Goal: Task Accomplishment & Management: Complete application form

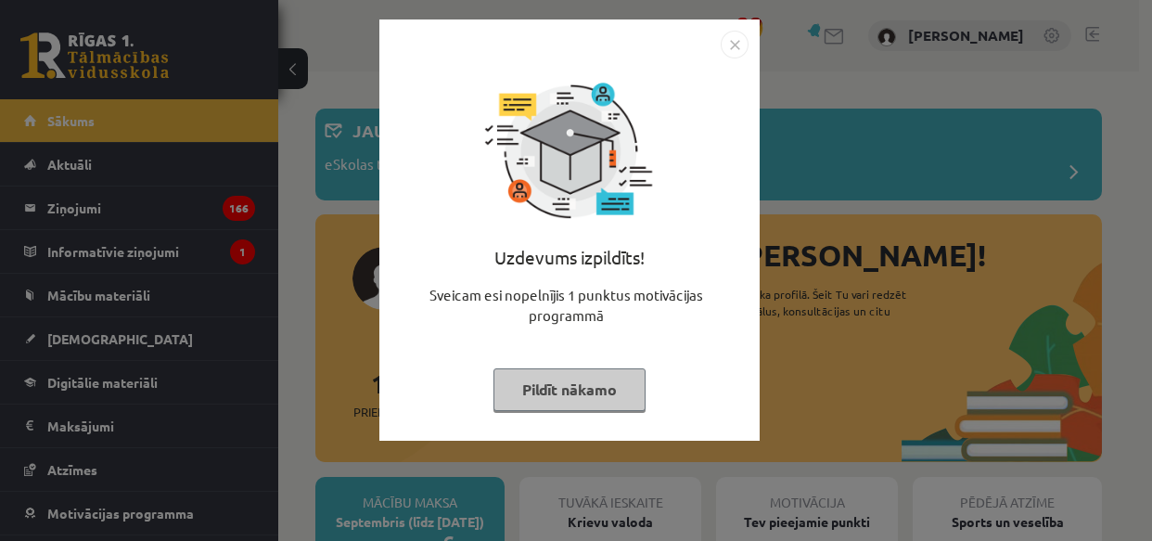
click at [599, 376] on button "Pildīt nākamo" at bounding box center [569, 389] width 152 height 43
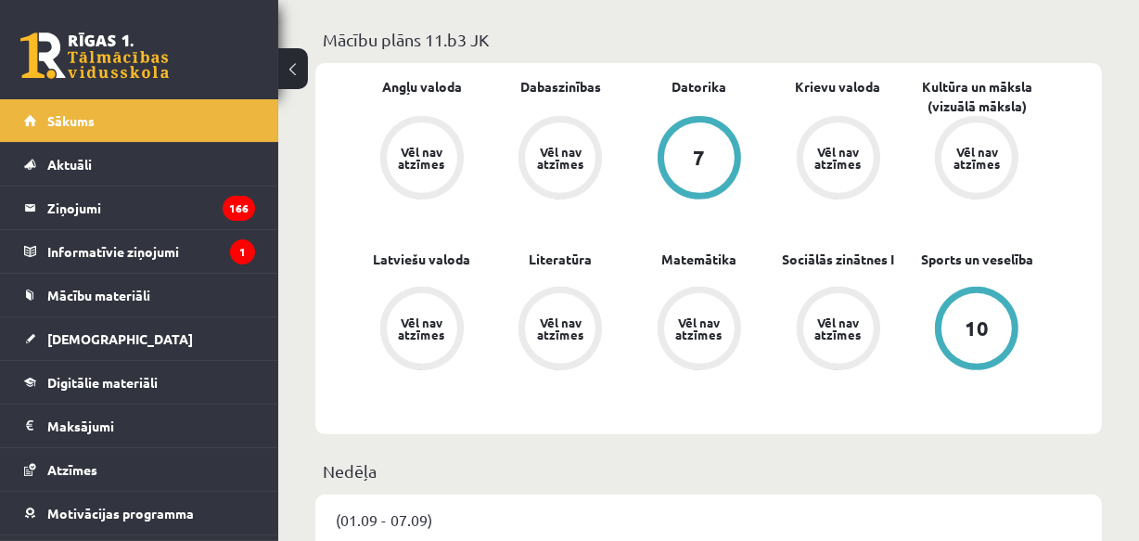
scroll to position [674, 0]
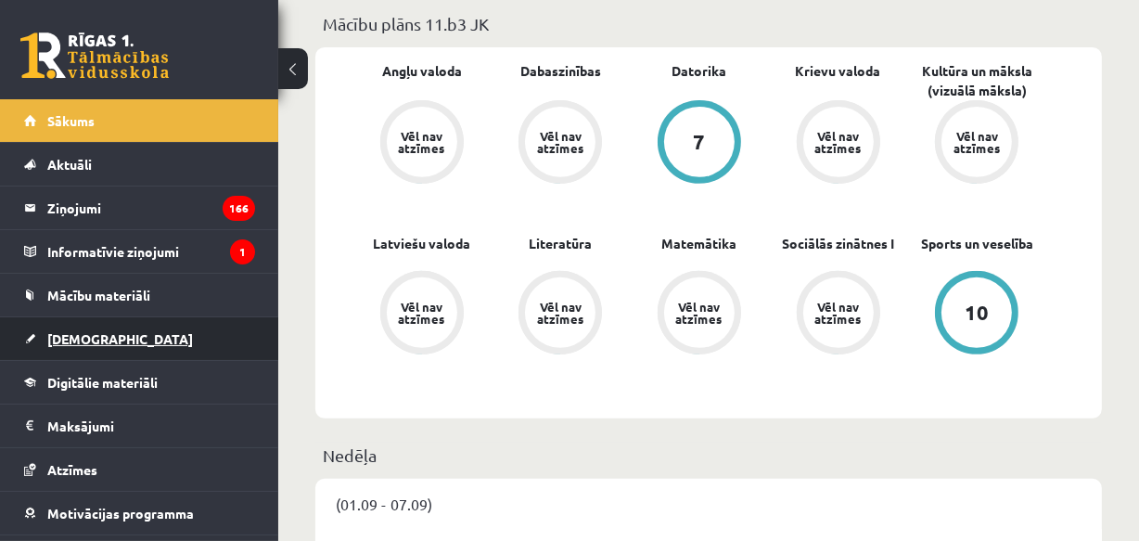
click at [150, 326] on link "[DEMOGRAPHIC_DATA]" at bounding box center [139, 338] width 231 height 43
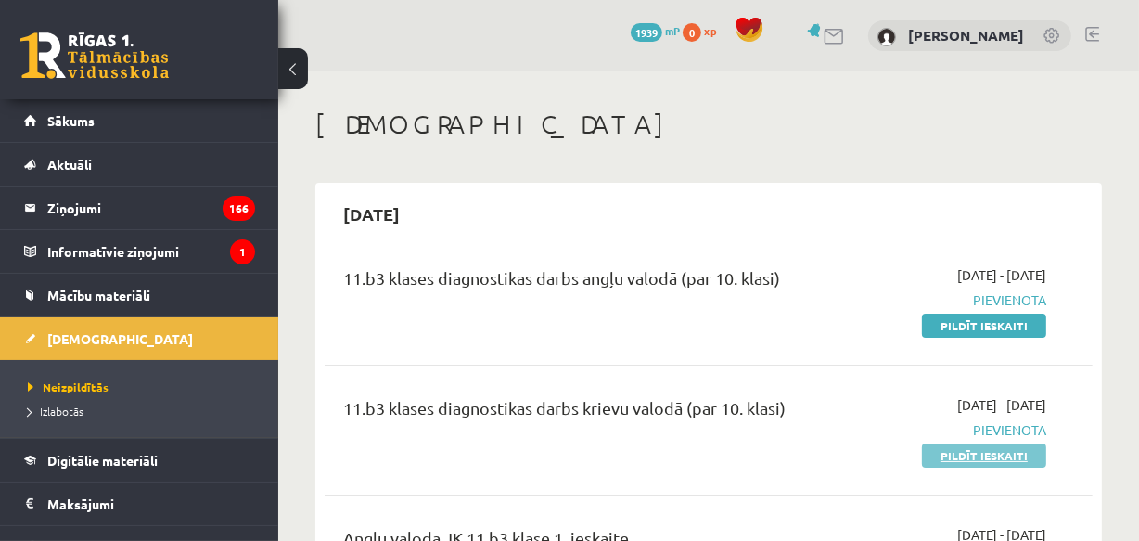
click at [967, 447] on link "Pildīt ieskaiti" at bounding box center [984, 455] width 124 height 24
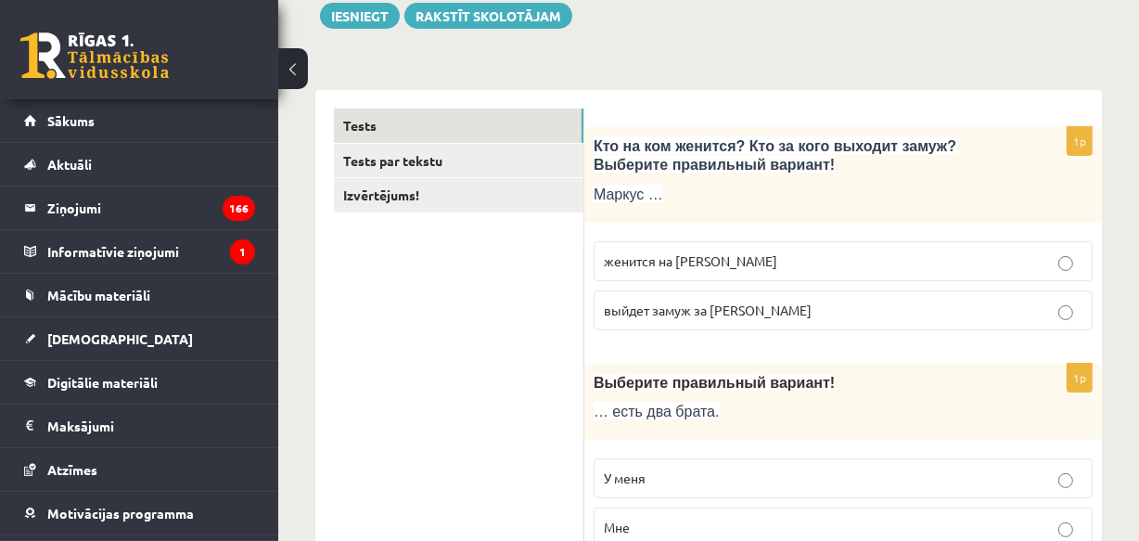
scroll to position [224, 0]
click at [690, 257] on span "женится на Агнии" at bounding box center [690, 260] width 173 height 17
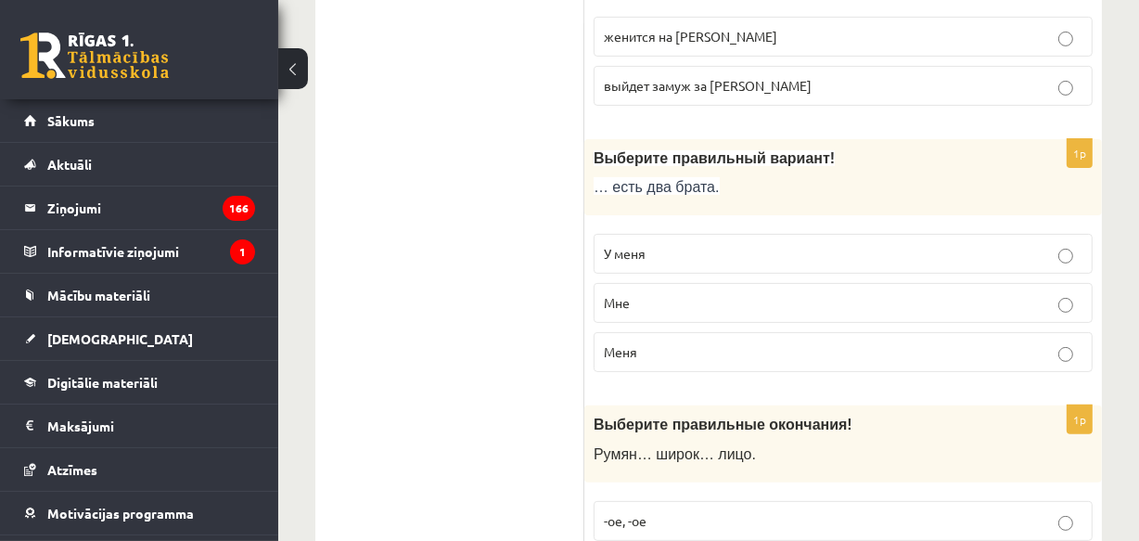
click at [707, 241] on label "У меня" at bounding box center [843, 254] width 499 height 40
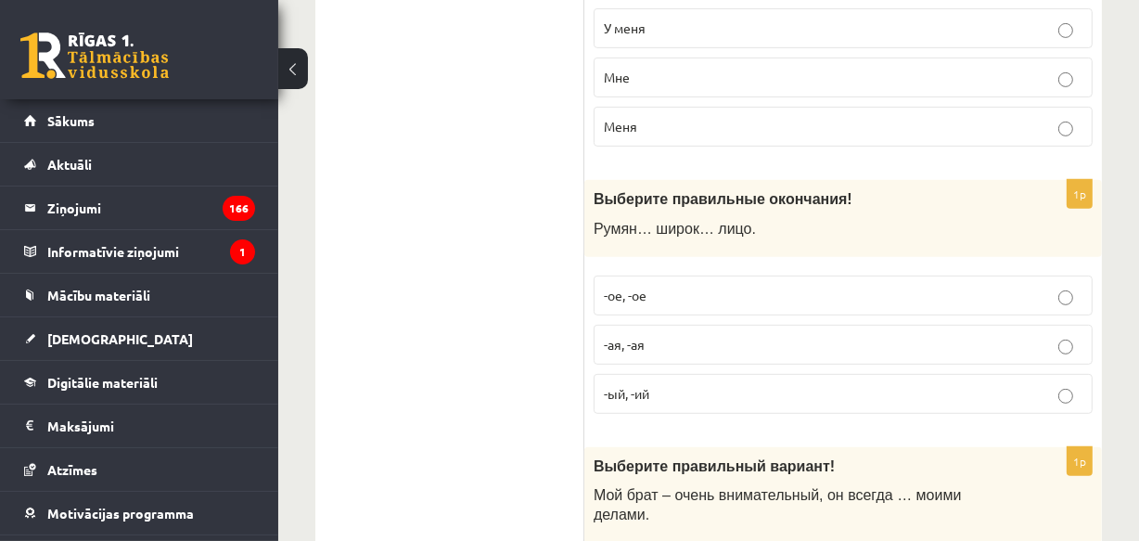
click at [689, 286] on p "-ое, -ое" at bounding box center [843, 295] width 479 height 19
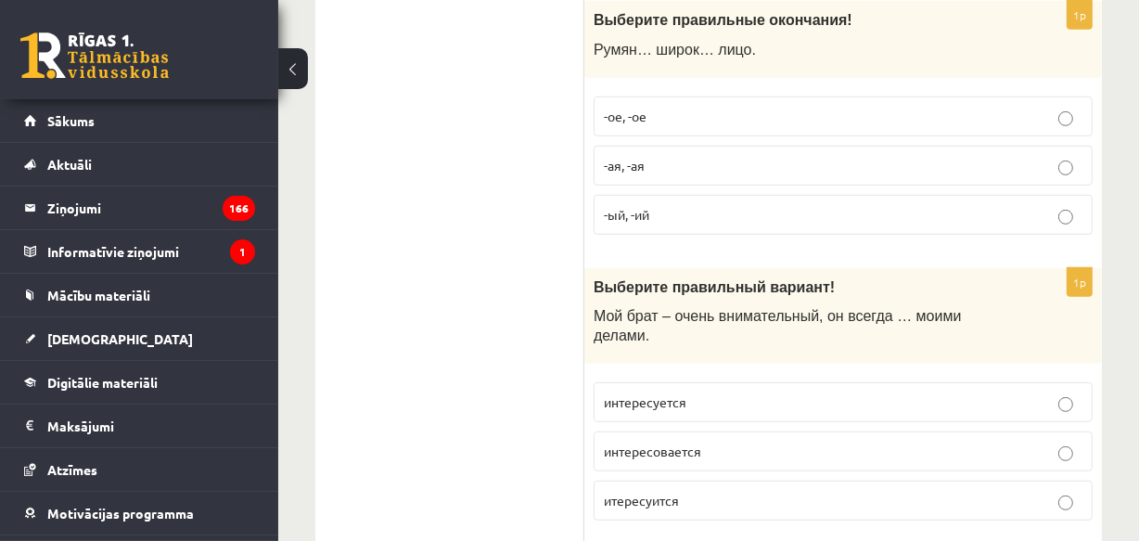
scroll to position [900, 0]
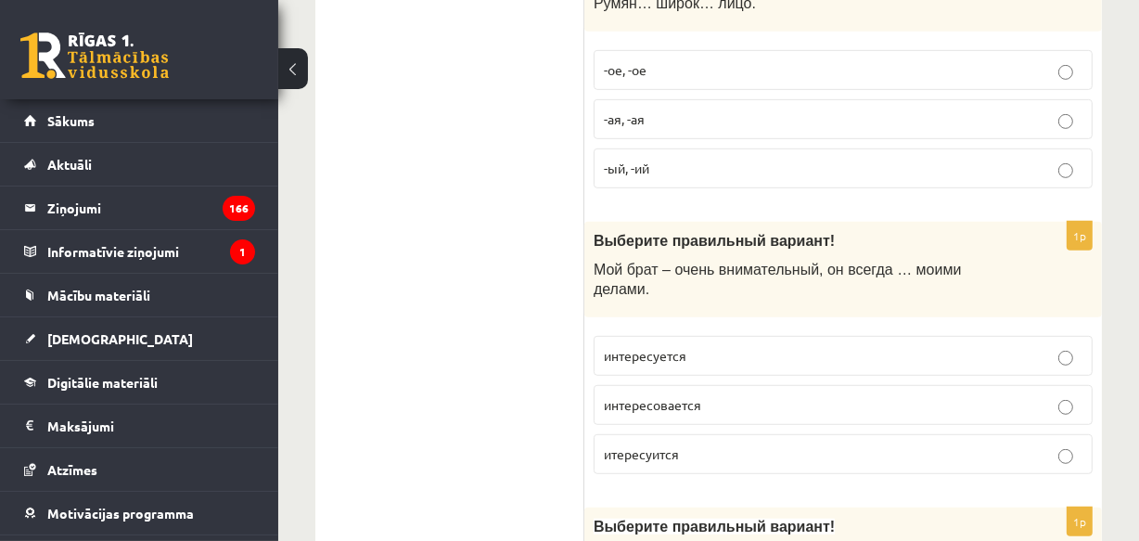
drag, startPoint x: 690, startPoint y: 325, endPoint x: 705, endPoint y: 312, distance: 19.7
click at [690, 346] on p "интересуется" at bounding box center [843, 355] width 479 height 19
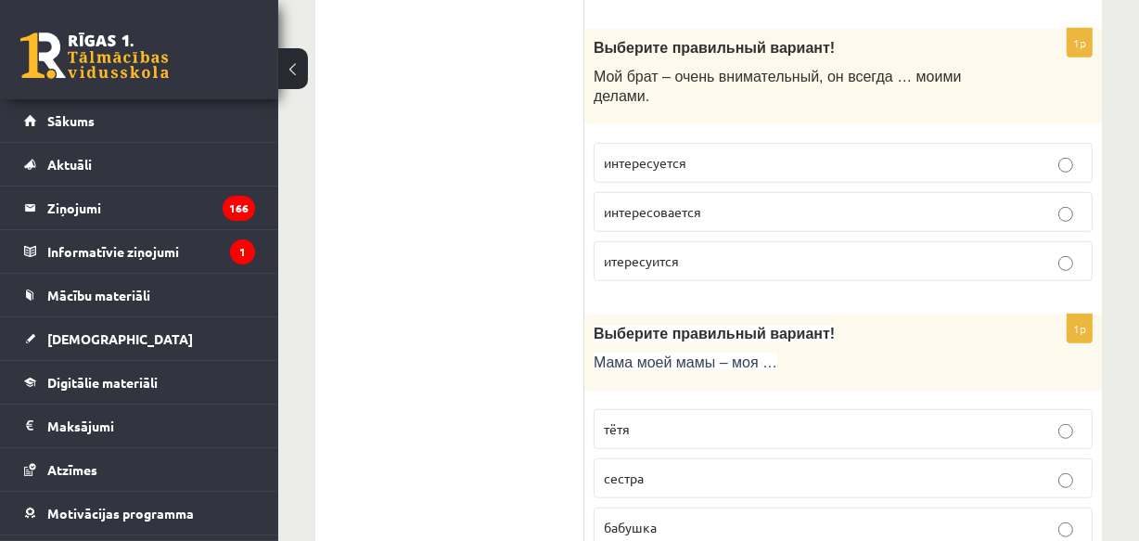
scroll to position [1123, 0]
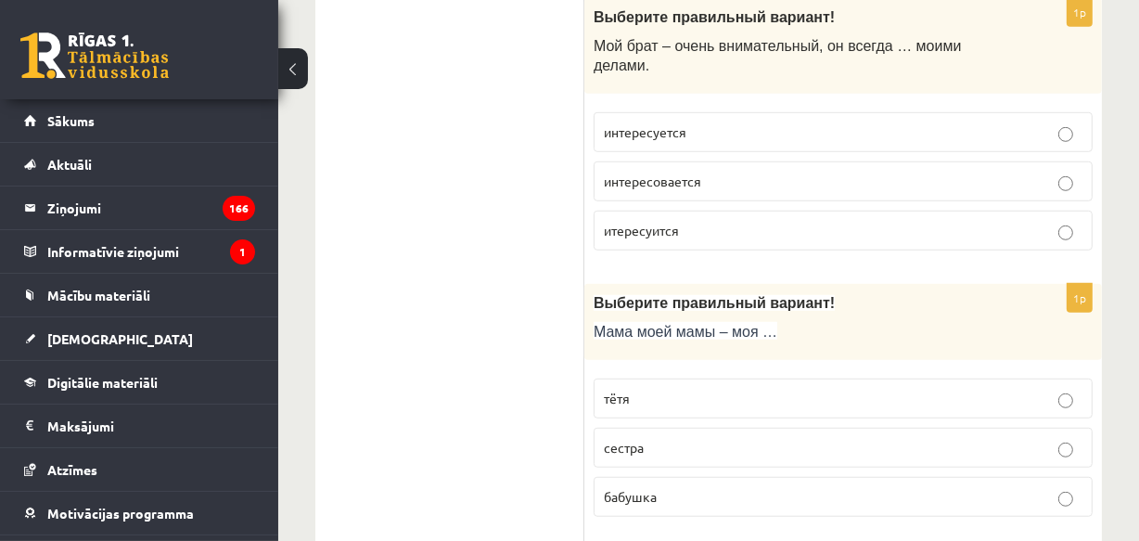
click at [701, 487] on p "бабушка" at bounding box center [843, 496] width 479 height 19
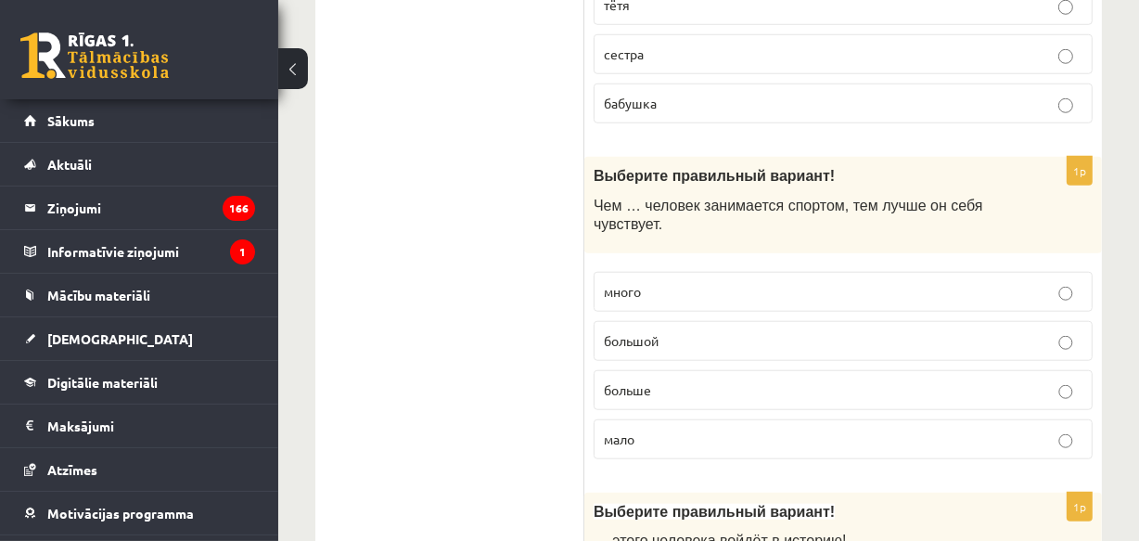
scroll to position [1574, 0]
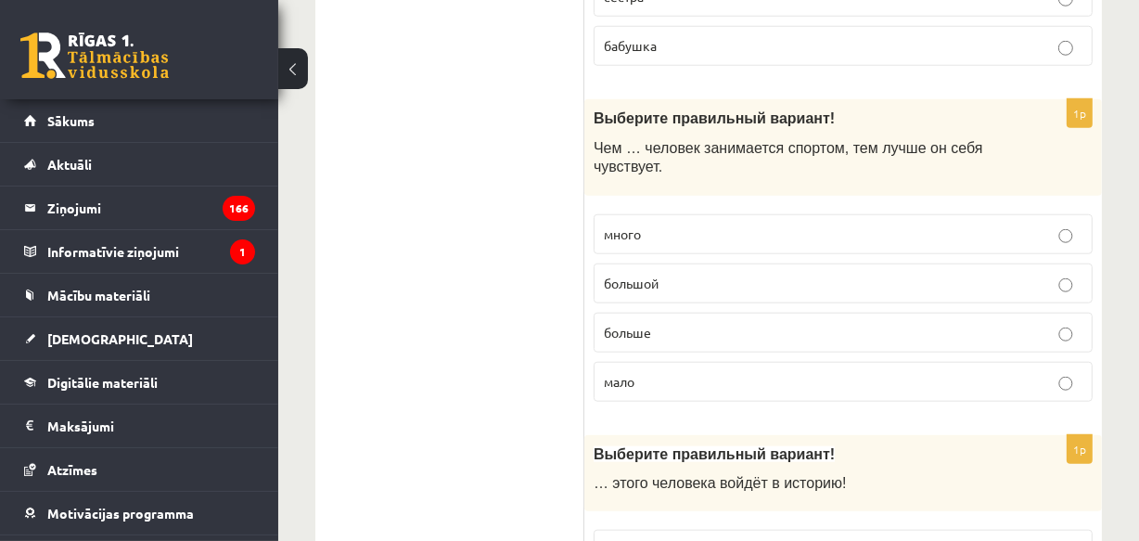
click at [612, 313] on label "больше" at bounding box center [843, 333] width 499 height 40
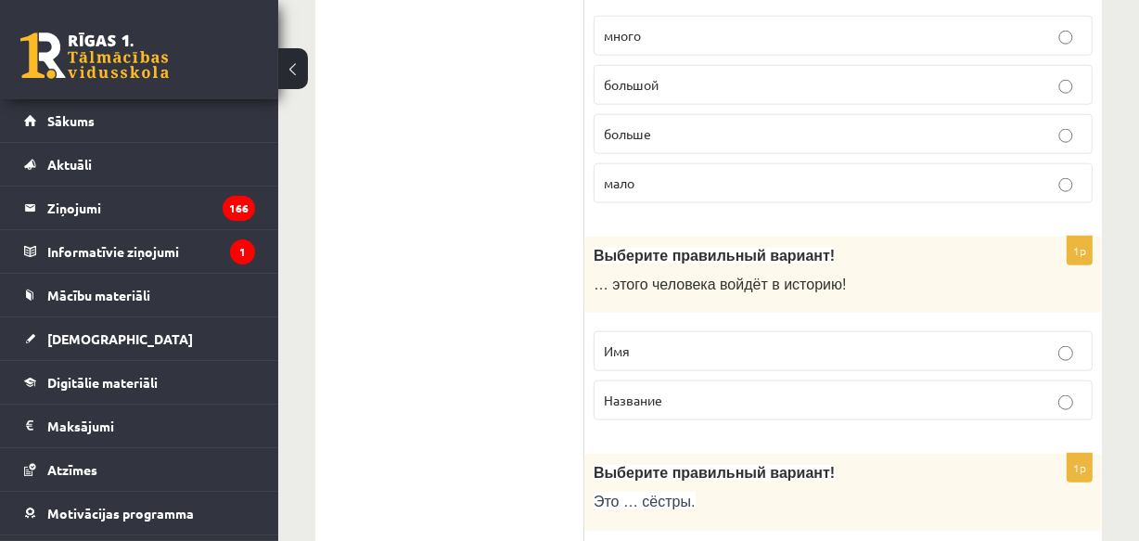
scroll to position [1798, 0]
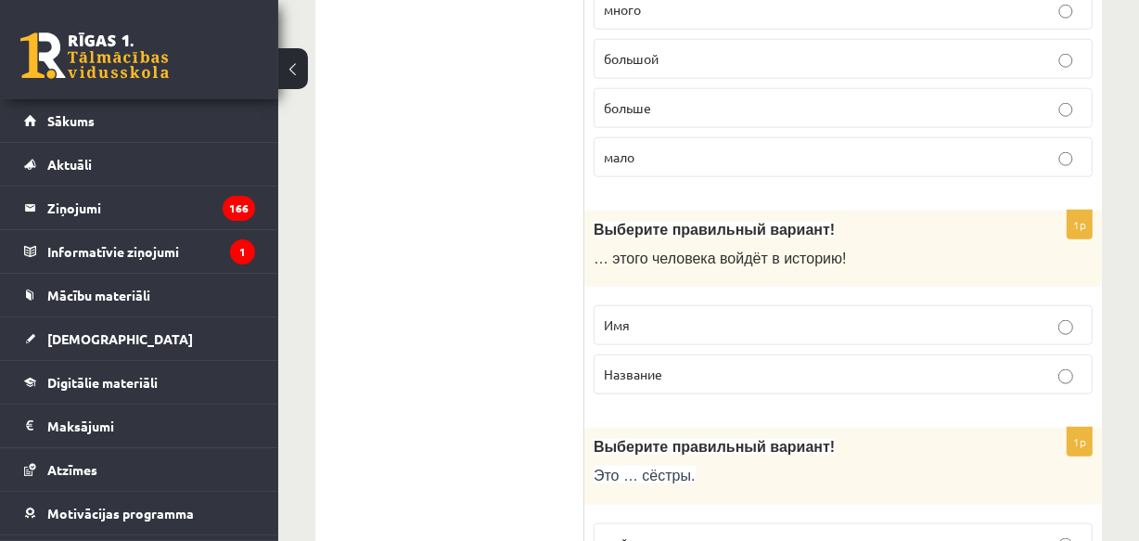
click at [683, 315] on p "Имя" at bounding box center [843, 324] width 479 height 19
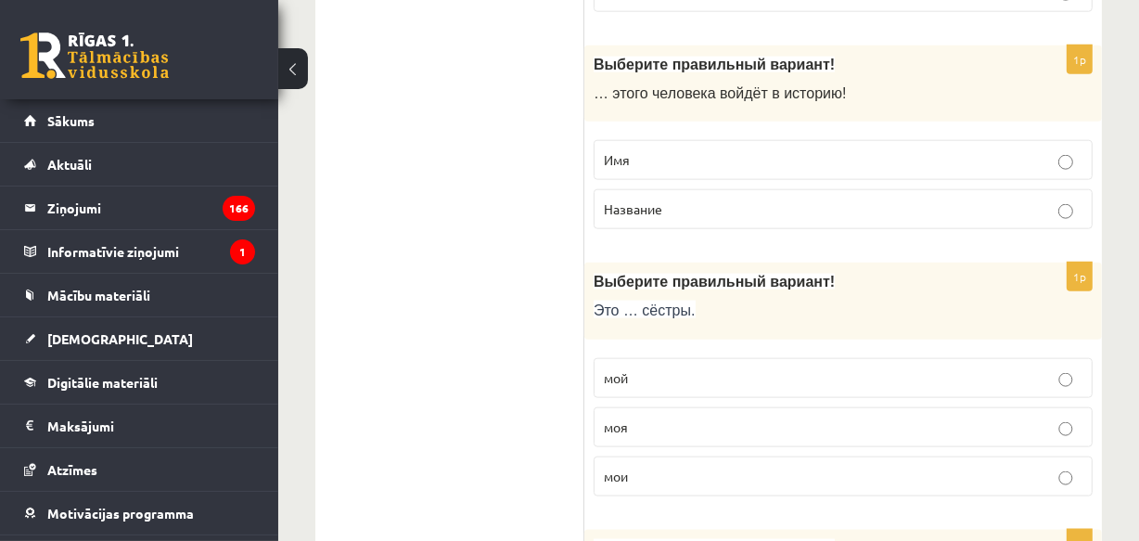
scroll to position [2023, 0]
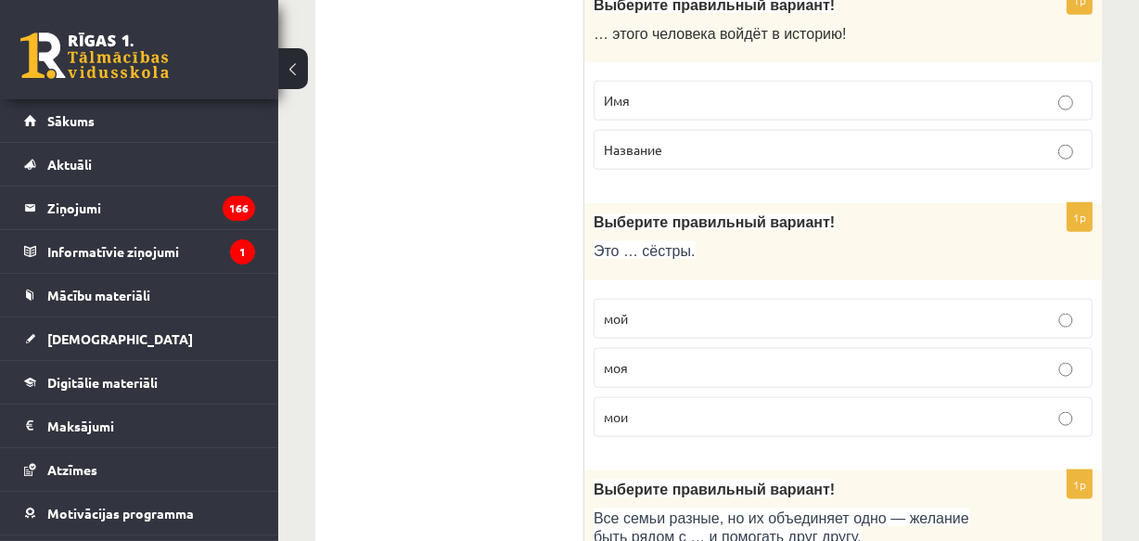
click at [645, 407] on p "мои" at bounding box center [843, 416] width 479 height 19
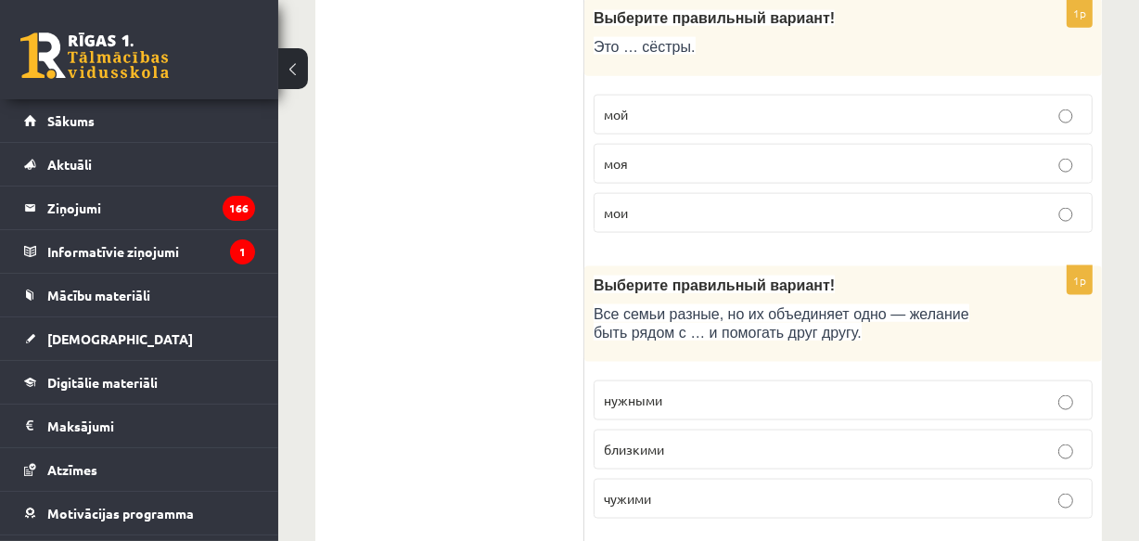
scroll to position [2248, 0]
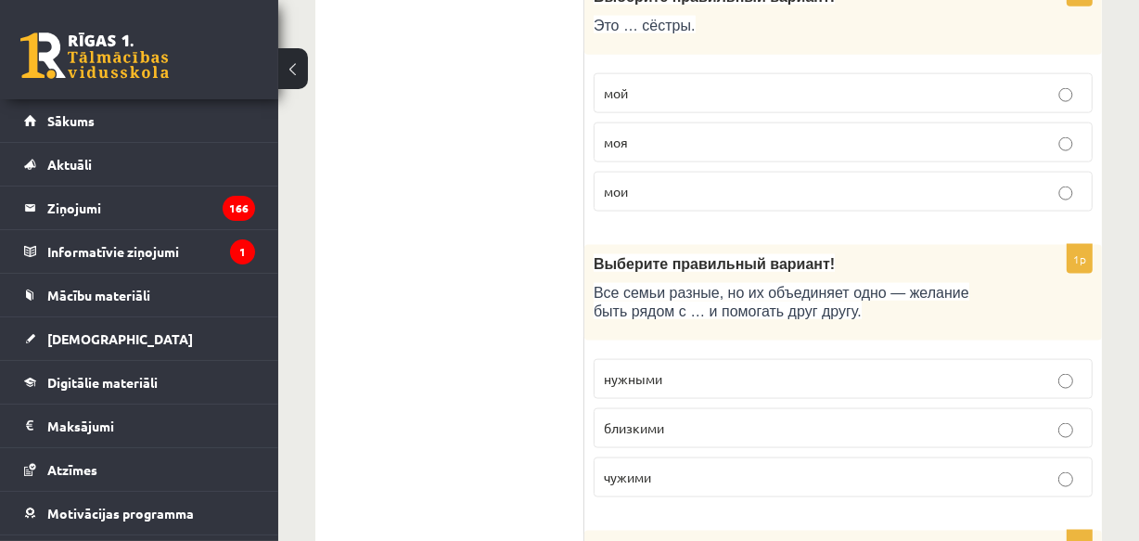
click at [674, 418] on p "близкими" at bounding box center [843, 427] width 479 height 19
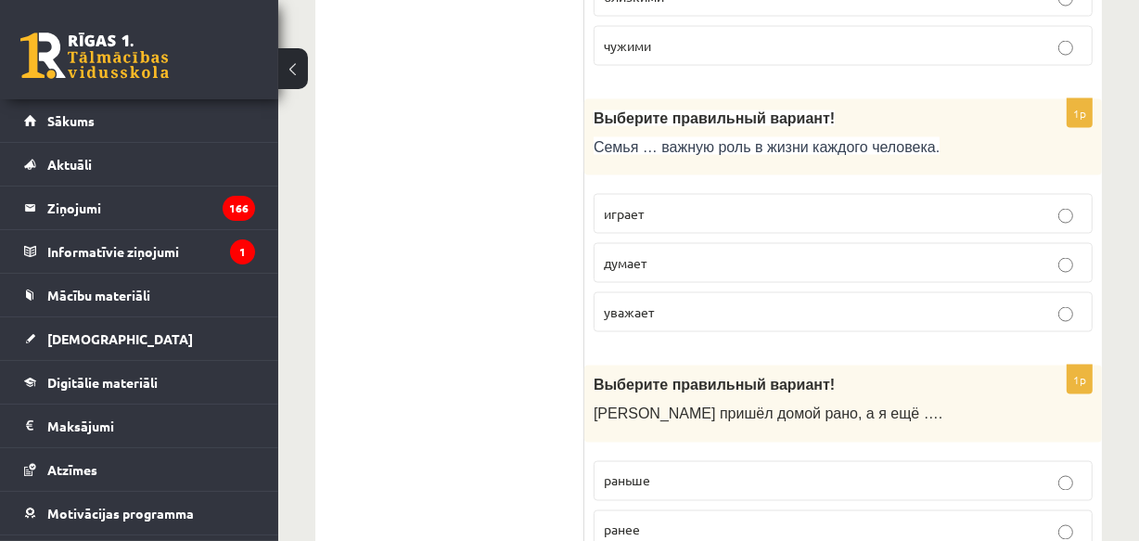
scroll to position [2698, 0]
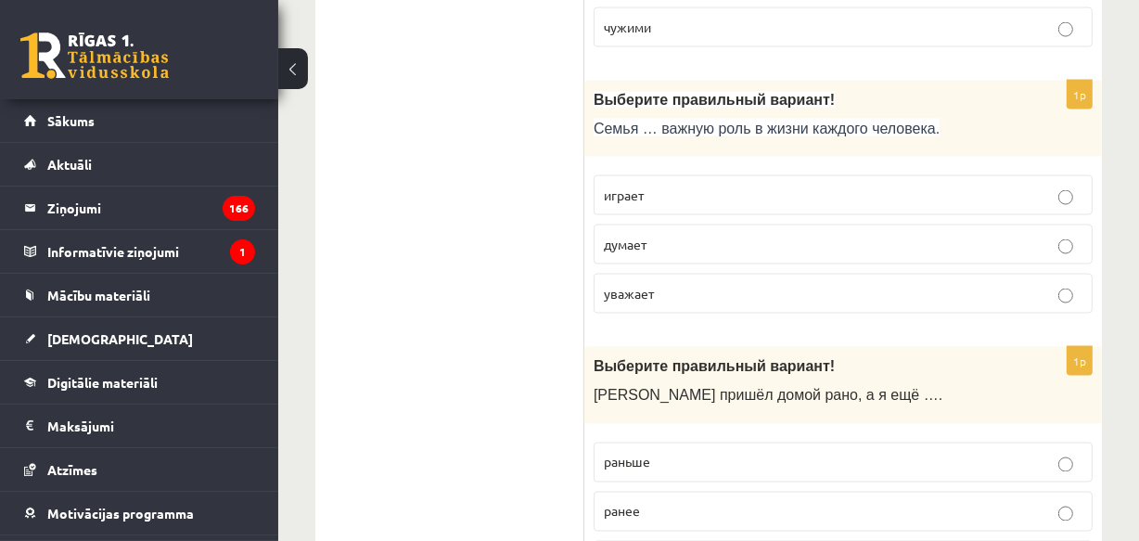
click at [643, 185] on p "играет" at bounding box center [843, 194] width 479 height 19
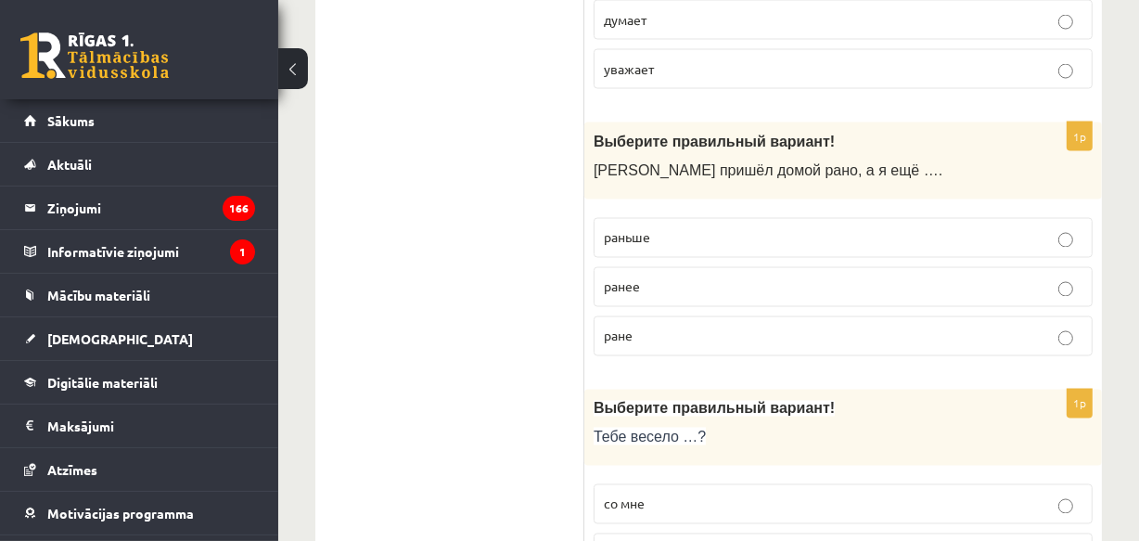
click at [665, 228] on p "раньше" at bounding box center [843, 237] width 479 height 19
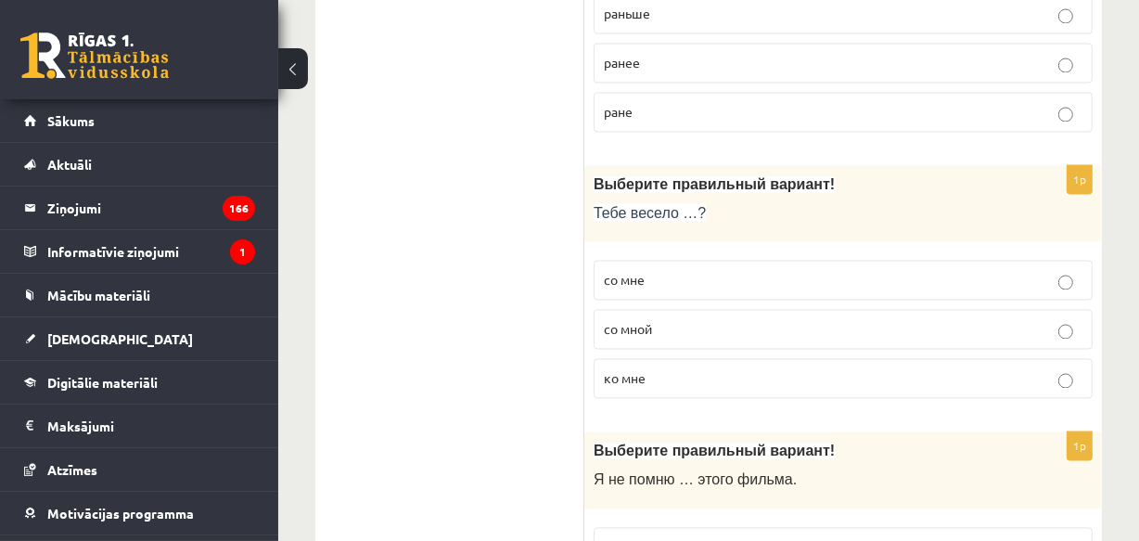
click at [645, 320] on span "со мной" at bounding box center [628, 328] width 48 height 17
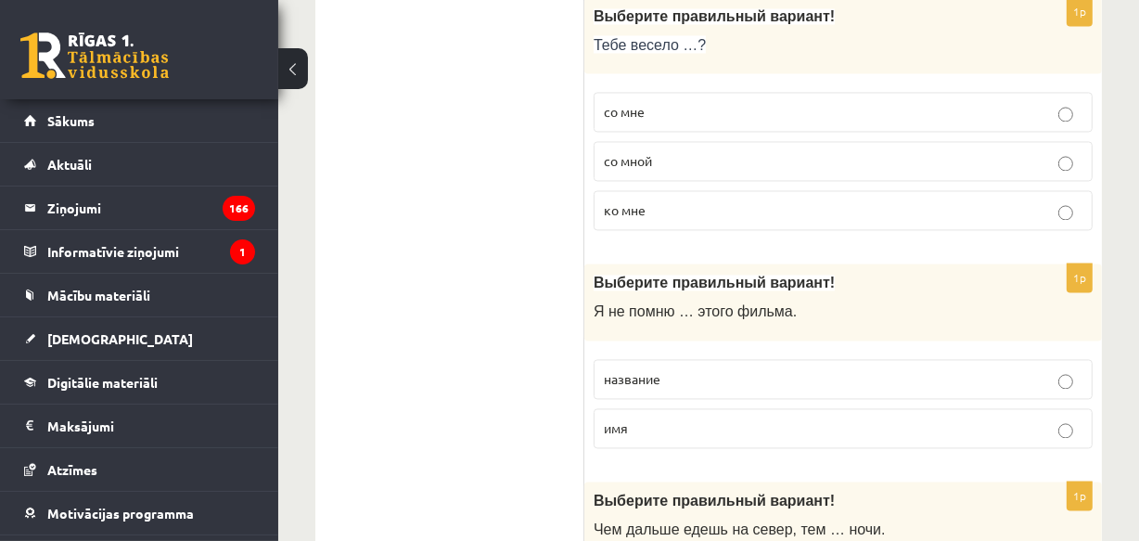
scroll to position [3372, 0]
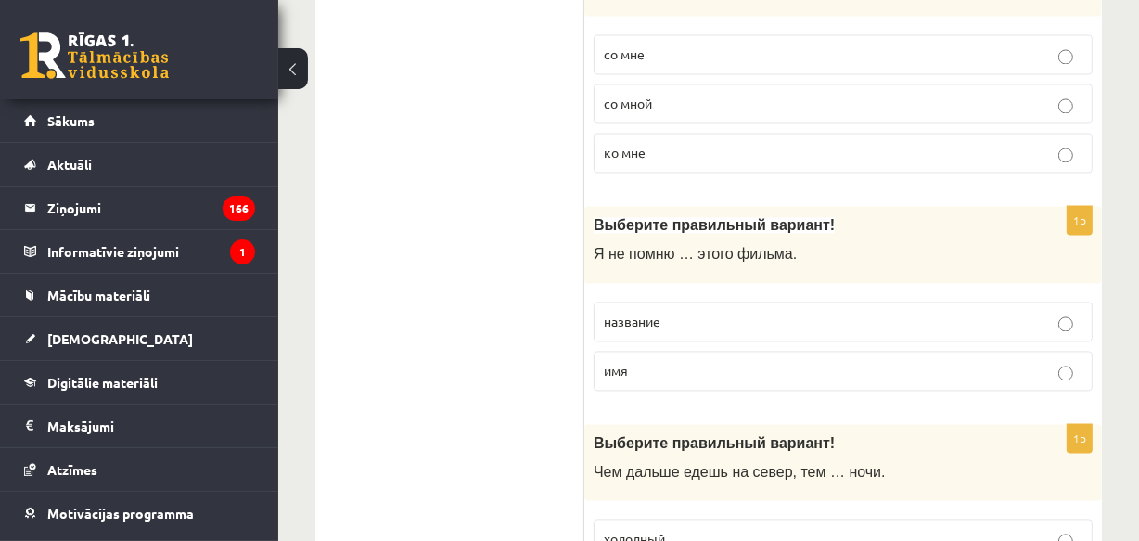
click at [645, 312] on p "название" at bounding box center [843, 321] width 479 height 19
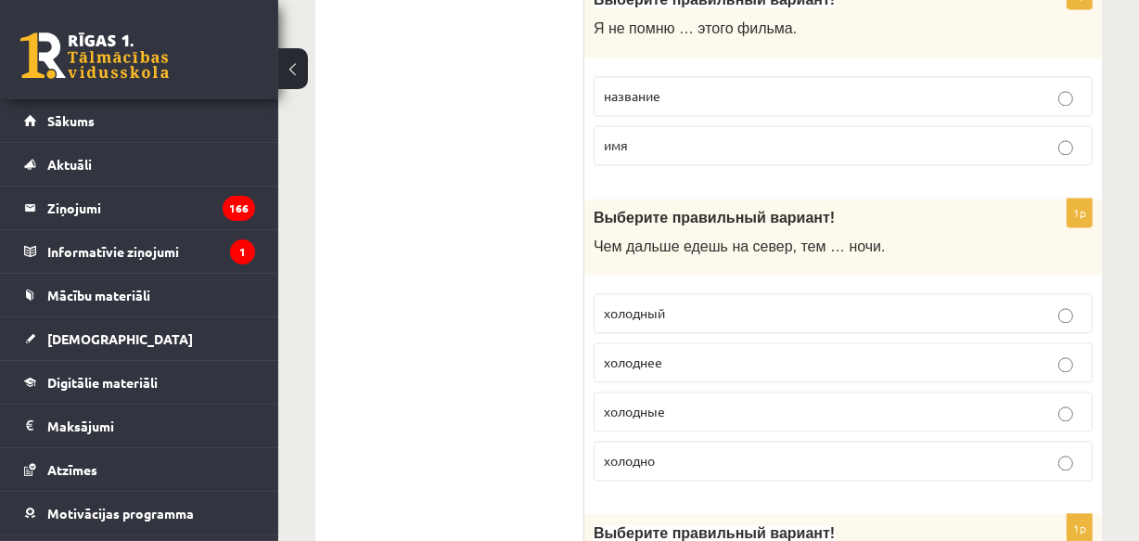
click at [671, 342] on label "холоднее" at bounding box center [843, 362] width 499 height 40
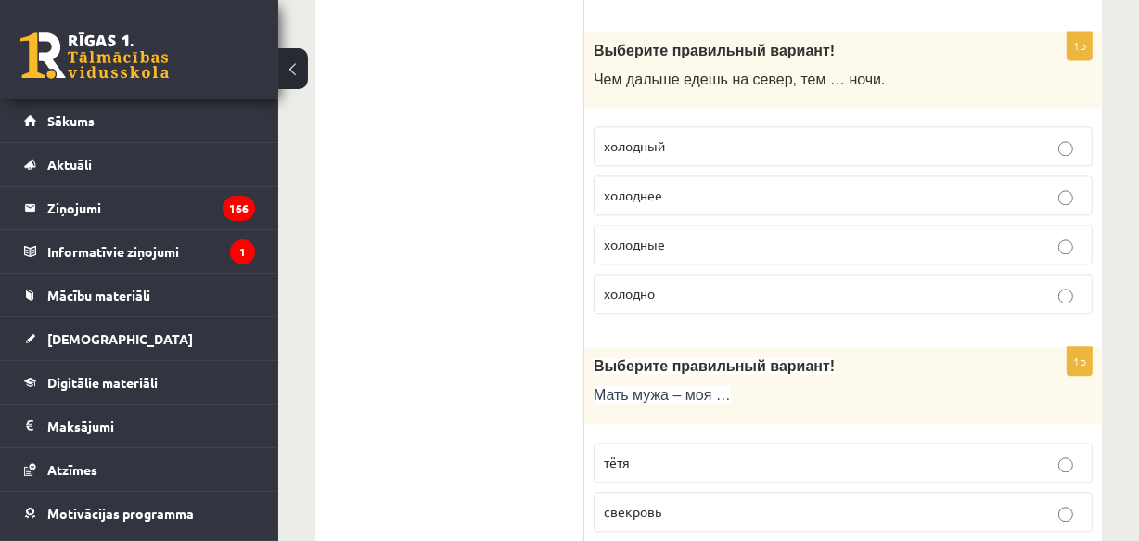
scroll to position [3821, 0]
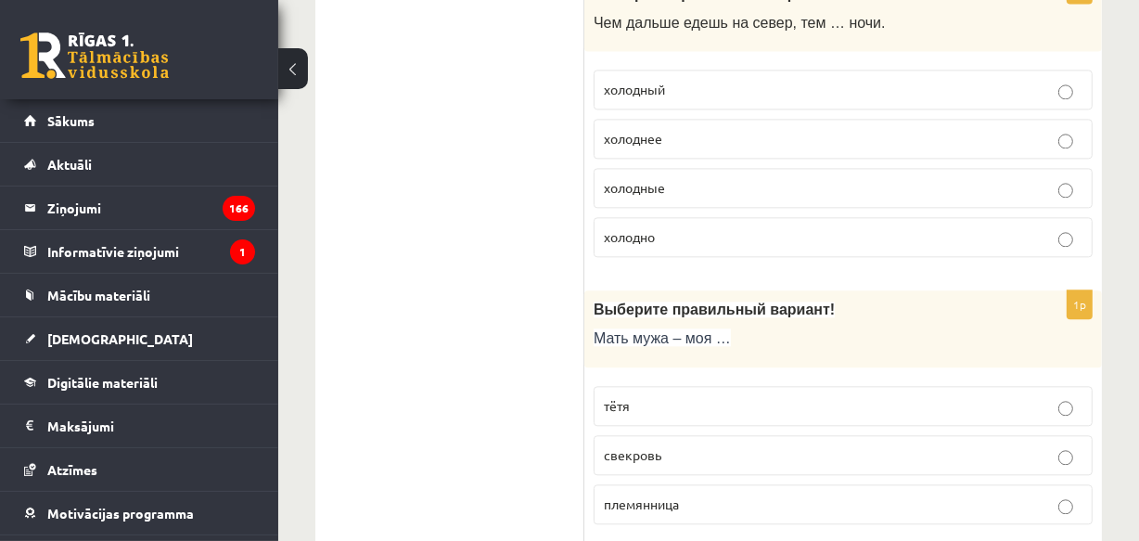
click at [659, 446] on span "свекровь" at bounding box center [632, 454] width 57 height 17
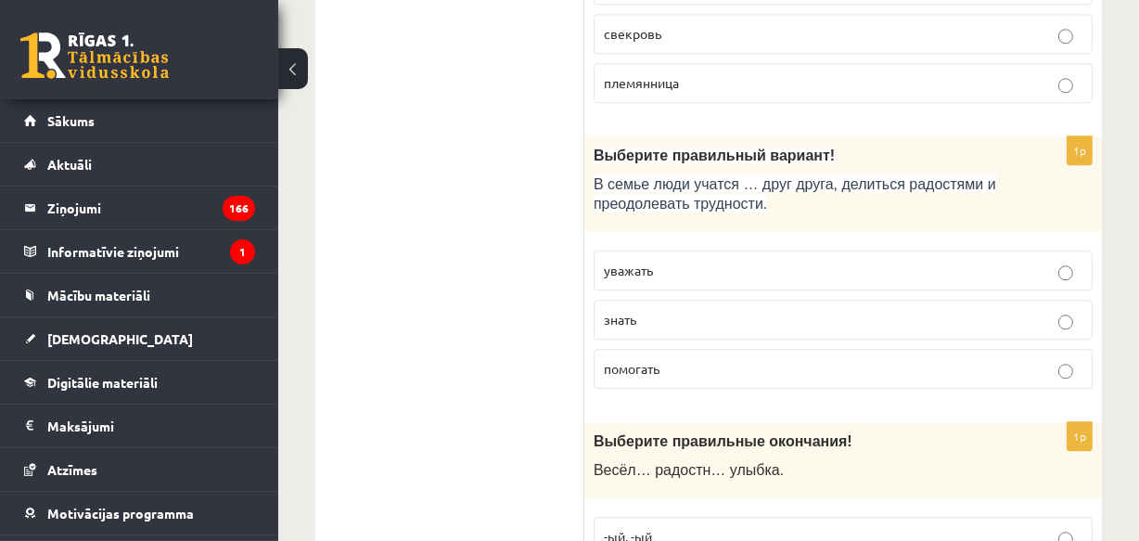
scroll to position [4272, 0]
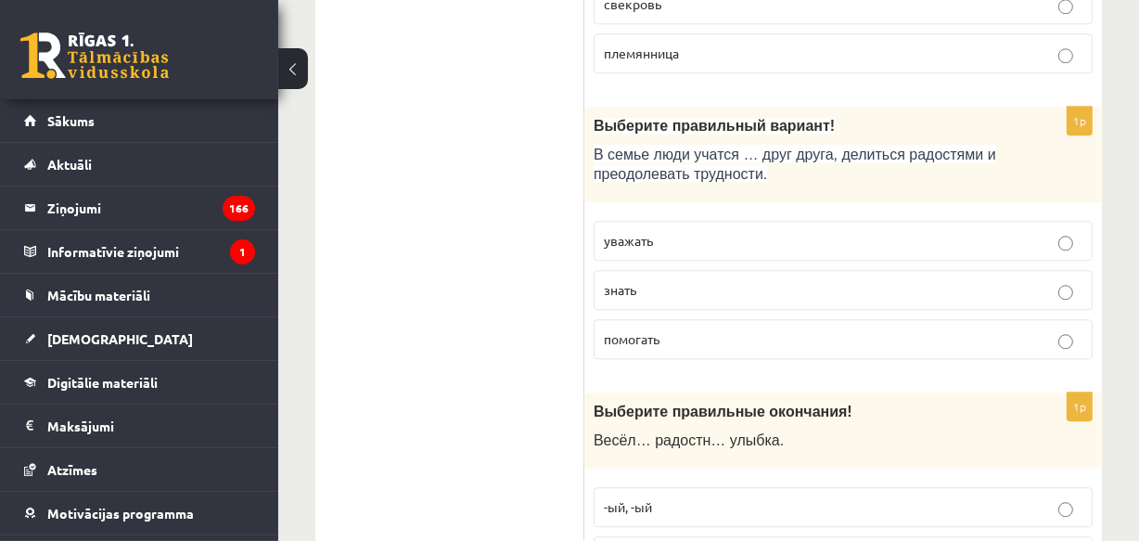
click at [632, 231] on p "уважать" at bounding box center [843, 240] width 479 height 19
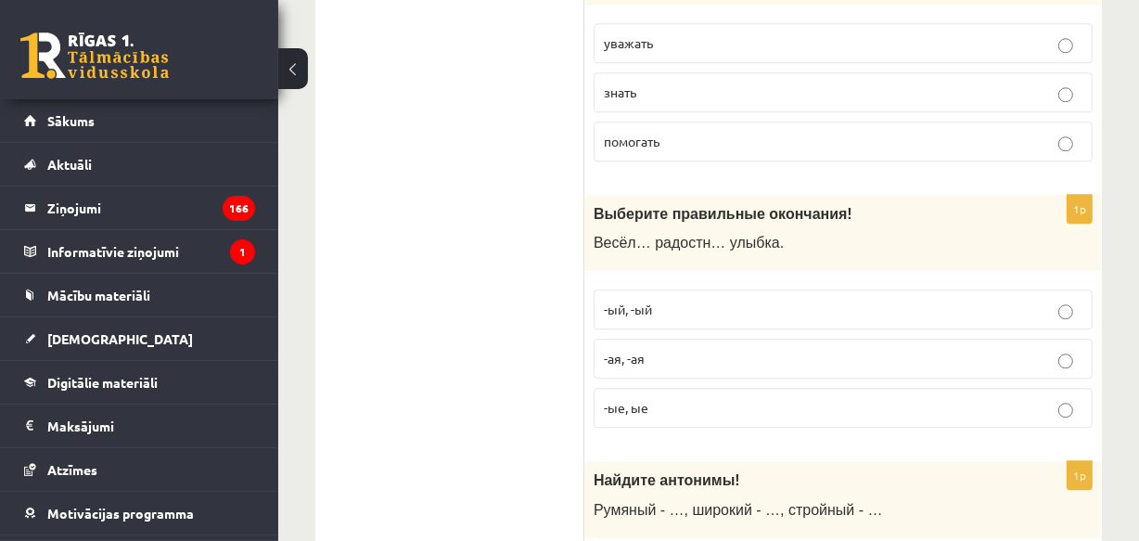
scroll to position [4496, 0]
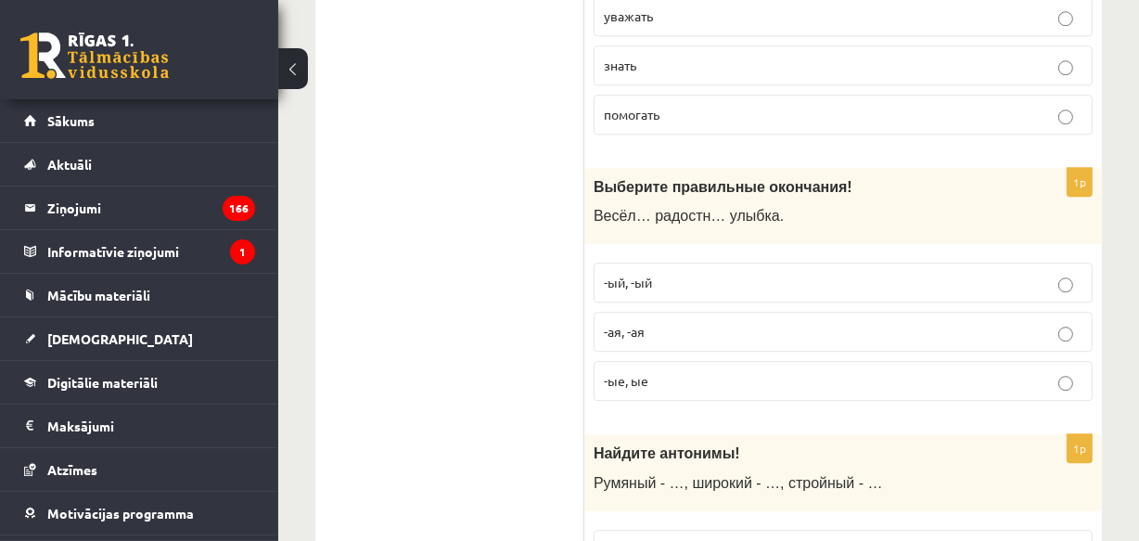
click at [637, 323] on span "-ая, -ая" at bounding box center [624, 331] width 41 height 17
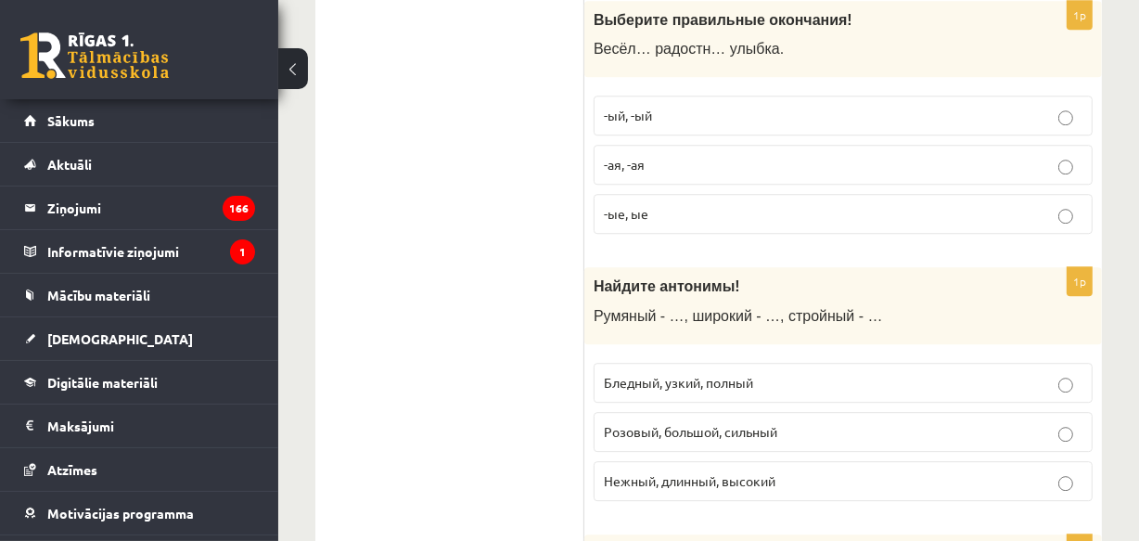
scroll to position [4720, 0]
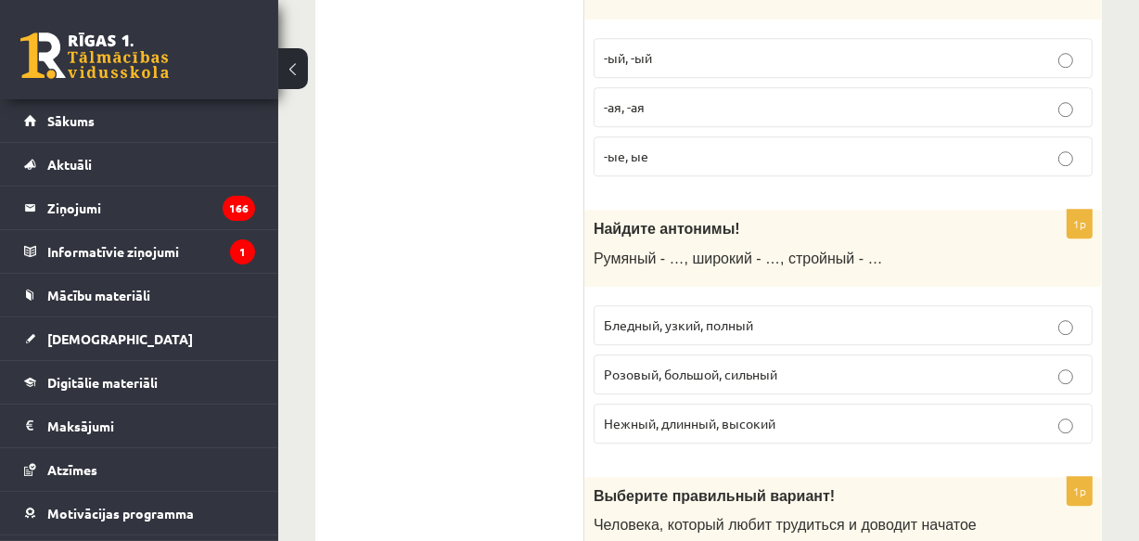
click at [726, 315] on p "Бледный, узкий, полный" at bounding box center [843, 324] width 479 height 19
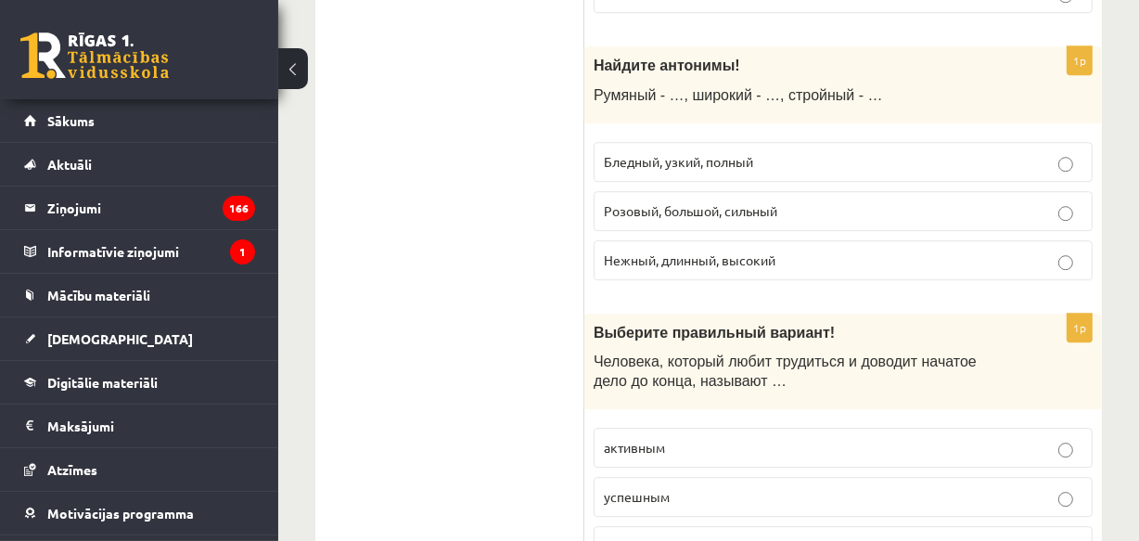
scroll to position [4946, 0]
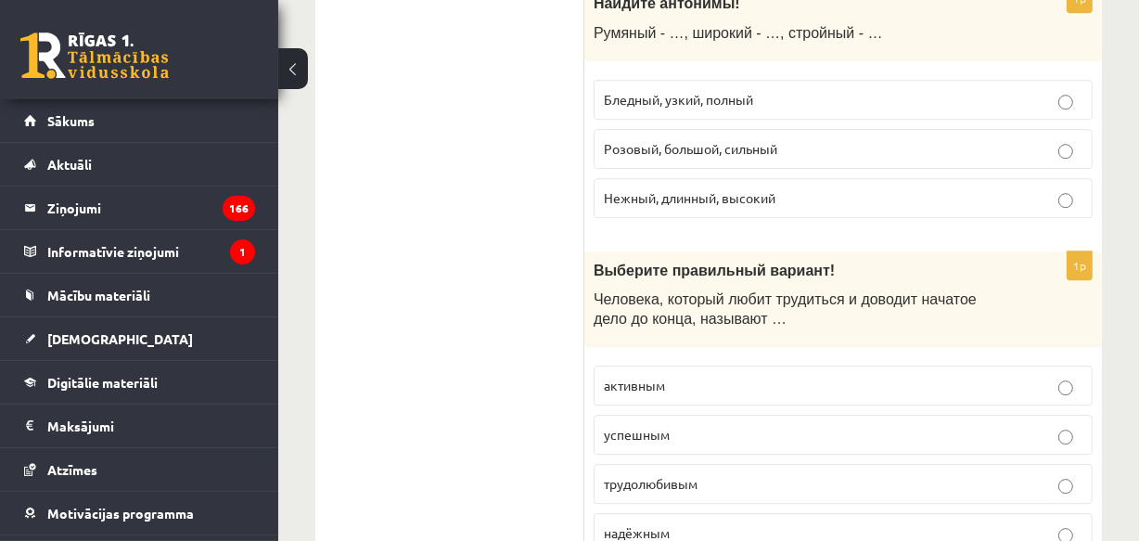
click at [683, 475] on span "трудолюбивым" at bounding box center [651, 483] width 94 height 17
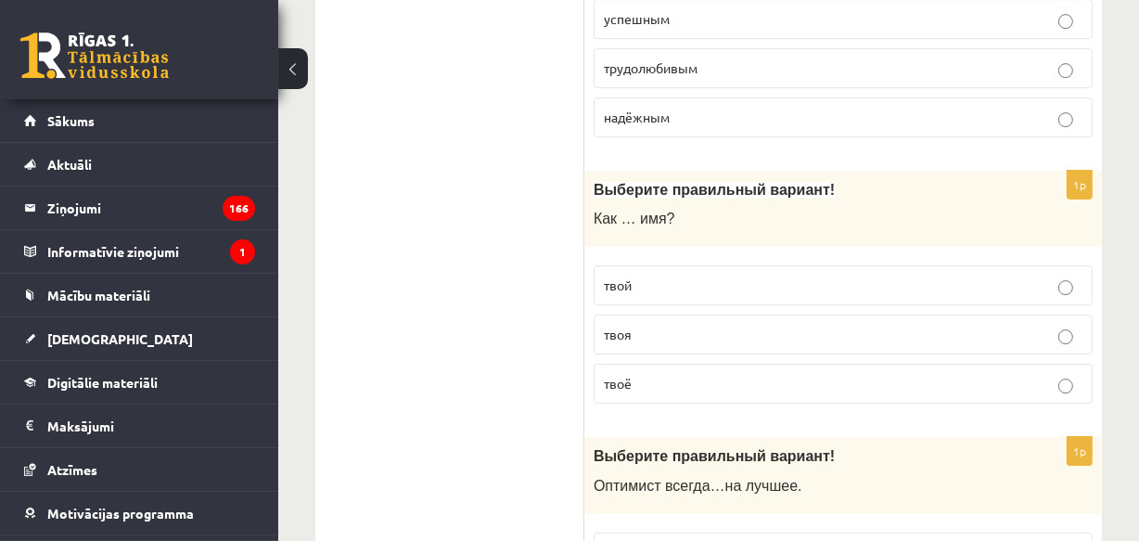
scroll to position [5396, 0]
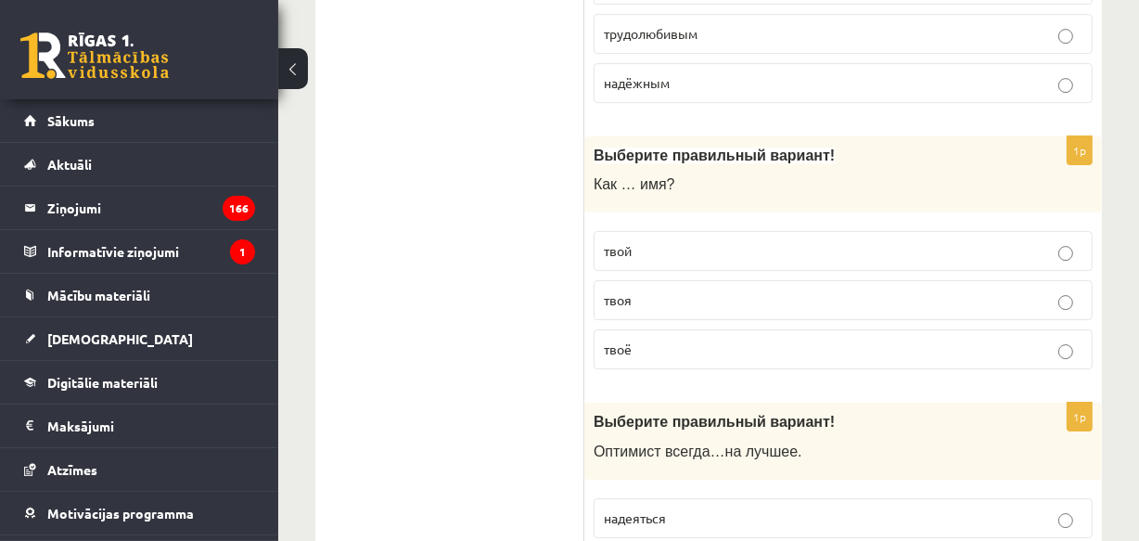
click at [646, 339] on p "твоё" at bounding box center [843, 348] width 479 height 19
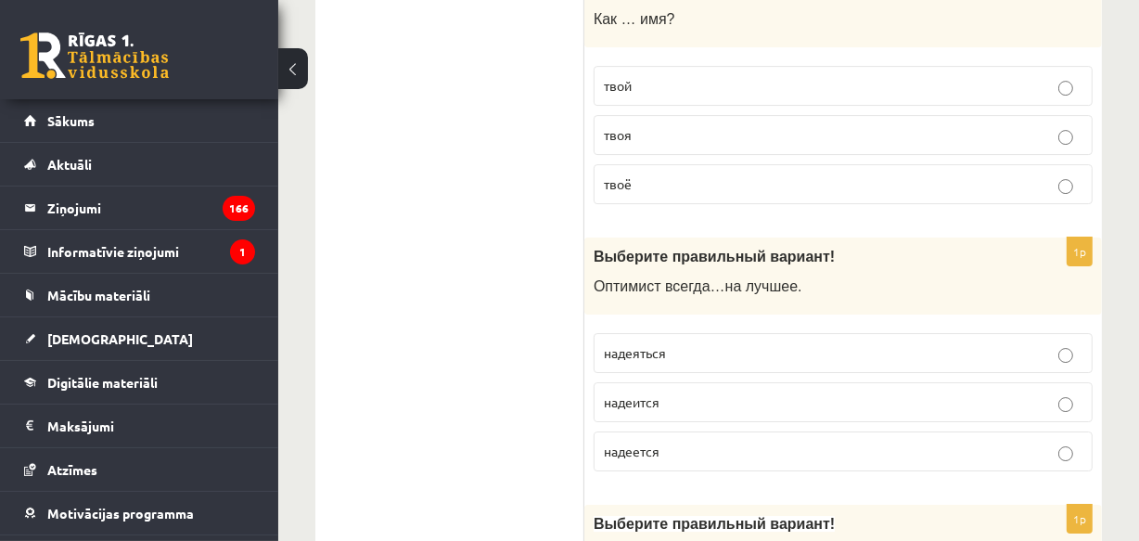
scroll to position [5620, 0]
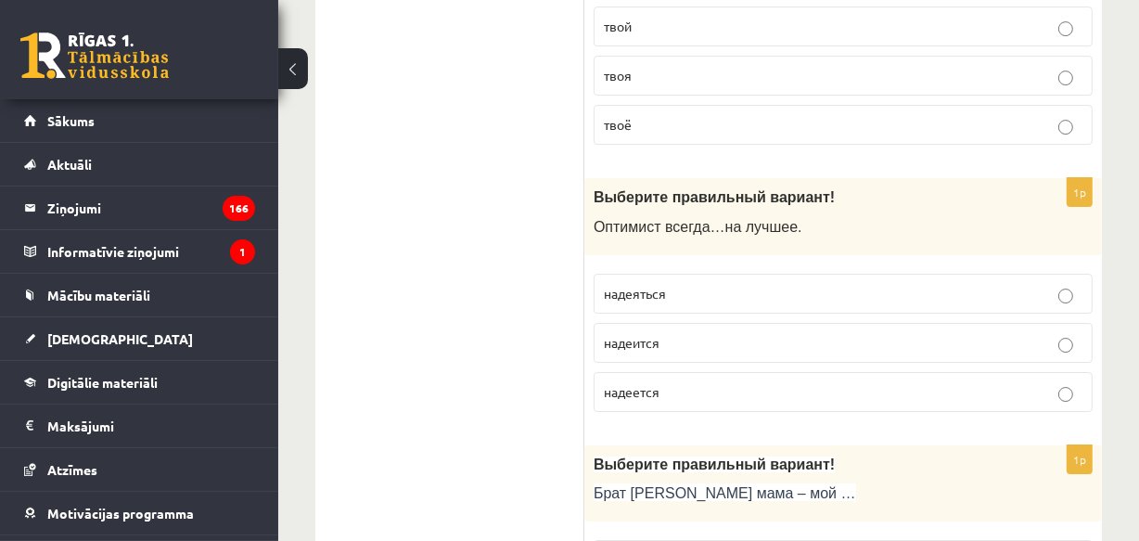
click at [671, 333] on p "надеится" at bounding box center [843, 342] width 479 height 19
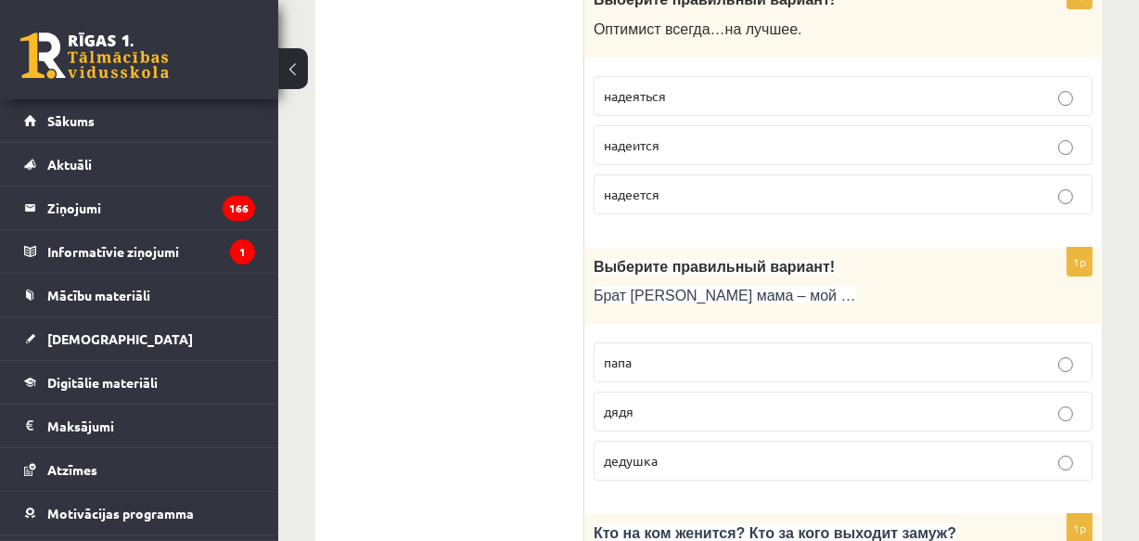
scroll to position [5844, 0]
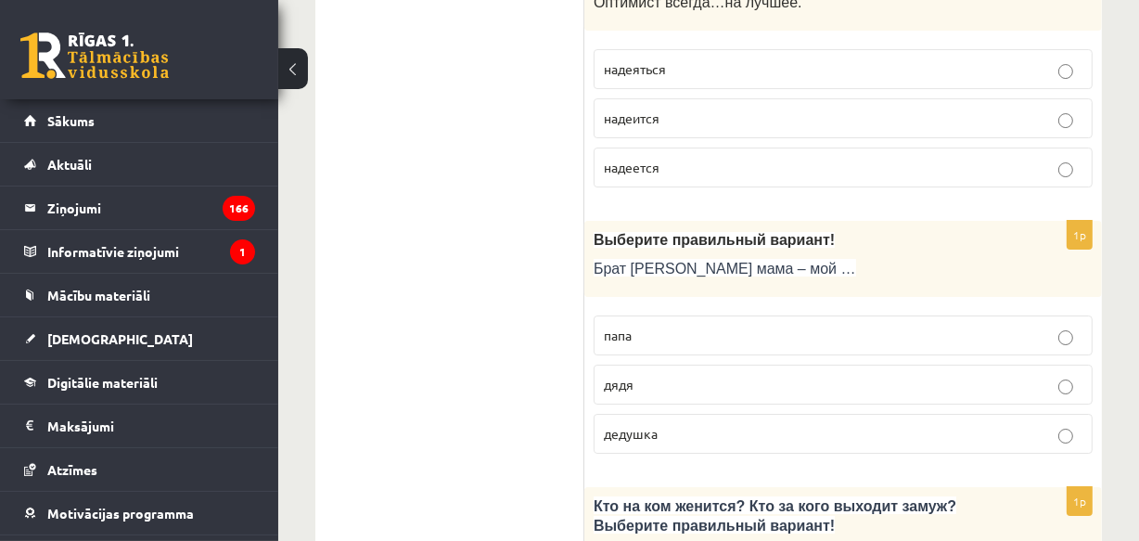
click at [665, 375] on p "дядя" at bounding box center [843, 384] width 479 height 19
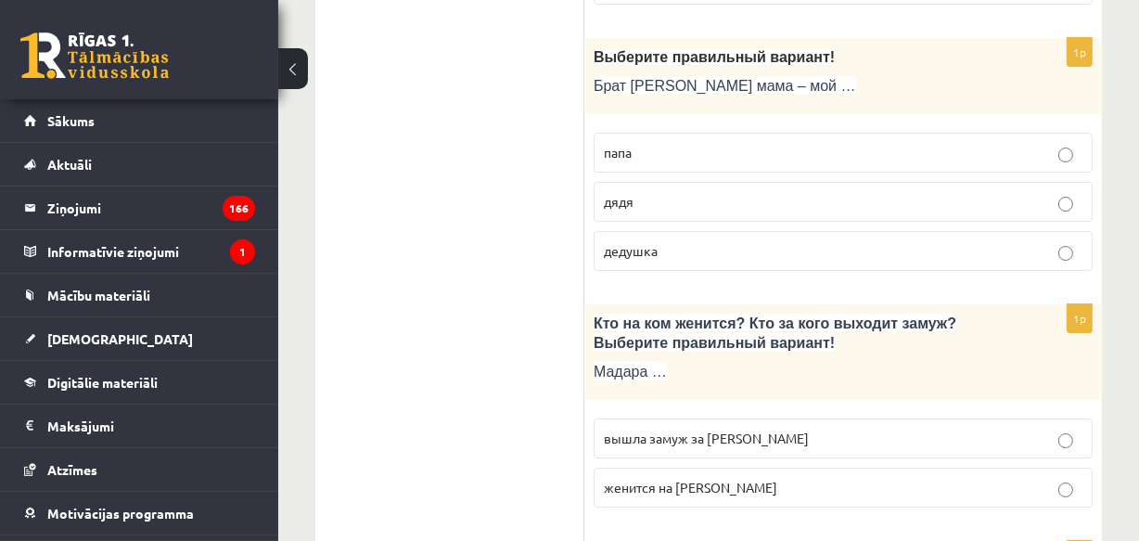
scroll to position [6070, 0]
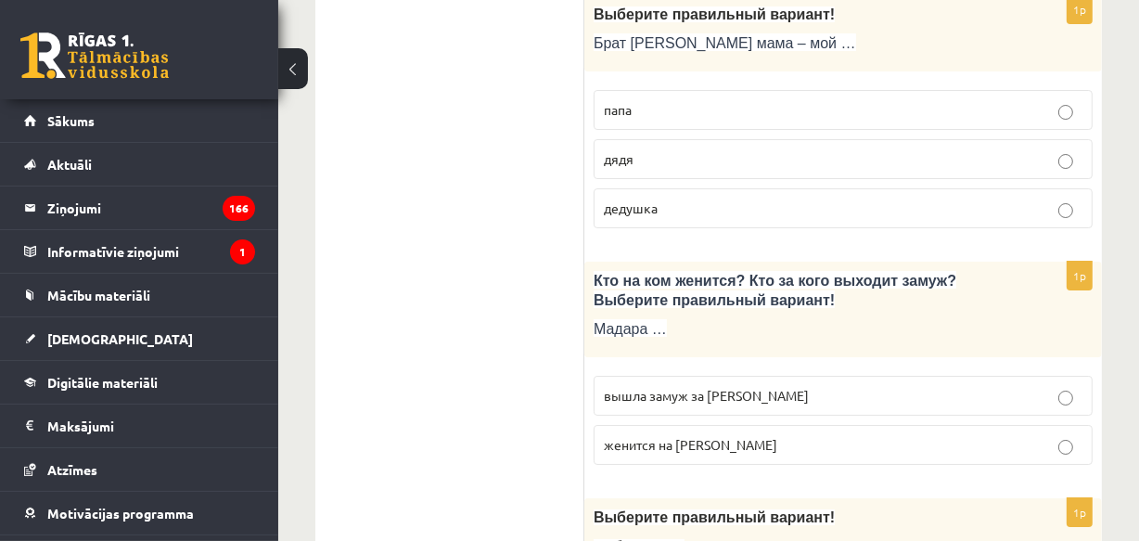
click at [669, 386] on p "вышла замуж за Марка" at bounding box center [843, 395] width 479 height 19
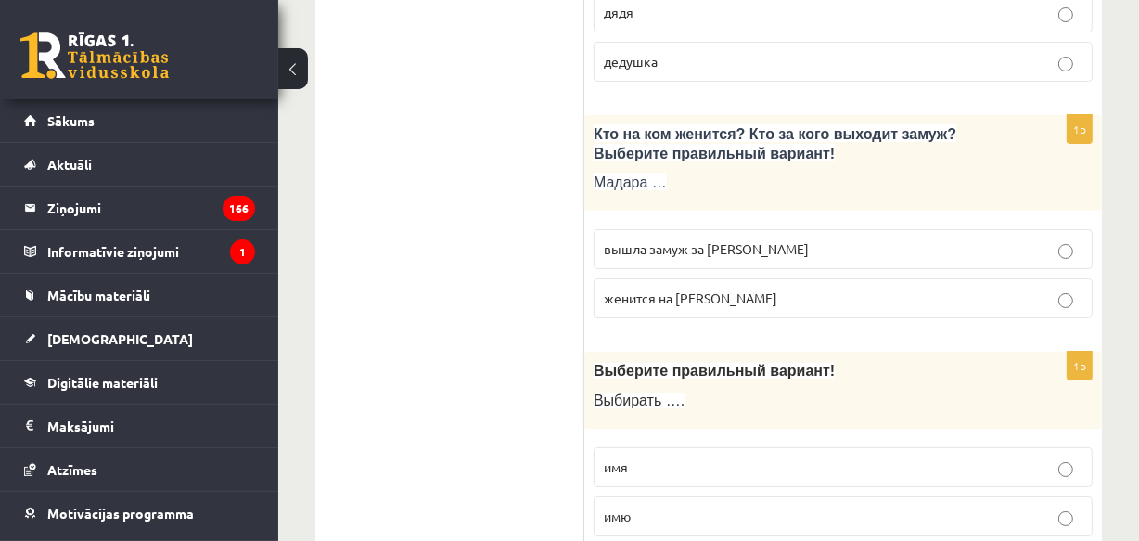
scroll to position [6249, 0]
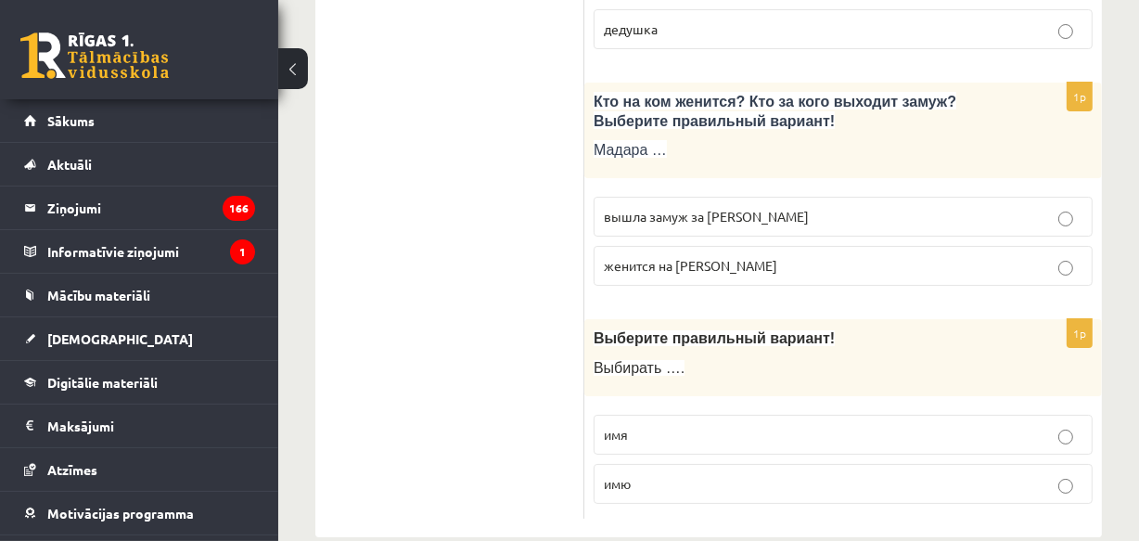
click at [651, 425] on p "имя" at bounding box center [843, 434] width 479 height 19
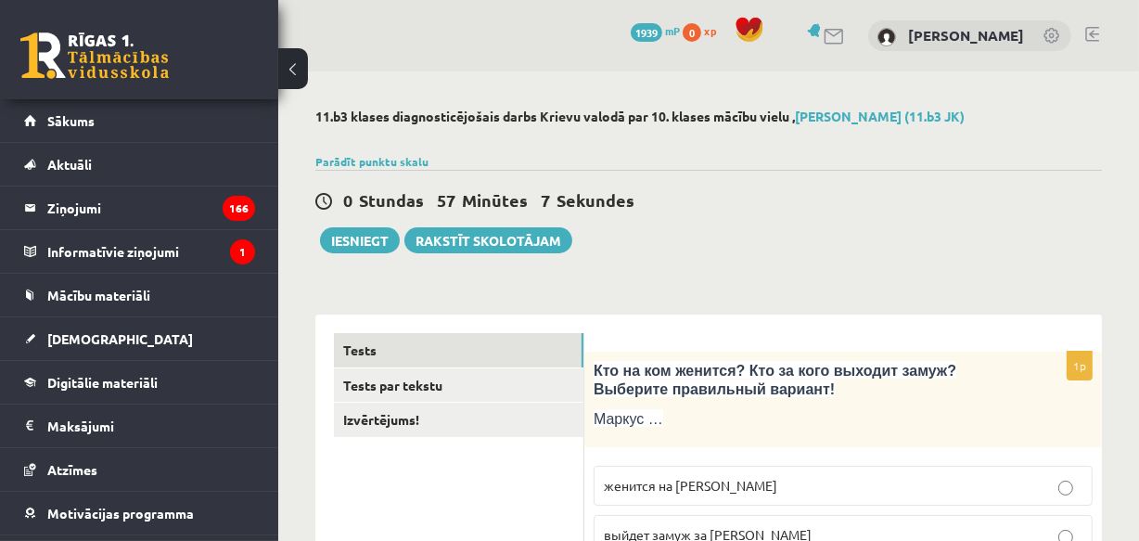
scroll to position [224, 0]
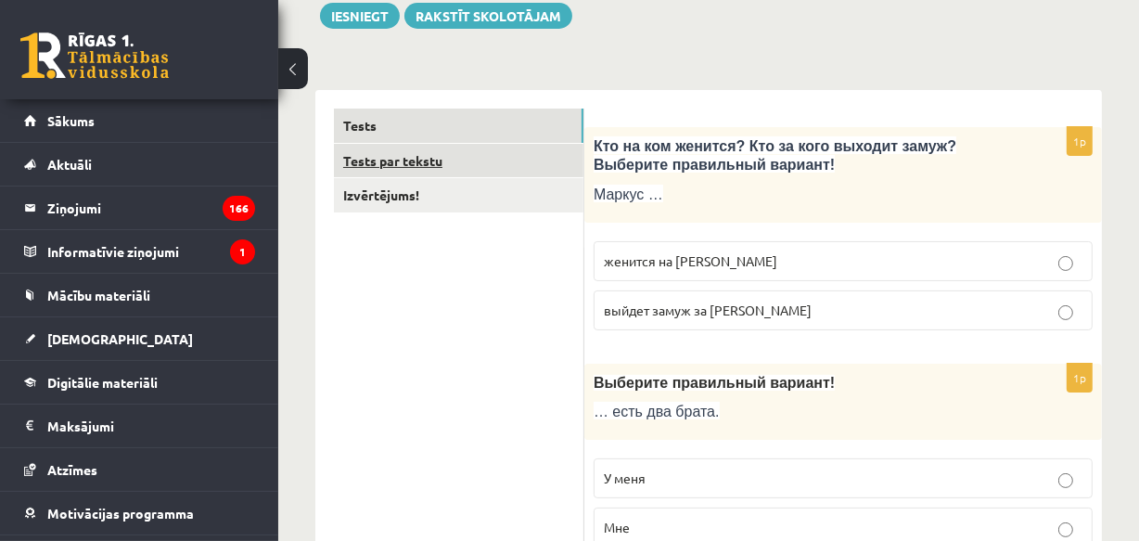
click at [460, 151] on link "Tests par tekstu" at bounding box center [458, 161] width 249 height 34
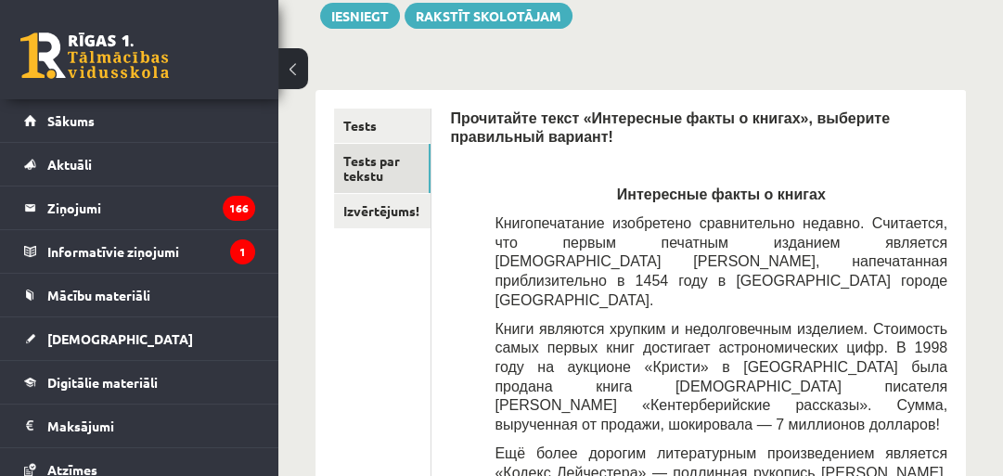
drag, startPoint x: 1146, startPoint y: 0, endPoint x: 584, endPoint y: 63, distance: 565.5
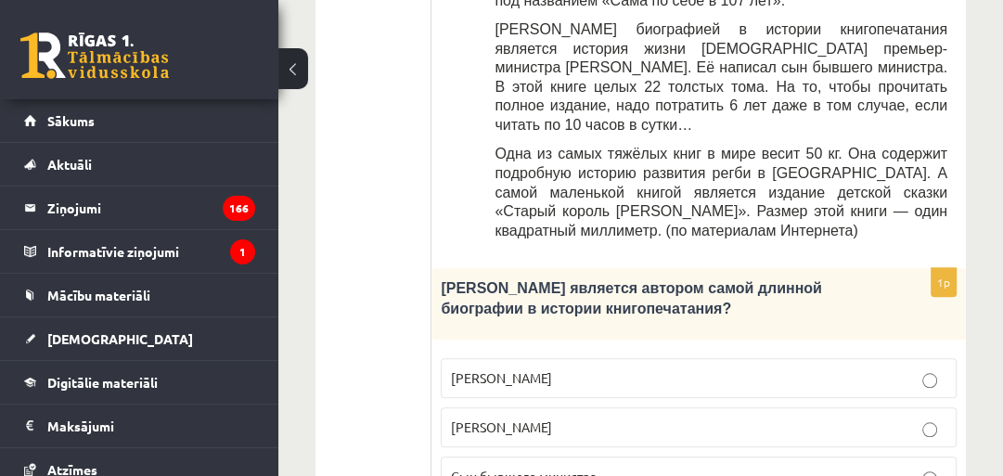
scroll to position [1180, 0]
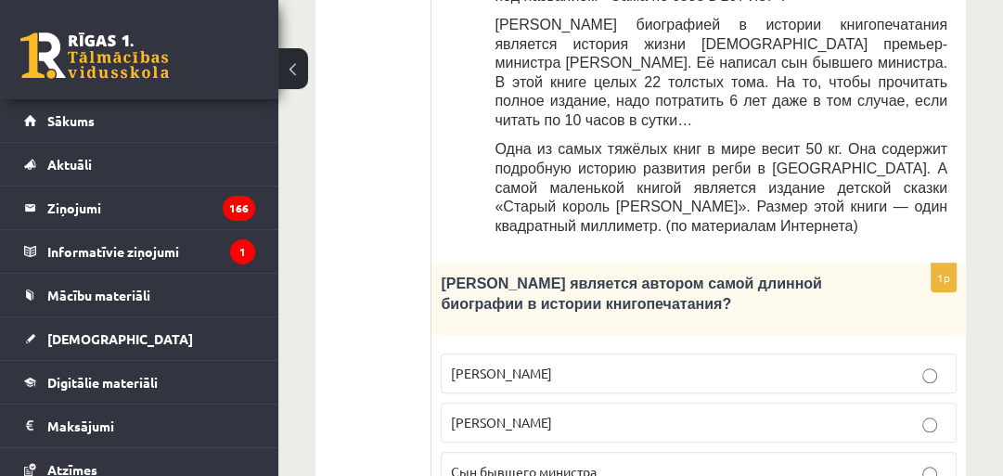
click at [894, 452] on label "Сын бывшего министра" at bounding box center [699, 472] width 516 height 40
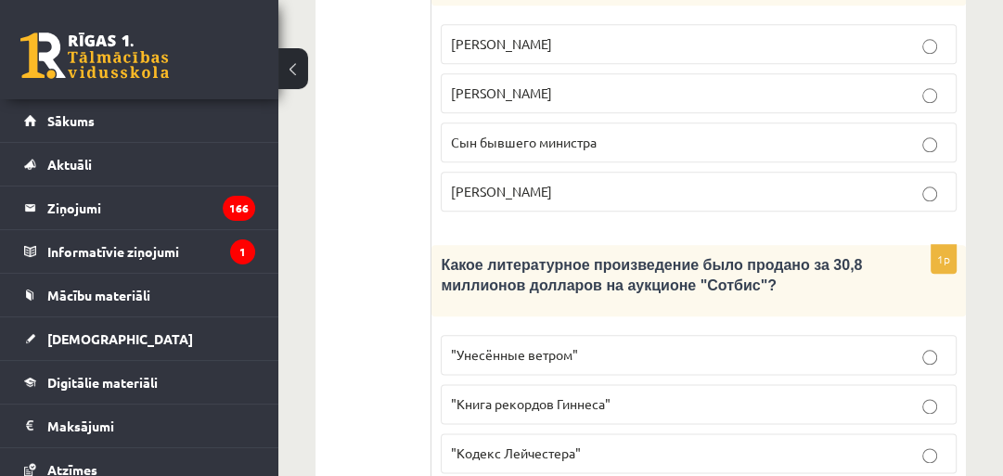
scroll to position [1528, 0]
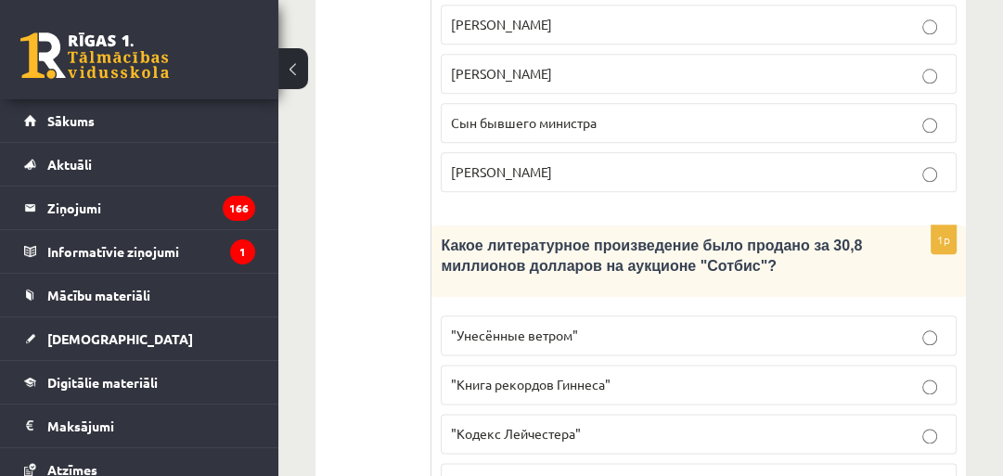
drag, startPoint x: 906, startPoint y: 325, endPoint x: 971, endPoint y: 304, distance: 68.0
click at [906, 424] on p ""Кодекс Лейчестера"" at bounding box center [698, 433] width 495 height 19
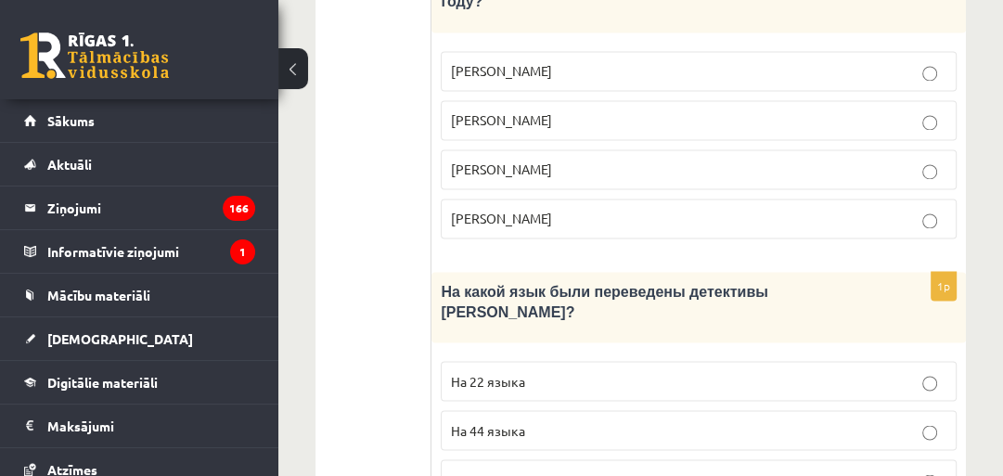
scroll to position [2133, 0]
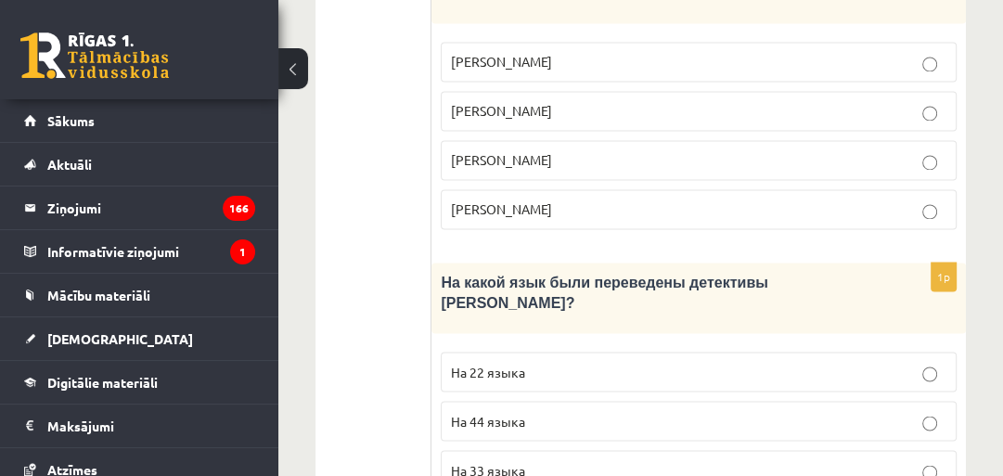
click at [778, 401] on label "На 44 языка" at bounding box center [699, 421] width 516 height 40
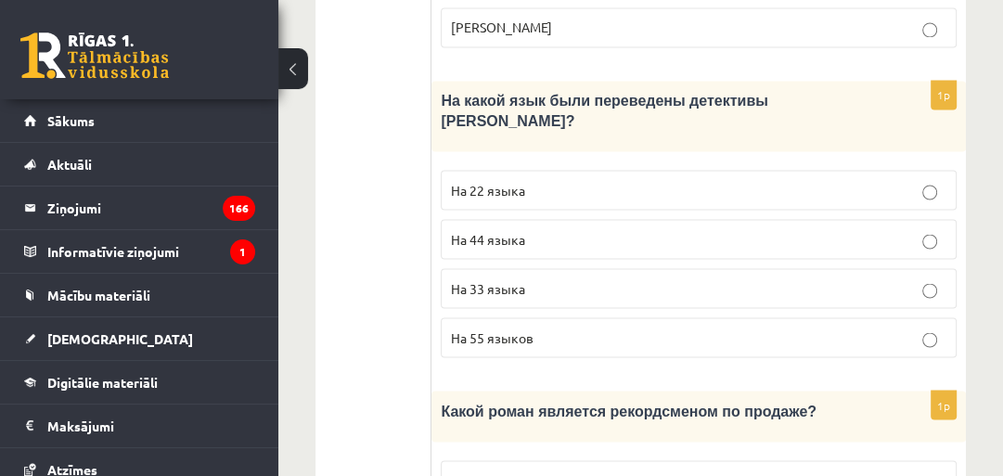
scroll to position [2407, 0]
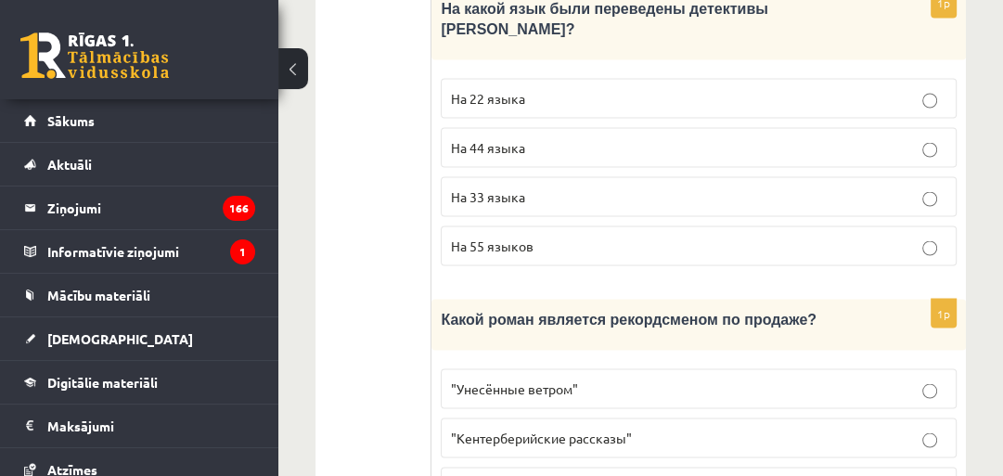
click at [648, 378] on p ""Унесённые ветром"" at bounding box center [698, 387] width 495 height 19
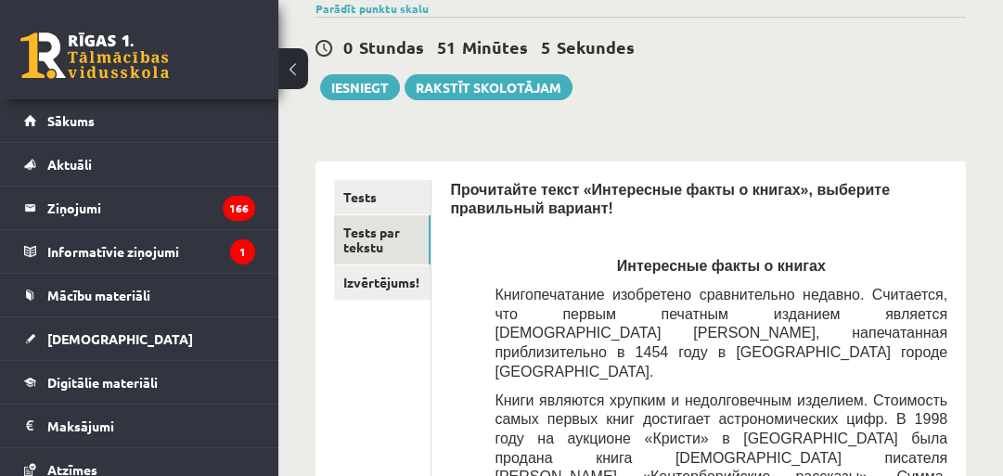
scroll to position [198, 0]
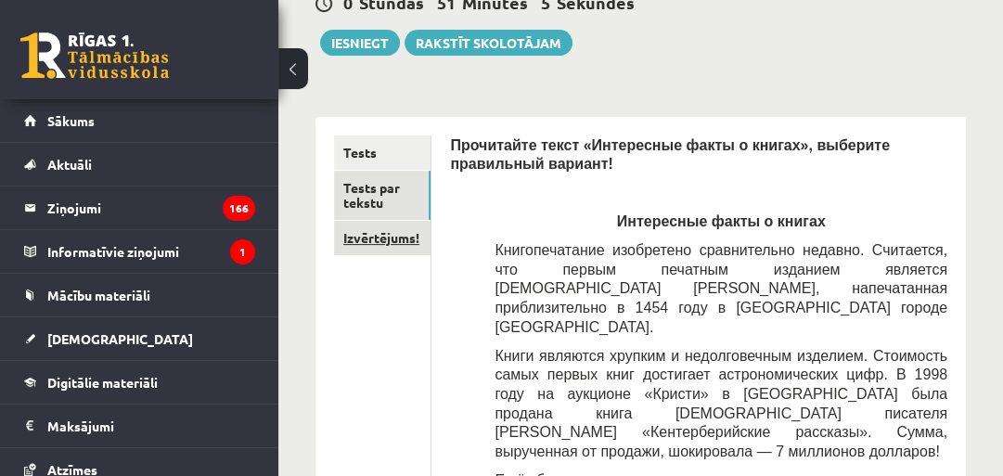
click at [400, 255] on link "Izvērtējums!" at bounding box center [382, 238] width 96 height 34
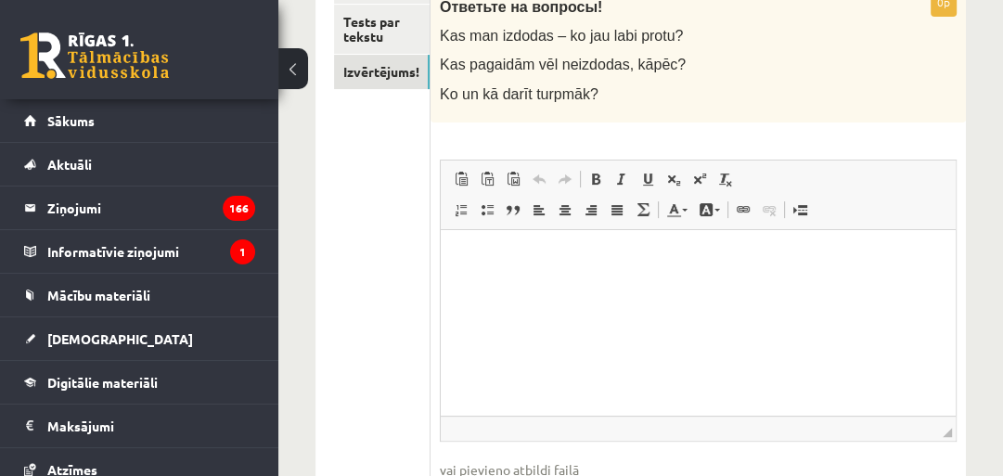
scroll to position [395, 0]
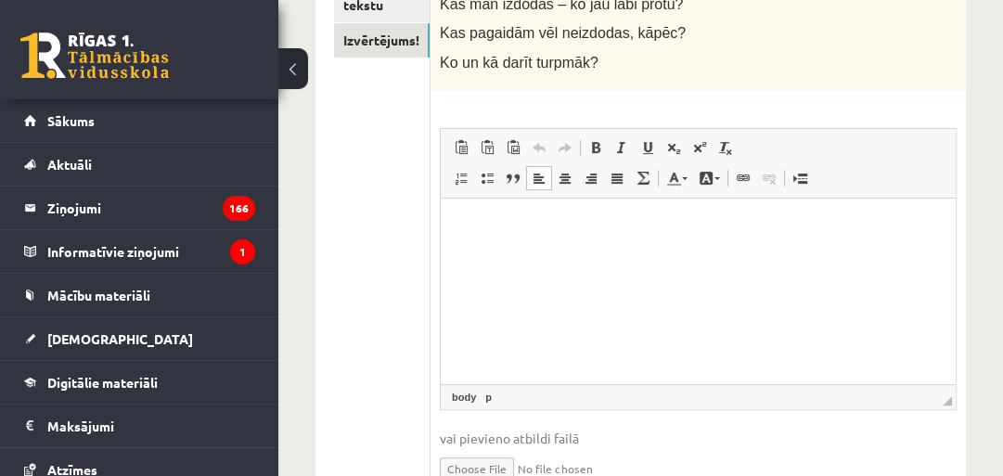
click at [566, 244] on html at bounding box center [698, 226] width 515 height 57
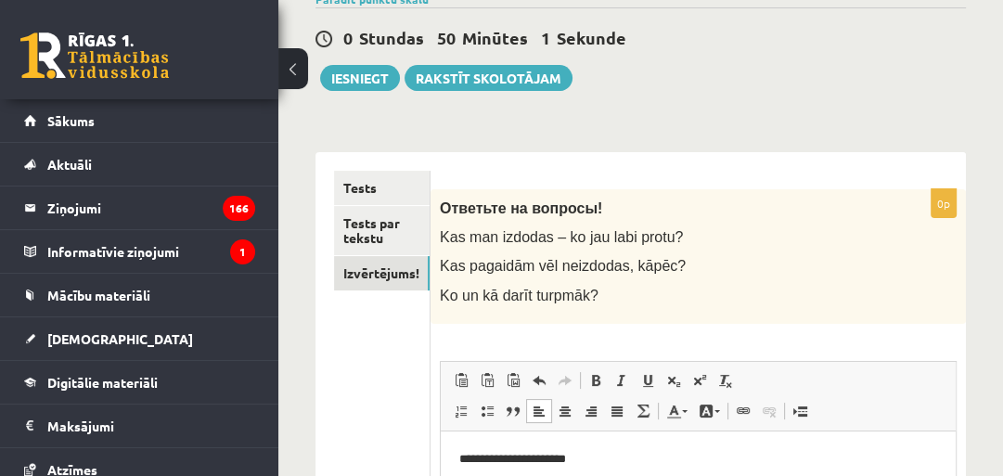
scroll to position [0, 0]
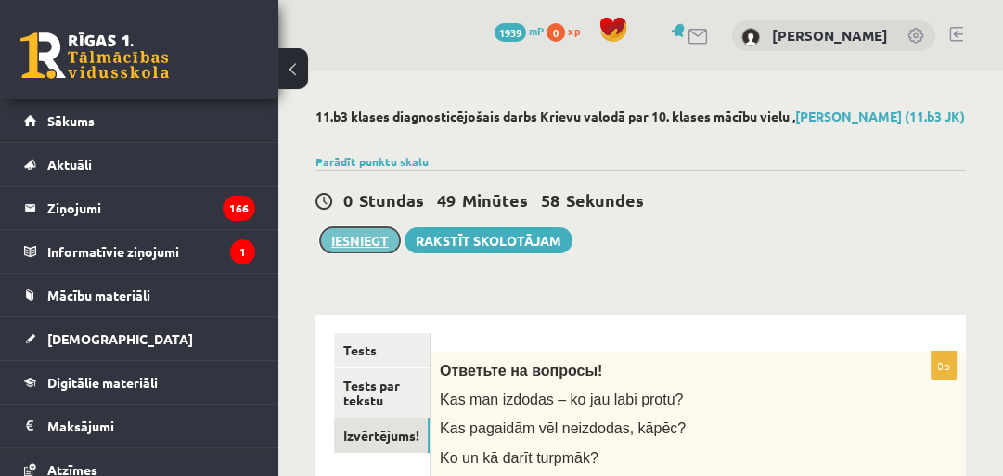
click at [371, 253] on button "Iesniegt" at bounding box center [360, 240] width 80 height 26
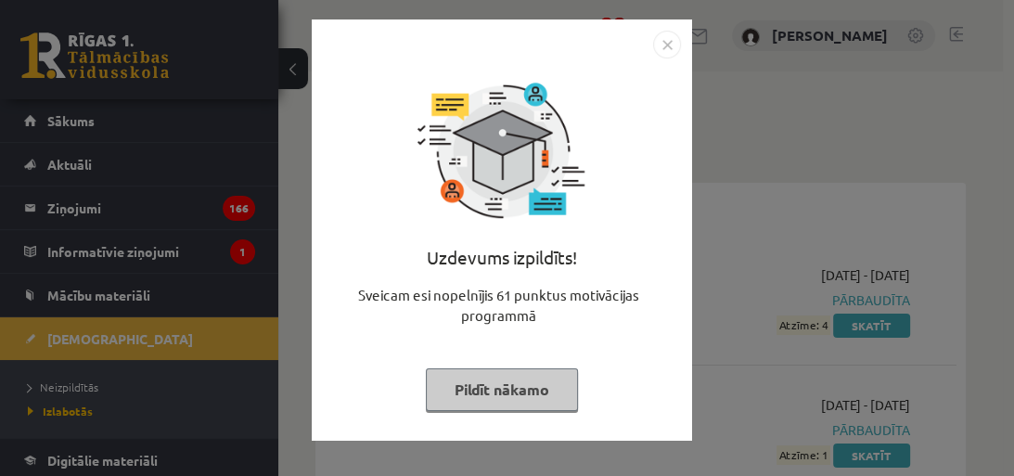
click at [521, 383] on button "Pildīt nākamo" at bounding box center [502, 389] width 152 height 43
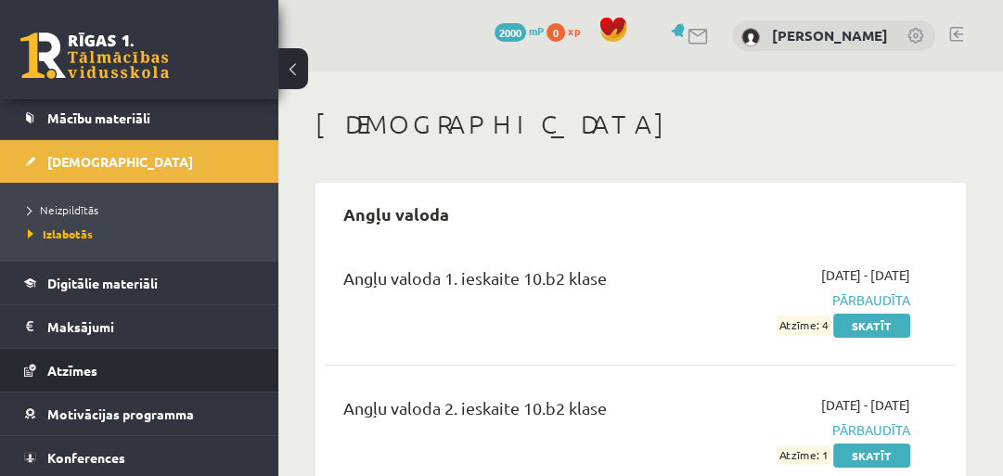
scroll to position [198, 0]
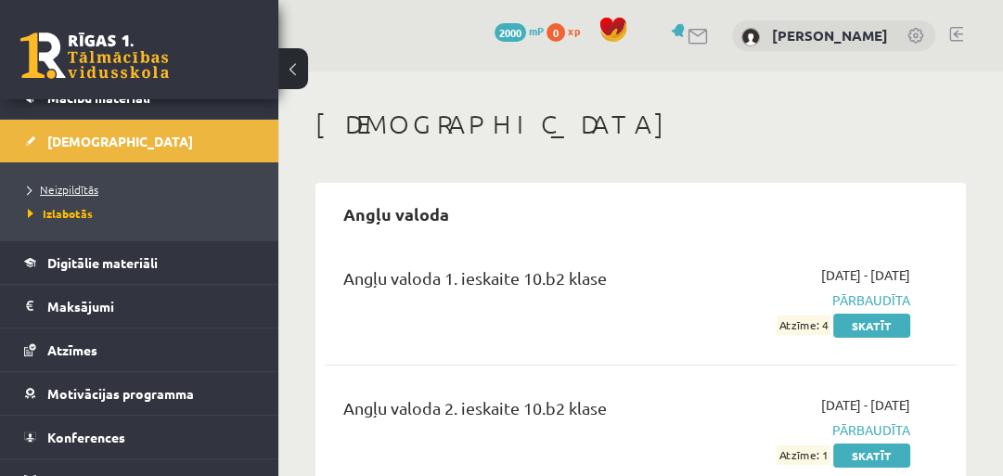
click at [76, 185] on span "Neizpildītās" at bounding box center [63, 189] width 70 height 15
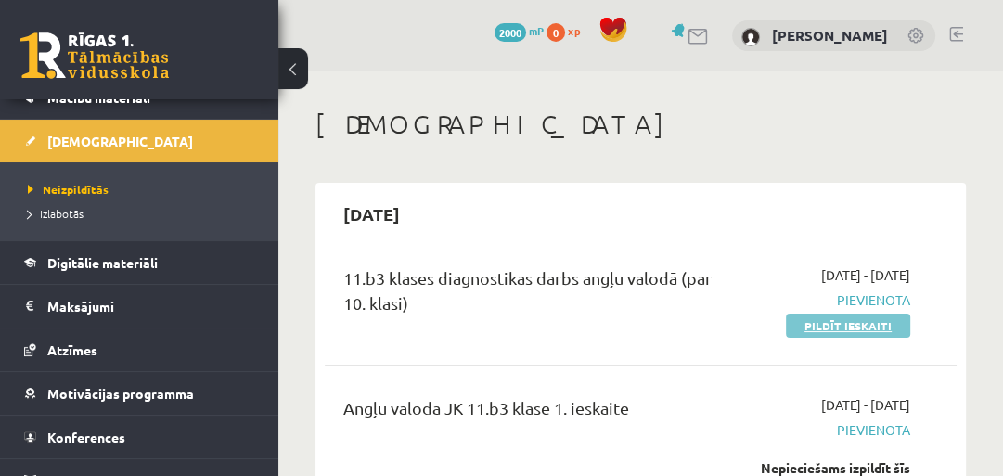
click at [809, 321] on link "Pildīt ieskaiti" at bounding box center [847, 325] width 124 height 24
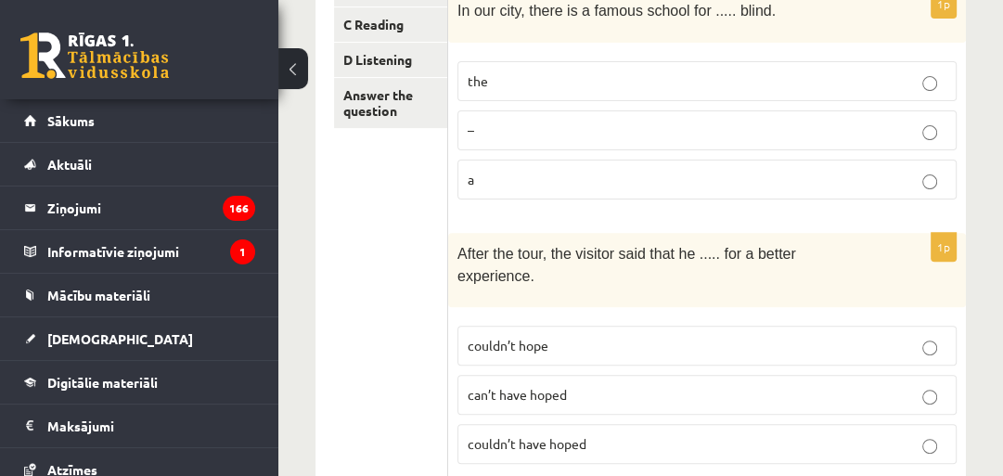
scroll to position [198, 0]
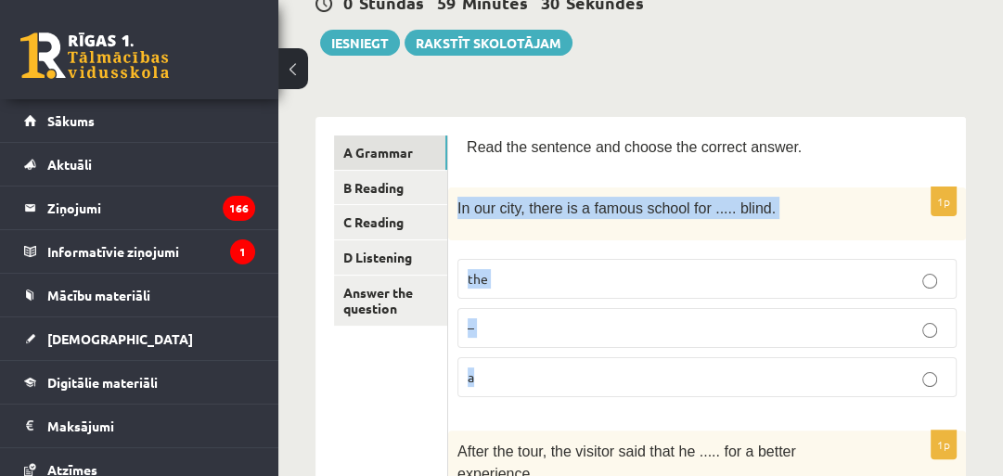
drag, startPoint x: 459, startPoint y: 215, endPoint x: 485, endPoint y: 386, distance: 172.6
click at [485, 386] on div "1p In our city, there is a famous school for ..... blind. the – a" at bounding box center [706, 298] width 517 height 223
copy div "In our city, there is a famous school for ..... blind. the – a"
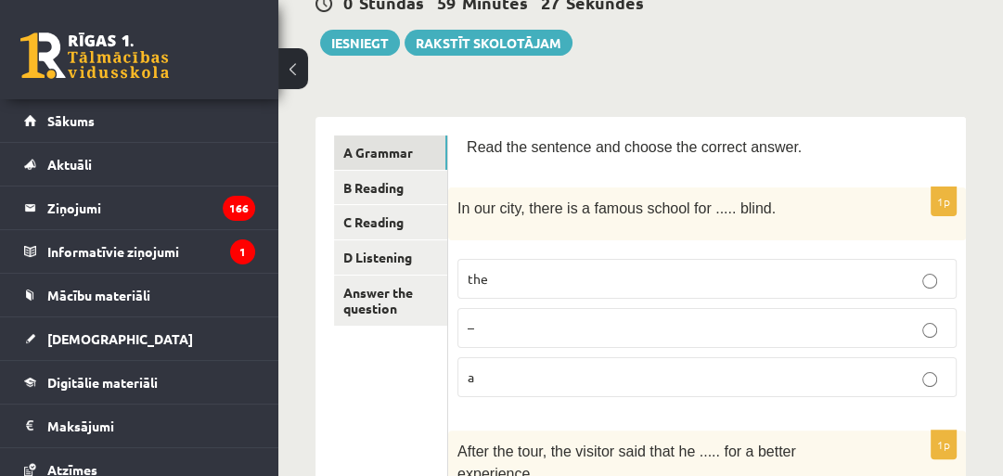
click at [522, 288] on p "the" at bounding box center [706, 278] width 479 height 19
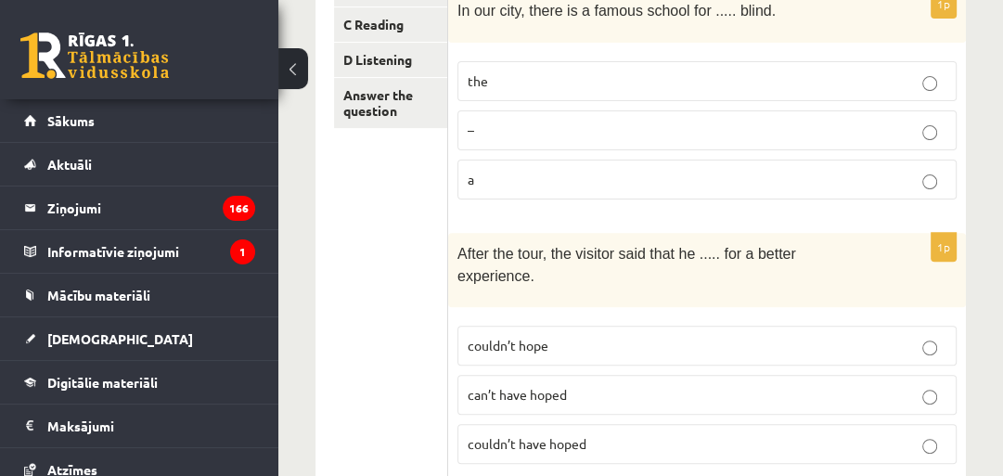
scroll to position [594, 0]
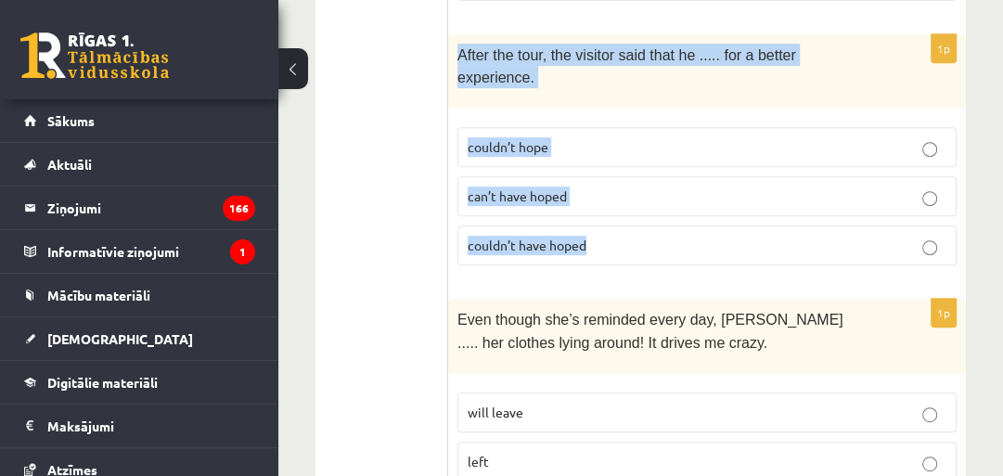
drag, startPoint x: 458, startPoint y: 62, endPoint x: 599, endPoint y: 236, distance: 223.5
click at [599, 236] on div "1p After the tour, the visitor said that he ..... for a better experience. coul…" at bounding box center [706, 157] width 517 height 247
copy div "After the tour, the visitor said that he ..... for a better experience. couldn’…"
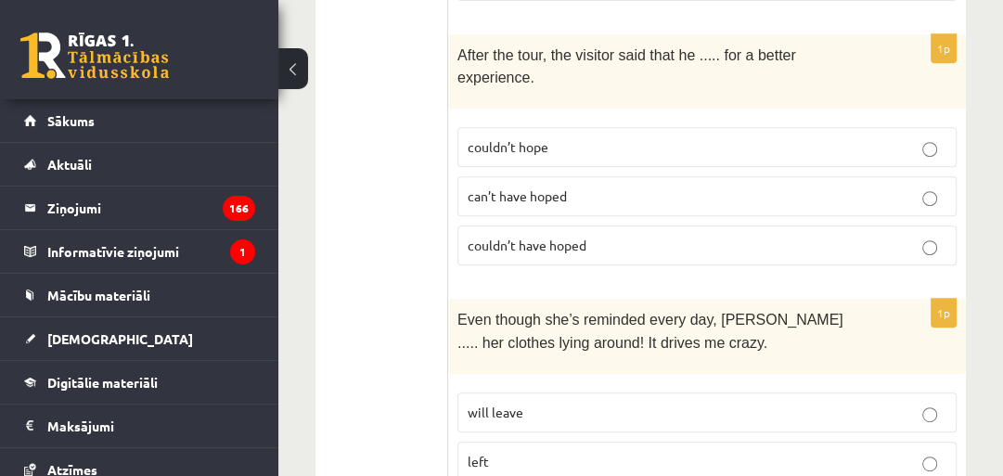
drag, startPoint x: 377, startPoint y: 229, endPoint x: 399, endPoint y: 214, distance: 26.7
click at [534, 236] on span "couldn’t have hoped" at bounding box center [526, 244] width 119 height 17
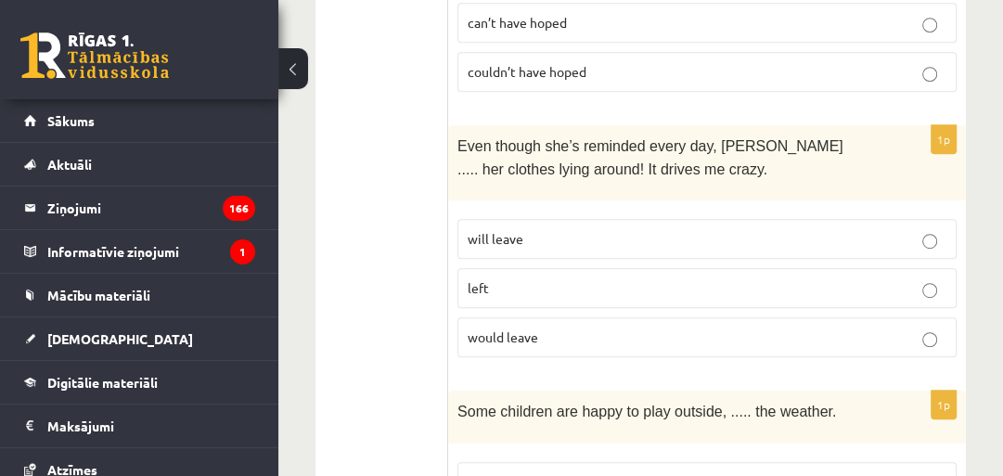
scroll to position [791, 0]
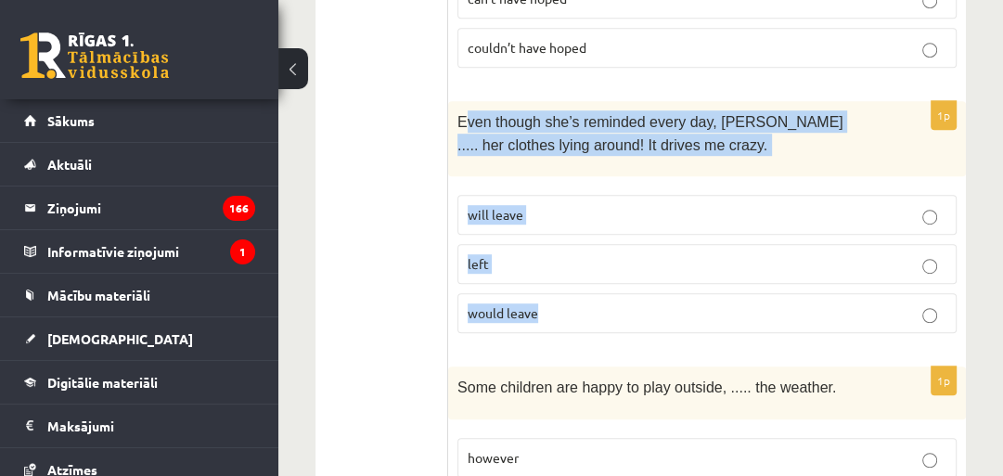
drag, startPoint x: 463, startPoint y: 98, endPoint x: 550, endPoint y: 288, distance: 209.1
click at [559, 303] on div "1p Even though she’s reminded every day, Cathy ..... her clothes lying around! …" at bounding box center [706, 224] width 517 height 247
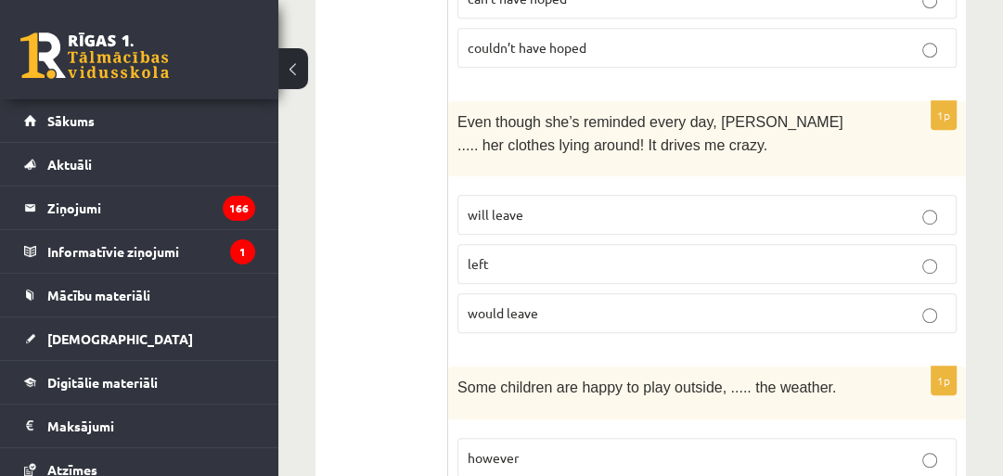
drag, startPoint x: 431, startPoint y: 96, endPoint x: 445, endPoint y: 93, distance: 14.2
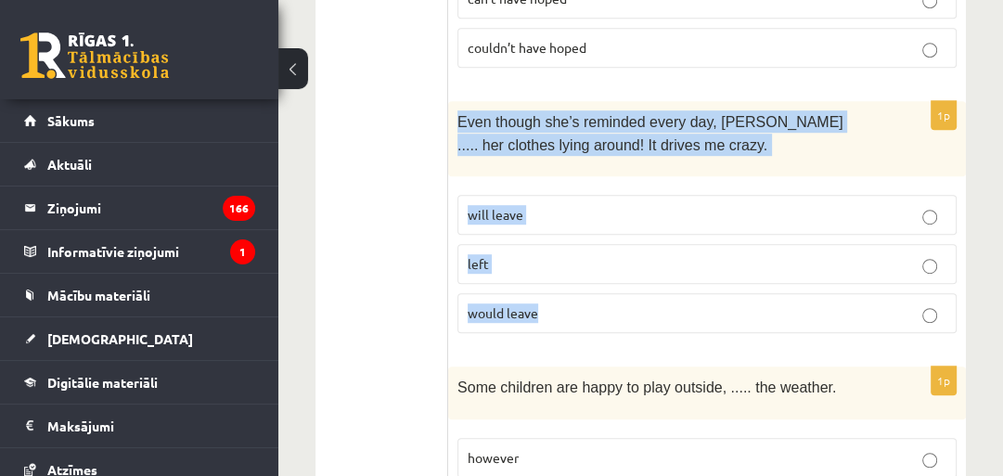
drag, startPoint x: 508, startPoint y: 124, endPoint x: 558, endPoint y: 283, distance: 166.3
click at [558, 283] on div "1p Even though she’s reminded every day, Cathy ..... her clothes lying around! …" at bounding box center [706, 224] width 517 height 247
copy div "Even though she’s reminded every day, Cathy ..... her clothes lying around! It …"
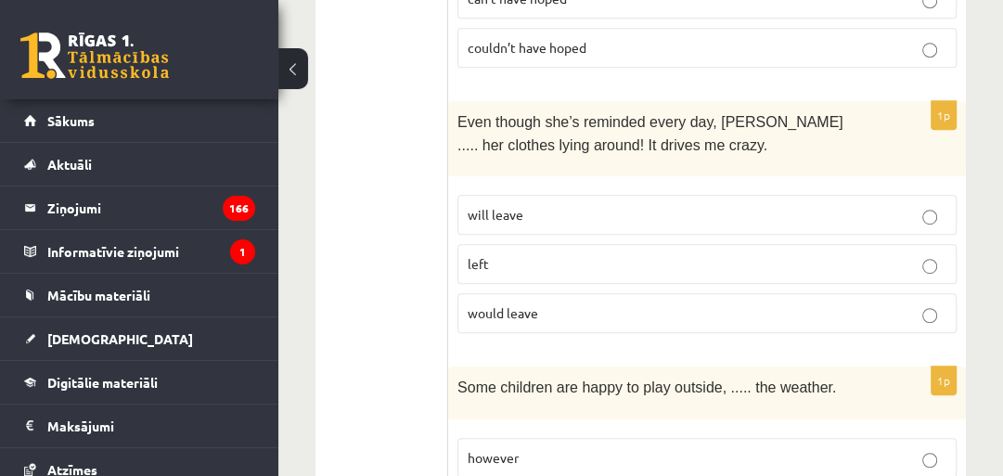
drag, startPoint x: 434, startPoint y: 219, endPoint x: 445, endPoint y: 211, distance: 13.4
click at [540, 205] on p "will leave" at bounding box center [706, 214] width 479 height 19
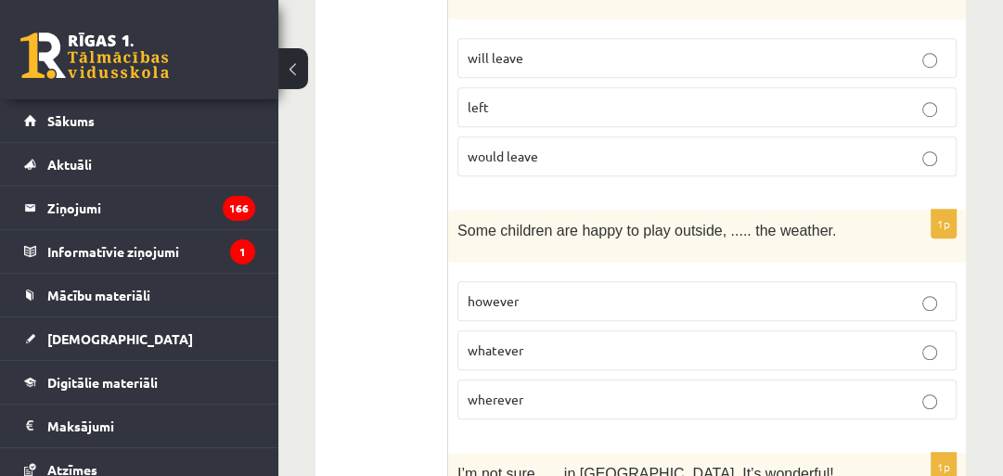
scroll to position [989, 0]
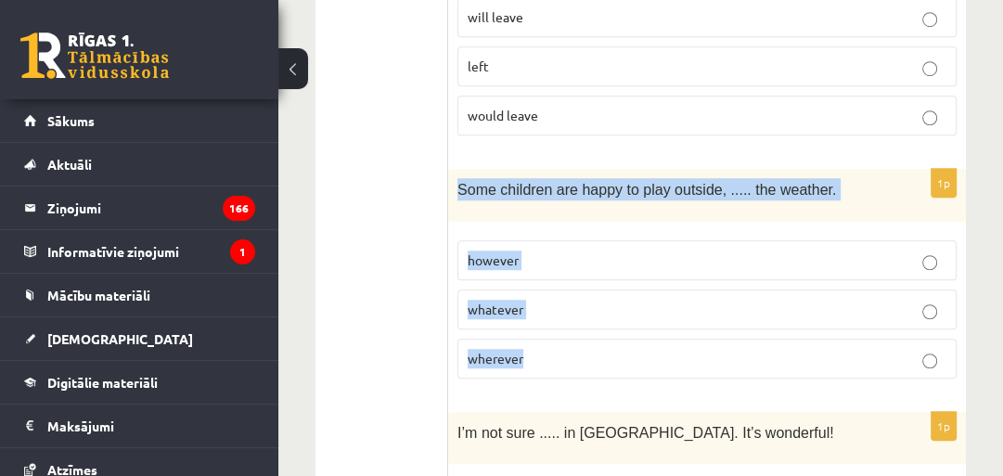
drag, startPoint x: 461, startPoint y: 165, endPoint x: 520, endPoint y: 312, distance: 158.1
click at [524, 316] on div "1p Some children are happy to play outside, ..... the weather. however whatever…" at bounding box center [706, 280] width 517 height 223
copy div "Some children are happy to play outside, ..... the weather. however whatever wh…"
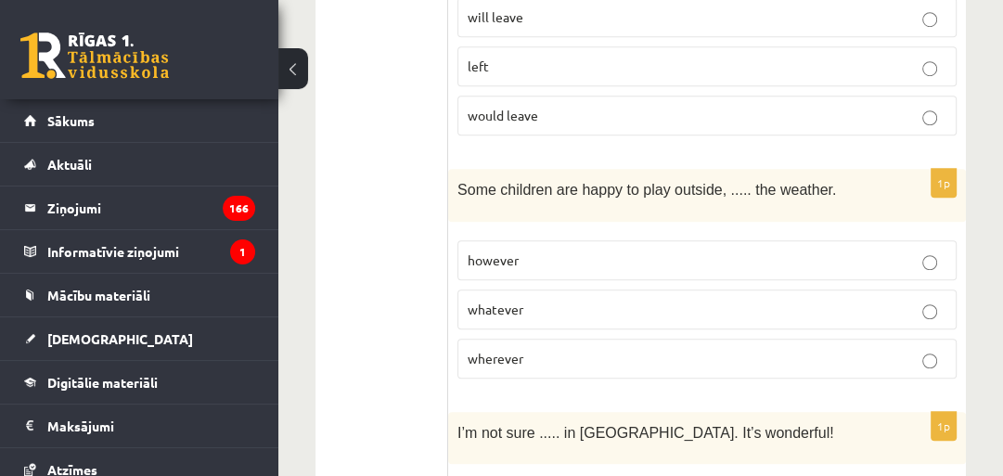
click at [490, 289] on label "whatever" at bounding box center [706, 309] width 499 height 40
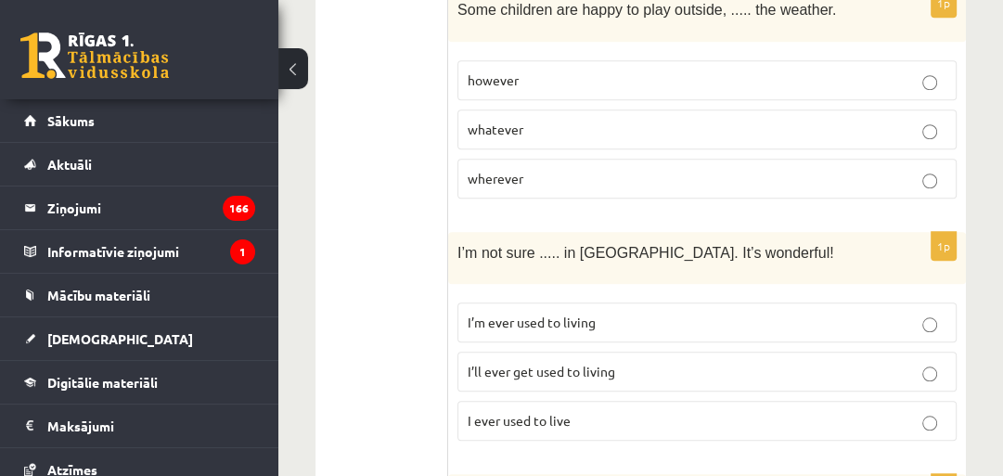
scroll to position [1187, 0]
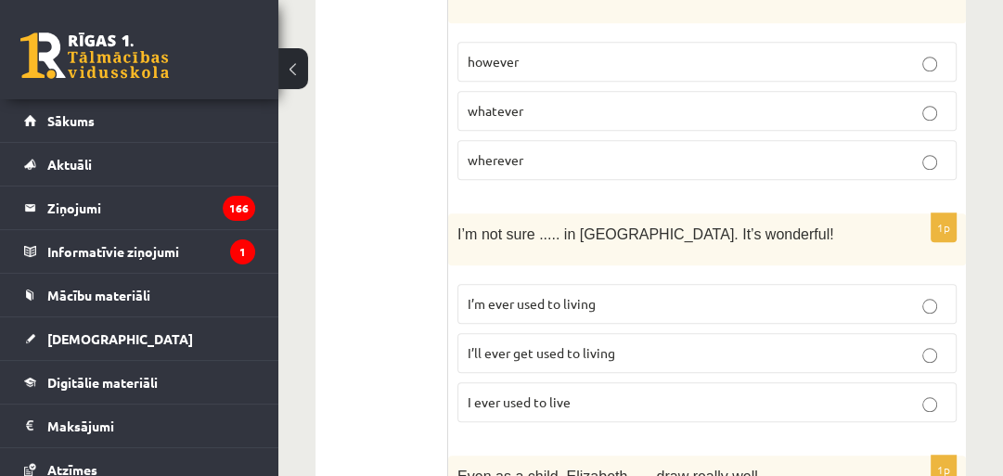
click at [496, 344] on span "I’ll ever get used to living" at bounding box center [540, 352] width 147 height 17
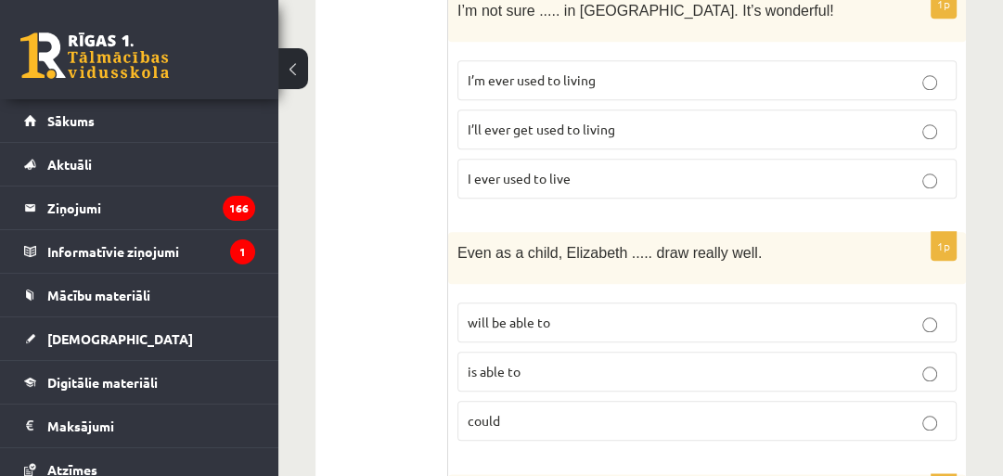
scroll to position [1385, 0]
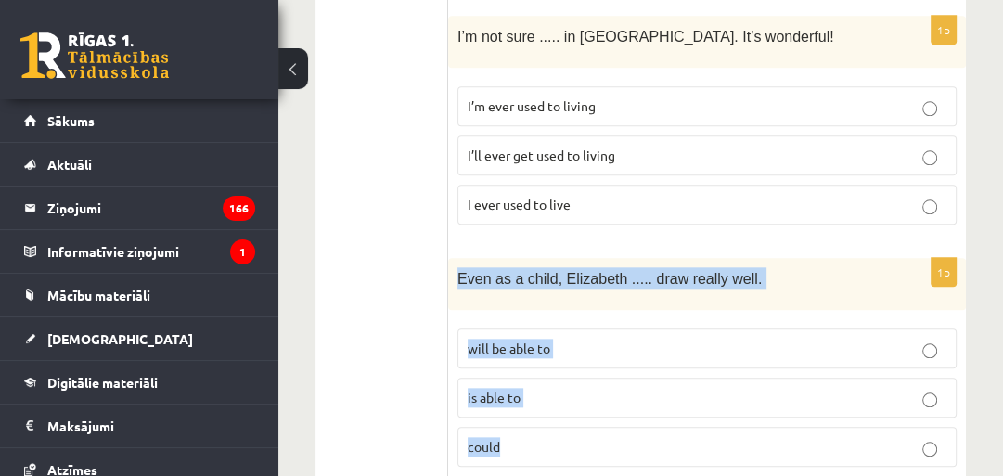
drag, startPoint x: 460, startPoint y: 247, endPoint x: 542, endPoint y: 359, distance: 138.8
click at [553, 416] on div "1p Even as a child, Elizabeth ..... draw really well. will be able to is able t…" at bounding box center [706, 369] width 517 height 223
copy div "Even as a child, Elizabeth ..... draw really well. will be able to is able to c…"
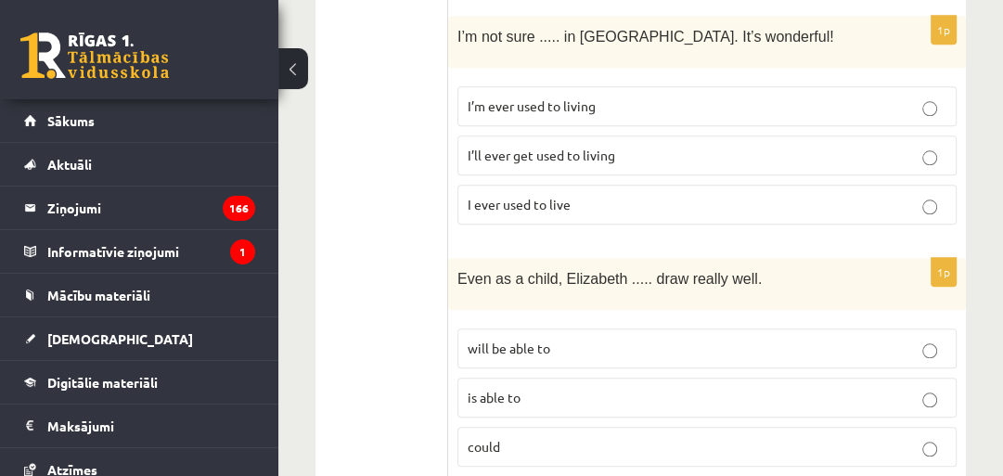
click at [480, 438] on span "could" at bounding box center [483, 446] width 32 height 17
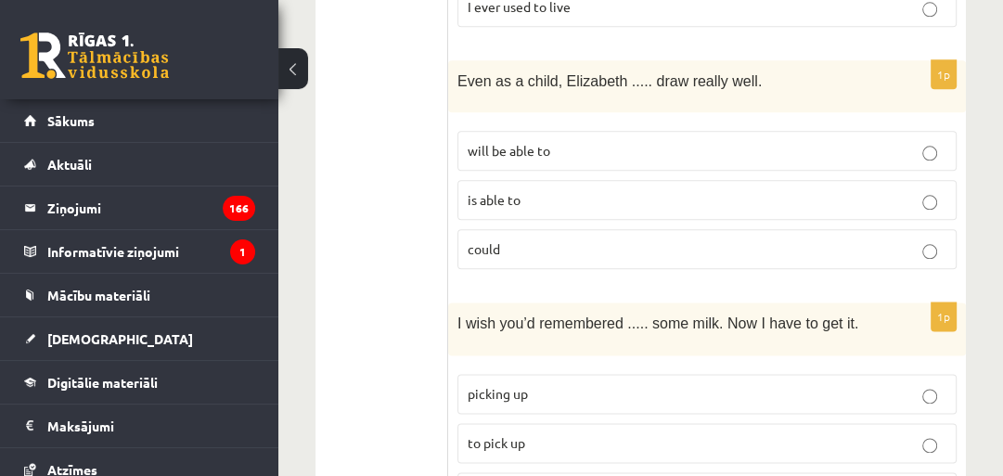
scroll to position [1781, 0]
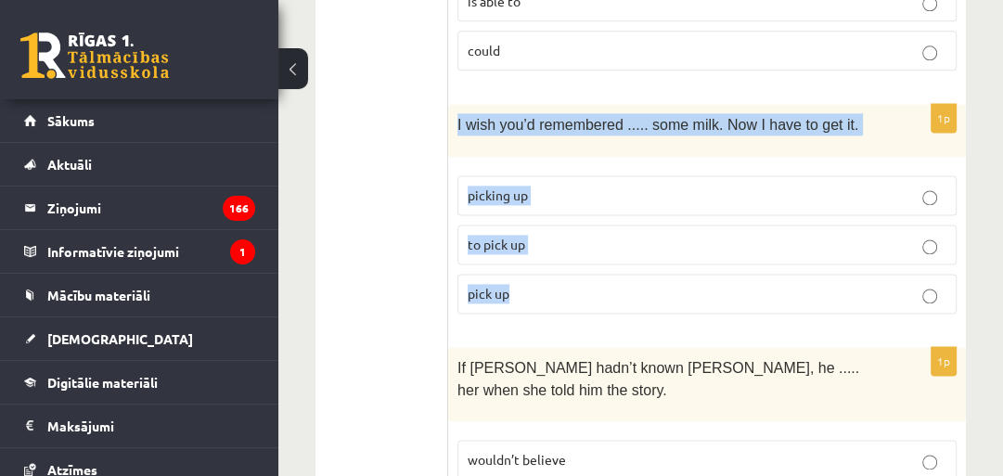
drag, startPoint x: 455, startPoint y: 93, endPoint x: 522, endPoint y: 250, distance: 171.2
click at [522, 250] on div "1p I wish you’d remembered ..... some milk. Now I have to get it. picking up to…" at bounding box center [706, 215] width 517 height 223
copy div "I wish you’d remembered ..... some milk. Now I have to get it. picking up to pi…"
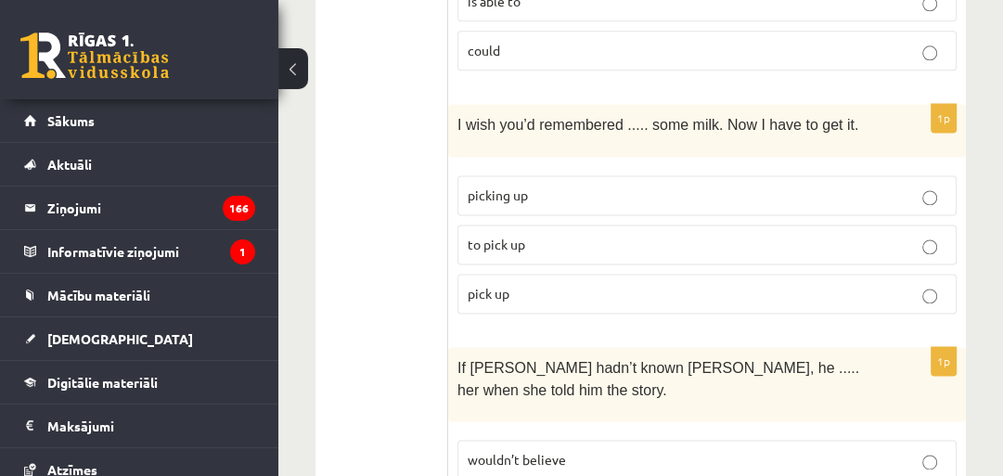
drag, startPoint x: 306, startPoint y: 192, endPoint x: 360, endPoint y: 187, distance: 54.0
click at [494, 236] on span "to pick up" at bounding box center [495, 244] width 57 height 17
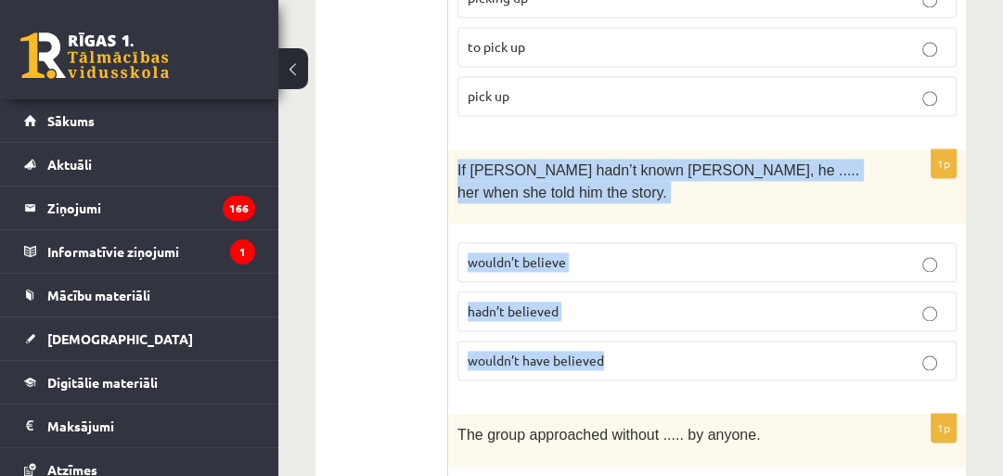
drag, startPoint x: 457, startPoint y: 128, endPoint x: 623, endPoint y: 287, distance: 229.6
click at [642, 325] on div "1p If Tom hadn’t known Mariam, he ..... her when she told him the story. wouldn…" at bounding box center [706, 272] width 517 height 247
copy div "If Tom hadn’t known Mariam, he ..... her when she told him the story. wouldn’t …"
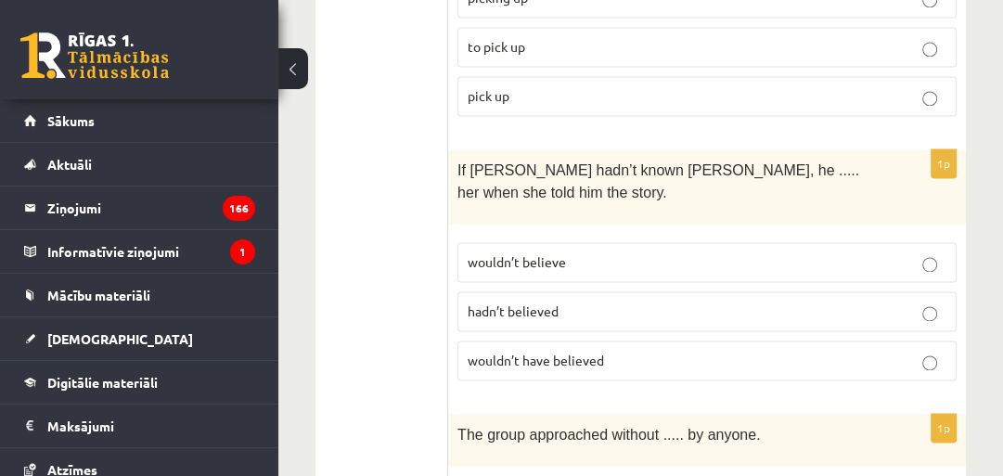
click at [539, 340] on label "wouldn’t have believed" at bounding box center [706, 360] width 499 height 40
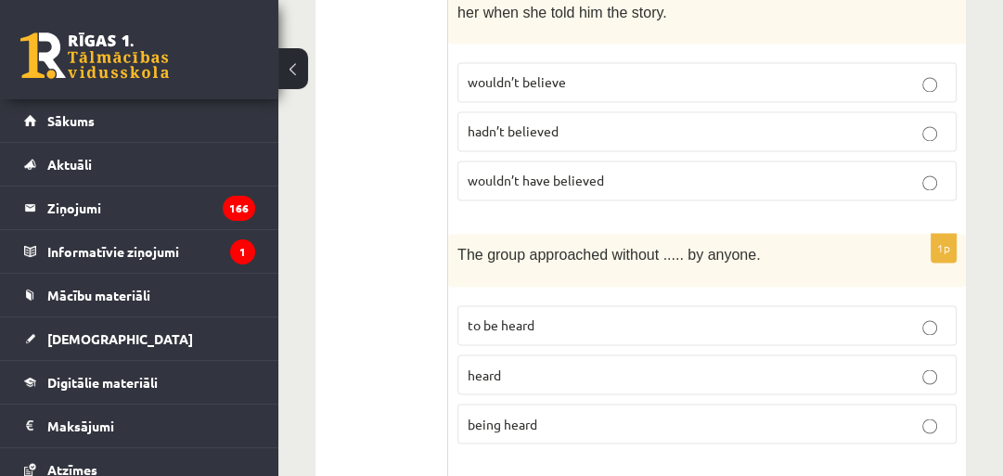
scroll to position [2176, 0]
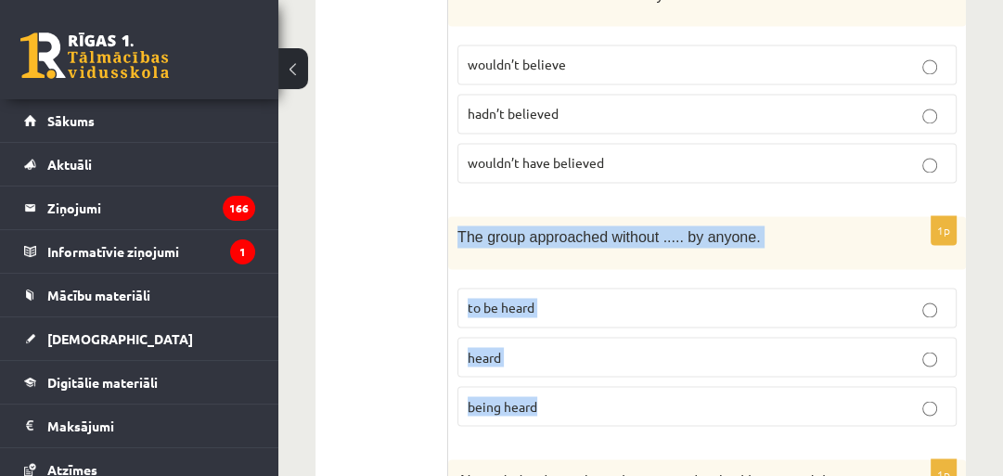
drag, startPoint x: 456, startPoint y: 193, endPoint x: 562, endPoint y: 364, distance: 200.7
click at [564, 370] on div "1p The group approached without ..... by anyone. to be heard heard being heard" at bounding box center [706, 327] width 517 height 223
copy div "The group approached without ..... by anyone. to be heard heard being heard"
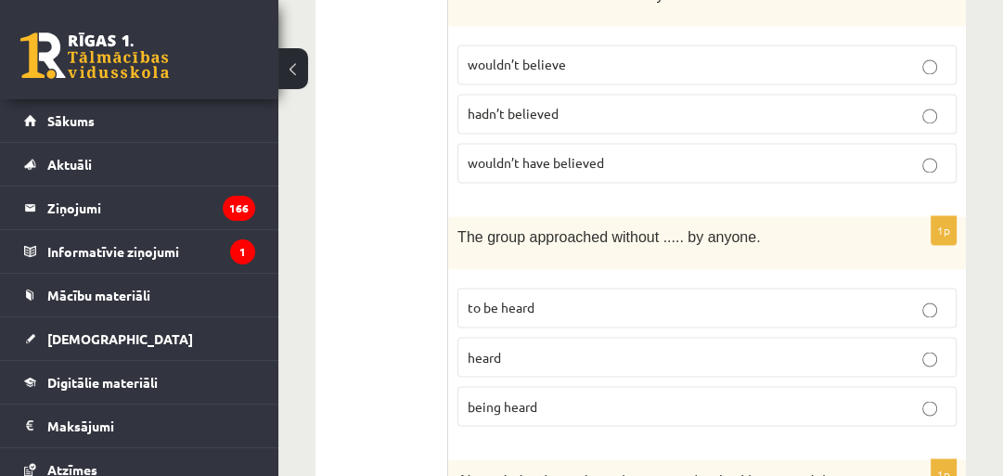
click at [494, 397] on span "being heard" at bounding box center [502, 405] width 70 height 17
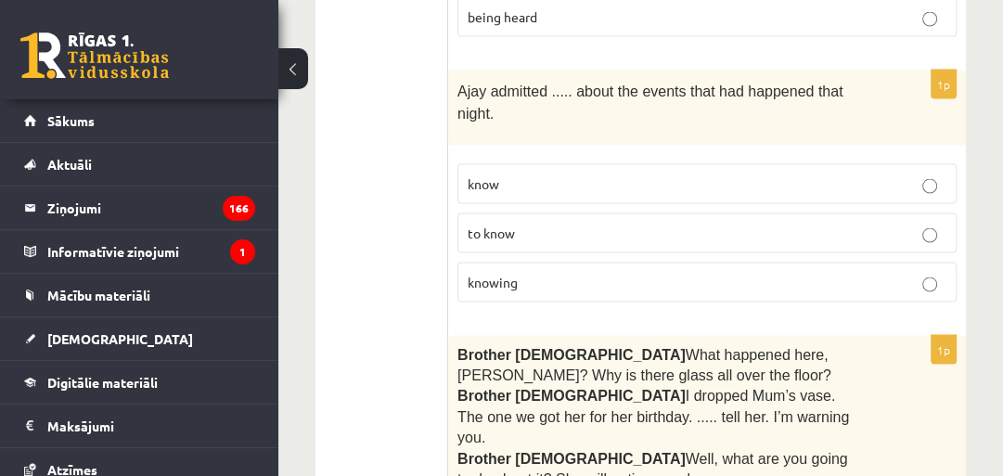
scroll to position [2572, 0]
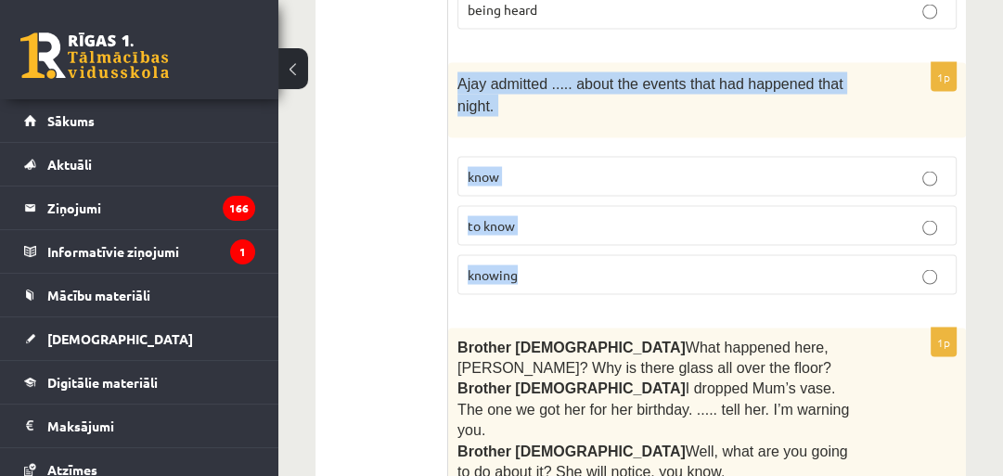
drag, startPoint x: 458, startPoint y: 39, endPoint x: 517, endPoint y: 190, distance: 162.4
click at [517, 193] on div "1p Ajay admitted ..... about the events that had happened that night. know to k…" at bounding box center [706, 186] width 517 height 247
copy div "Ajay admitted ..... about the events that had happened that night. know to know…"
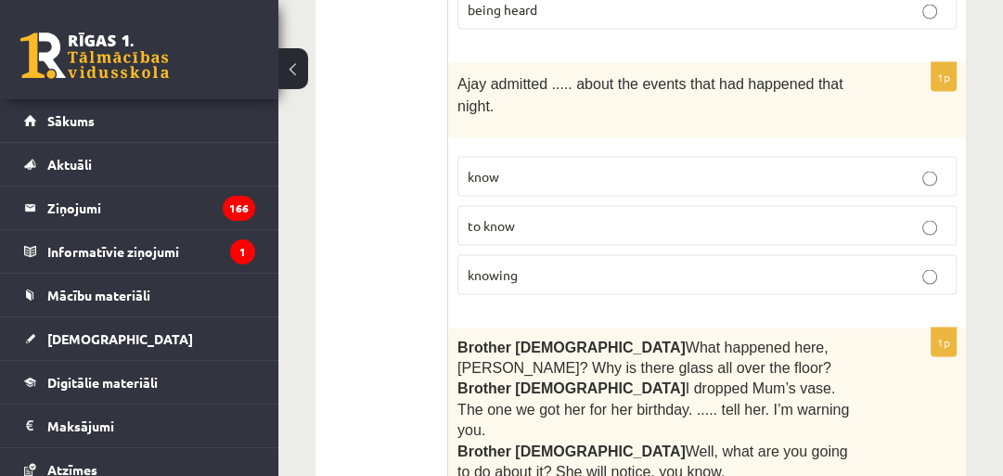
drag, startPoint x: 352, startPoint y: 161, endPoint x: 394, endPoint y: 159, distance: 41.8
click at [356, 160] on ul "A Grammar B Reading C Reading D Listening Answer the question" at bounding box center [391, 418] width 114 height 5315
click at [486, 266] on span "knowing" at bounding box center [492, 274] width 50 height 17
click at [564, 255] on label "knowing" at bounding box center [706, 275] width 499 height 40
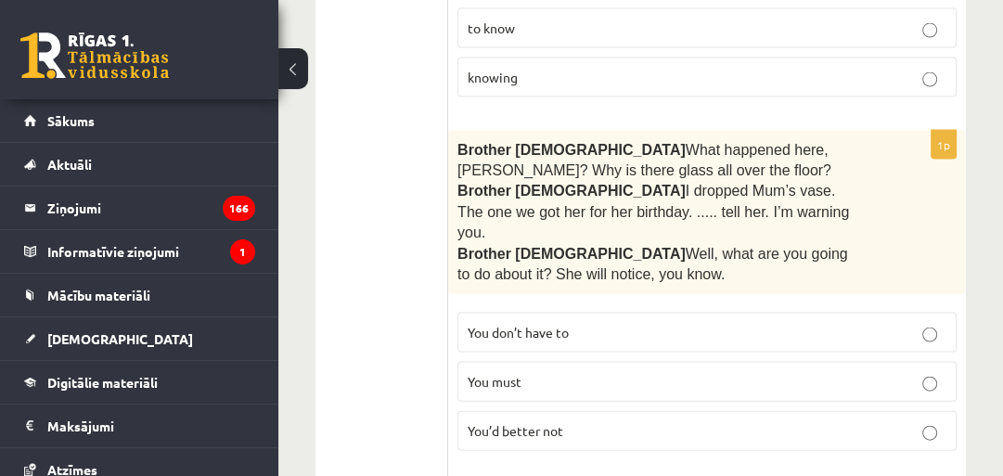
click at [494, 422] on span "You’d better not" at bounding box center [515, 430] width 96 height 17
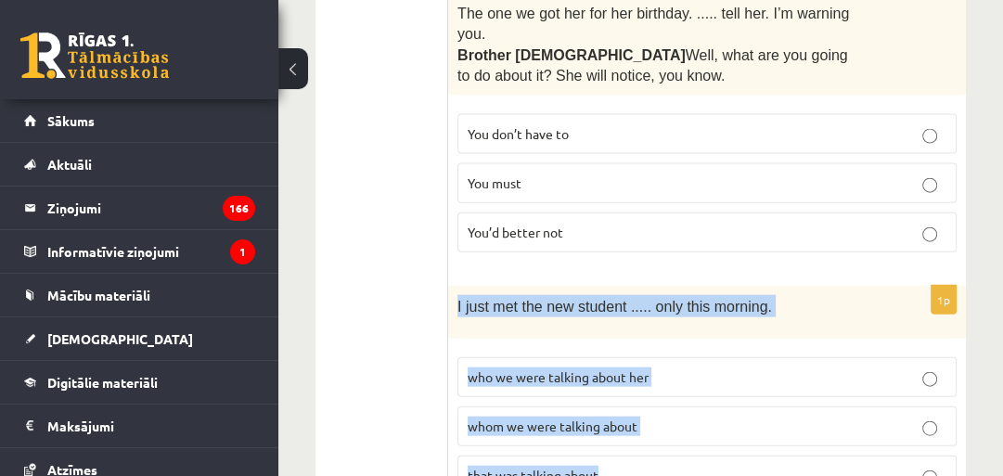
drag, startPoint x: 456, startPoint y: 219, endPoint x: 605, endPoint y: 375, distance: 215.2
click at [605, 375] on div "1p I just met the new student ..... only this morning. who we were talking abou…" at bounding box center [706, 397] width 517 height 223
copy div "I just met the new student ..... only this morning. who we were talking about h…"
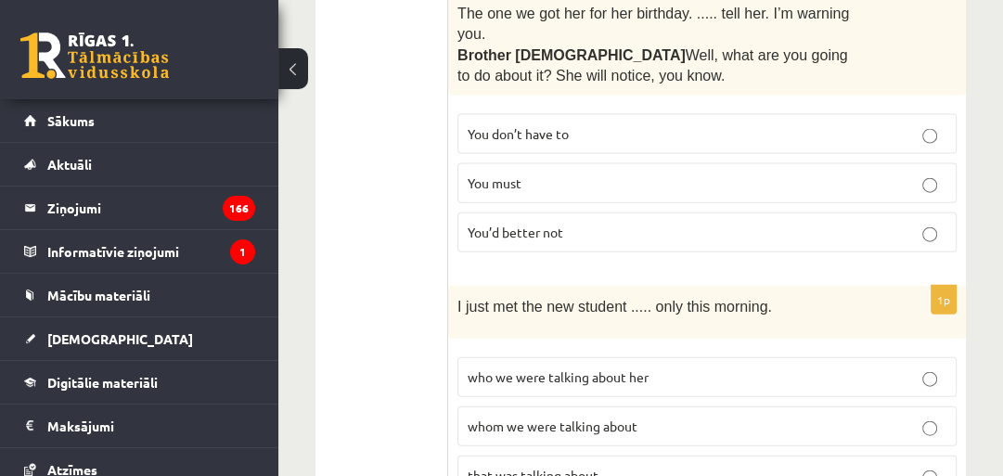
click at [394, 377] on ul "A Grammar B Reading C Reading D Listening Answer the question" at bounding box center [391, 22] width 114 height 5315
click at [493, 417] on span "whom we were talking about" at bounding box center [552, 425] width 170 height 17
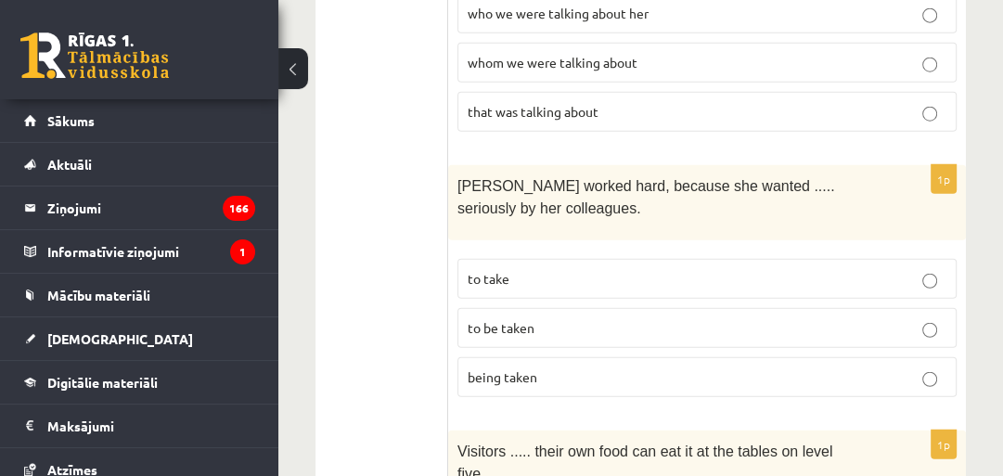
scroll to position [3363, 0]
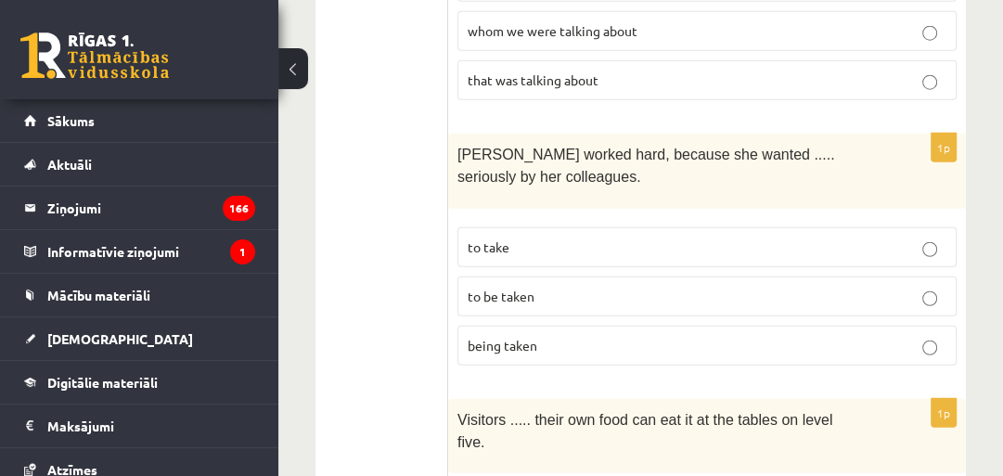
click at [493, 287] on span "to be taken" at bounding box center [500, 295] width 67 height 17
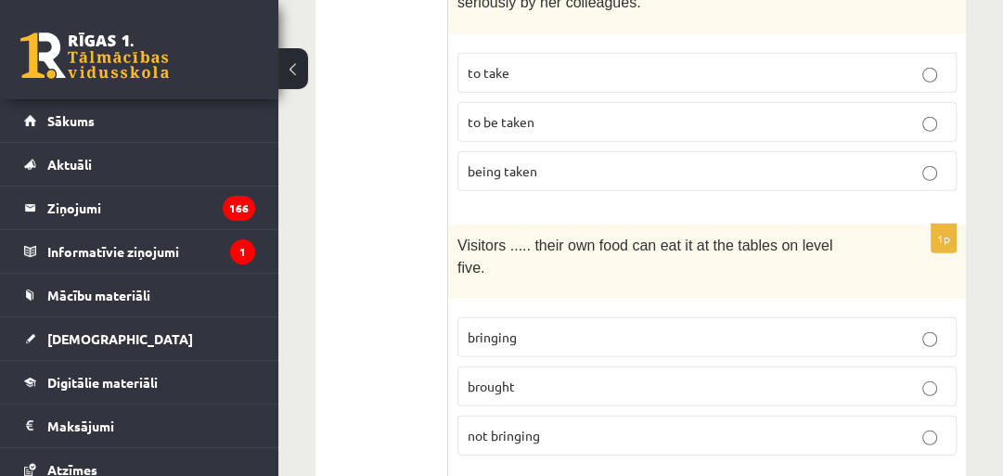
scroll to position [3561, 0]
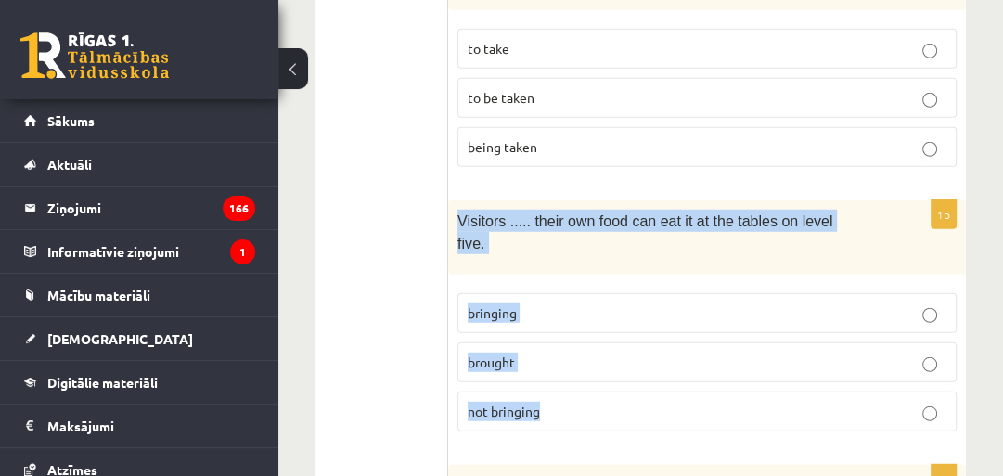
drag, startPoint x: 468, startPoint y: 142, endPoint x: 541, endPoint y: 293, distance: 167.6
click at [541, 293] on div "1p Visitors ..... their own food can eat it at the tables on level five. bringi…" at bounding box center [706, 323] width 517 height 247
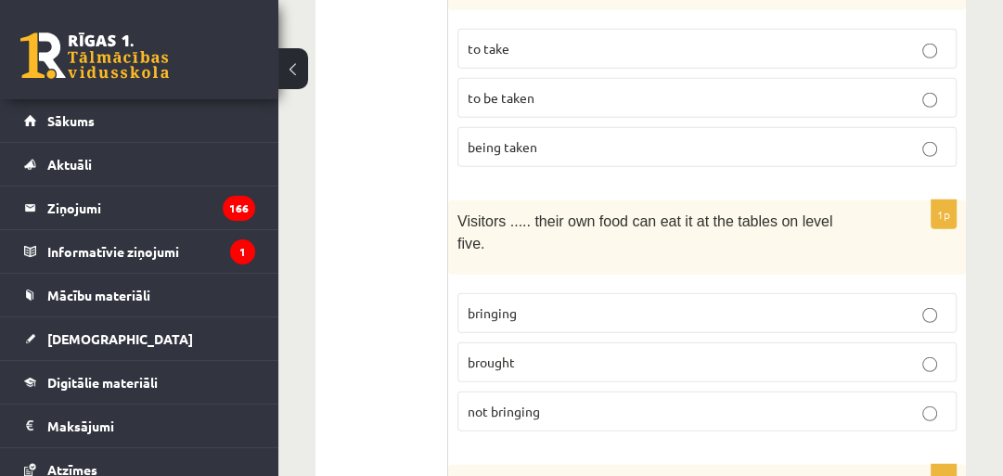
drag, startPoint x: 364, startPoint y: 174, endPoint x: 401, endPoint y: 193, distance: 41.5
click at [525, 303] on p "bringing" at bounding box center [706, 312] width 479 height 19
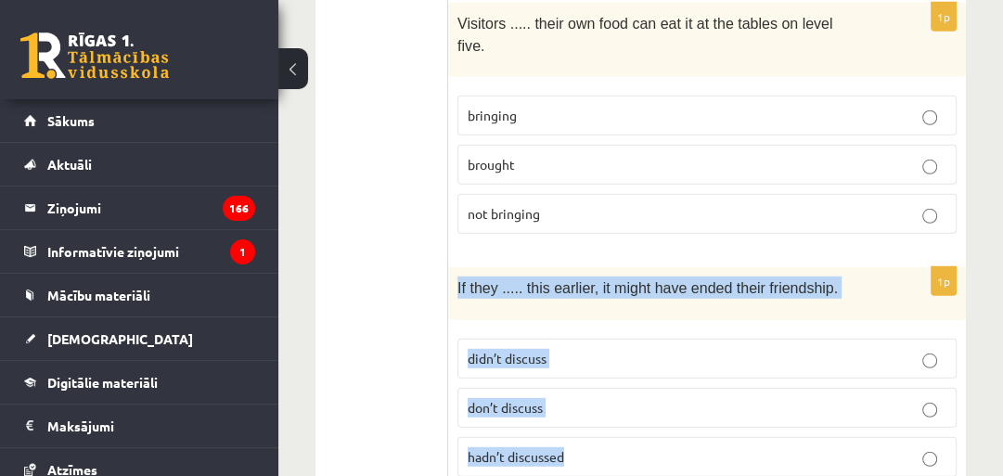
drag, startPoint x: 456, startPoint y: 160, endPoint x: 567, endPoint y: 302, distance: 180.5
click at [576, 323] on div "1p If they ..... this earlier, it might have ended their friendship. didn’t dis…" at bounding box center [706, 378] width 517 height 223
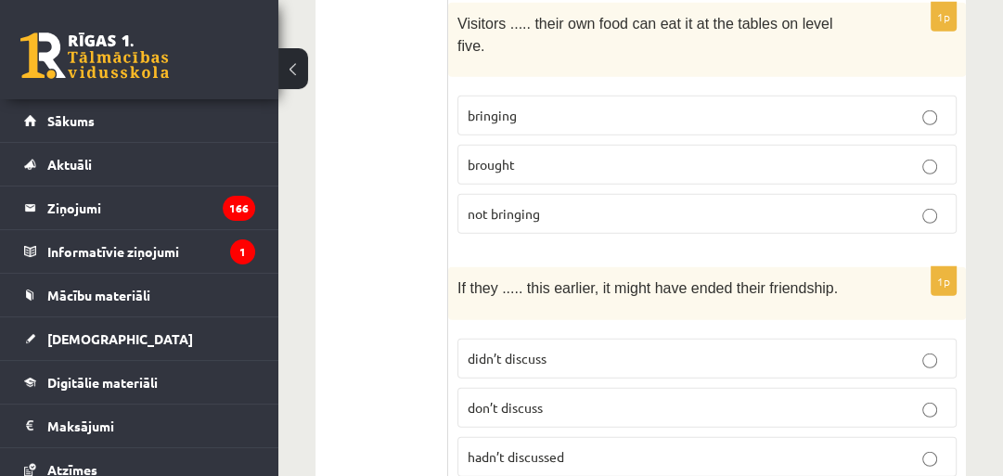
click at [510, 437] on label "hadn’t discussed" at bounding box center [706, 457] width 499 height 40
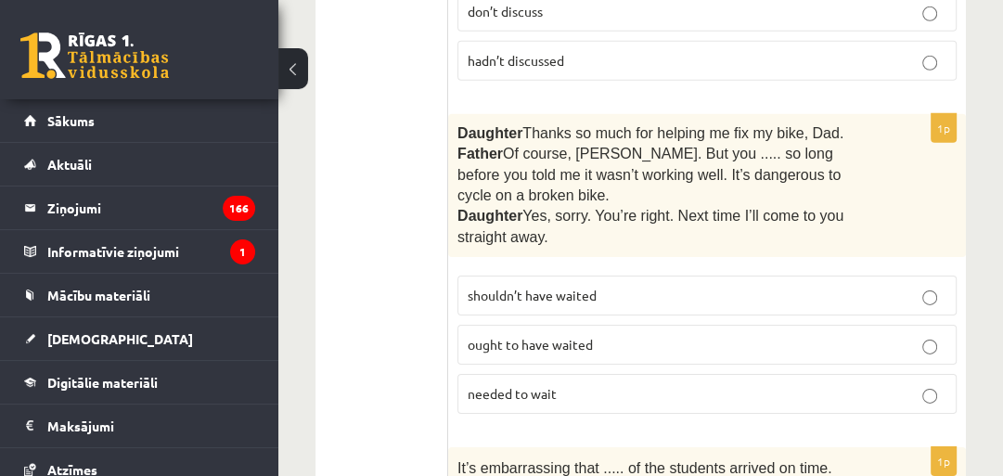
scroll to position [3956, 0]
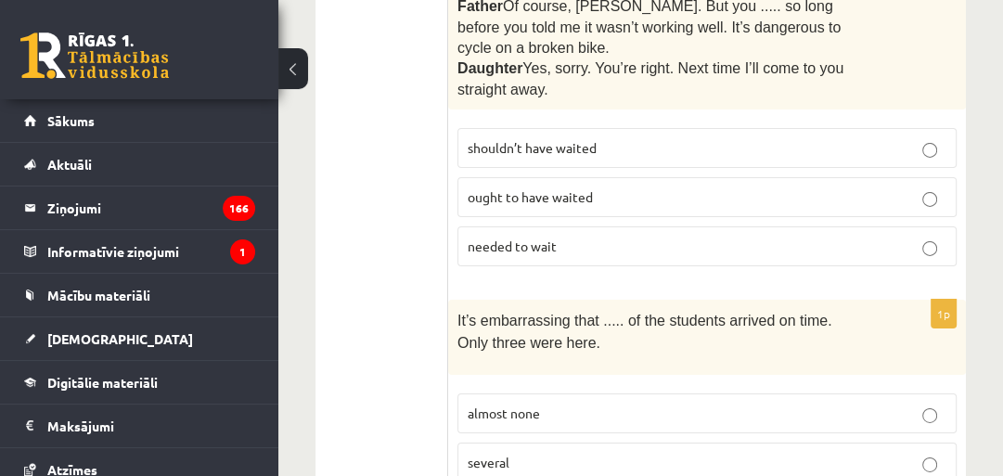
scroll to position [4352, 0]
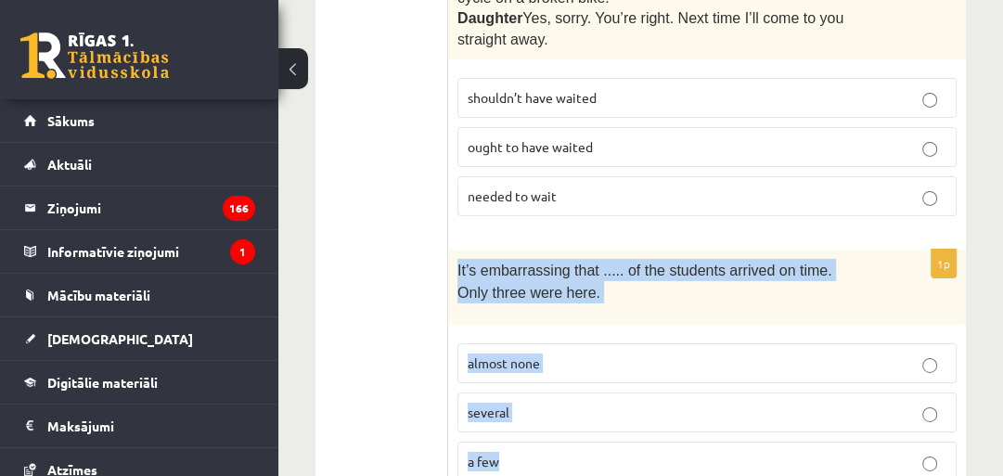
drag, startPoint x: 457, startPoint y: 120, endPoint x: 522, endPoint y: 304, distance: 195.6
click at [522, 305] on div "1p It’s embarrassing that ..... of the students arrived on time. Only three wer…" at bounding box center [706, 372] width 517 height 247
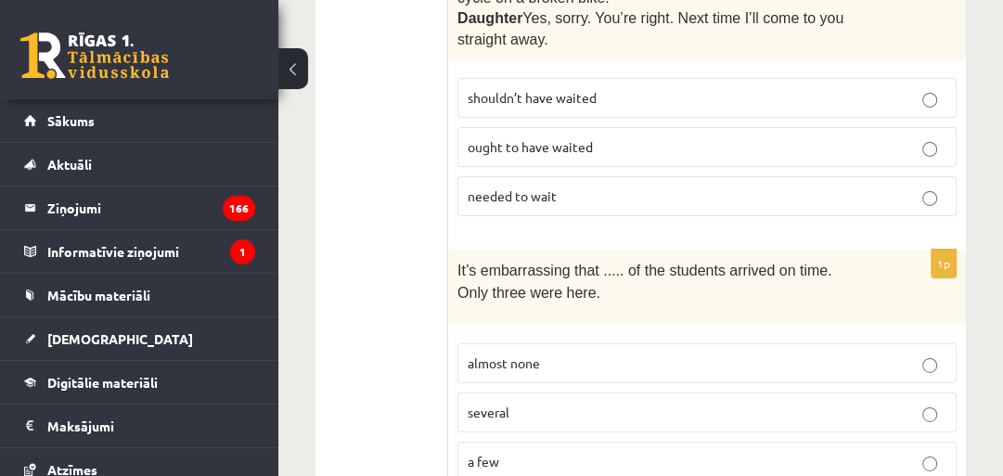
drag, startPoint x: 422, startPoint y: 262, endPoint x: 443, endPoint y: 239, distance: 31.5
click at [530, 353] on p "almost none" at bounding box center [706, 362] width 479 height 19
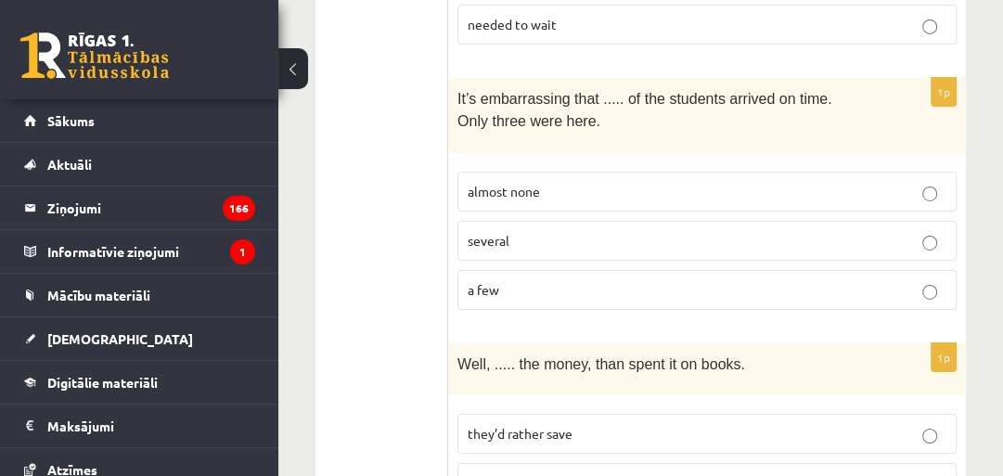
scroll to position [4550, 0]
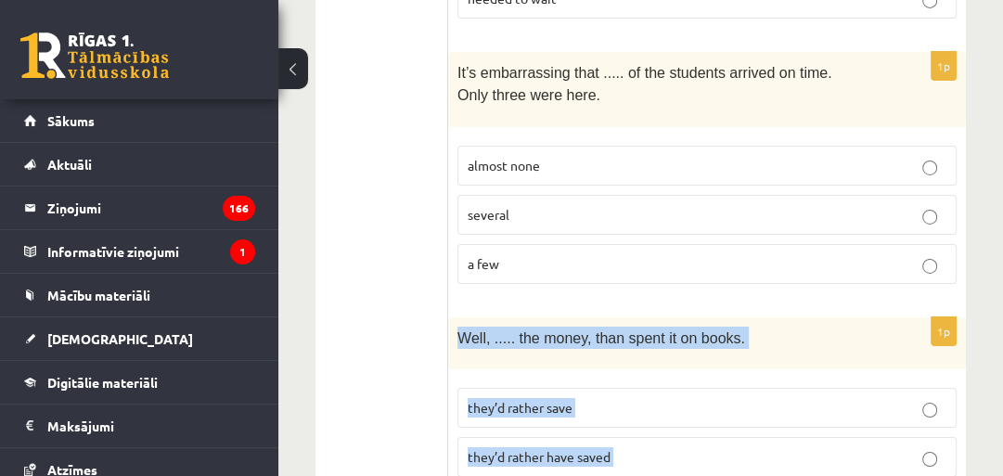
drag, startPoint x: 464, startPoint y: 189, endPoint x: 615, endPoint y: 286, distance: 179.3
click at [640, 345] on div "1p Well, ..... the money, than spent it on books. they’d rather save they’d rat…" at bounding box center [706, 428] width 517 height 223
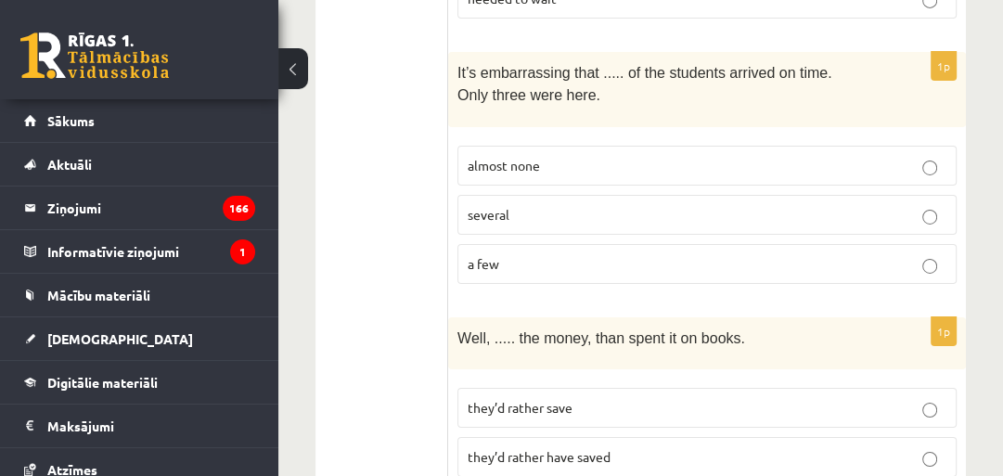
click at [530, 448] on span "they’d rather have saved" at bounding box center [538, 456] width 143 height 17
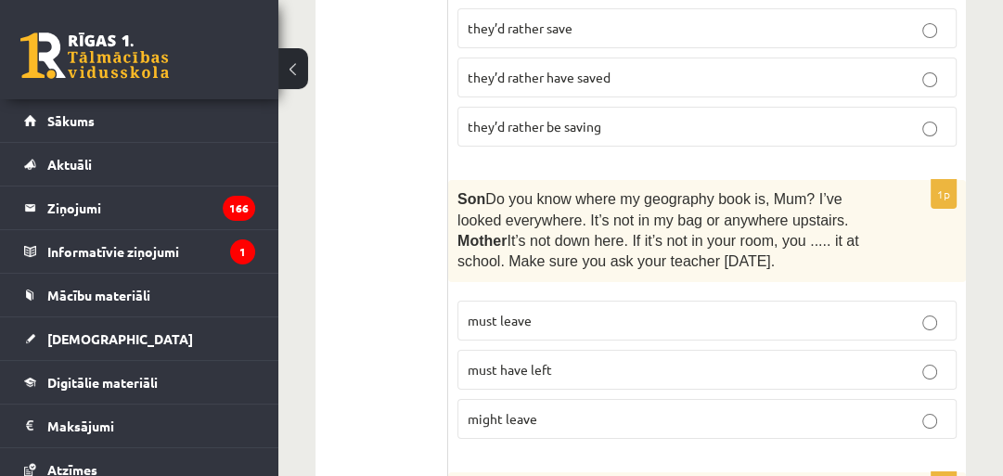
scroll to position [4946, 0]
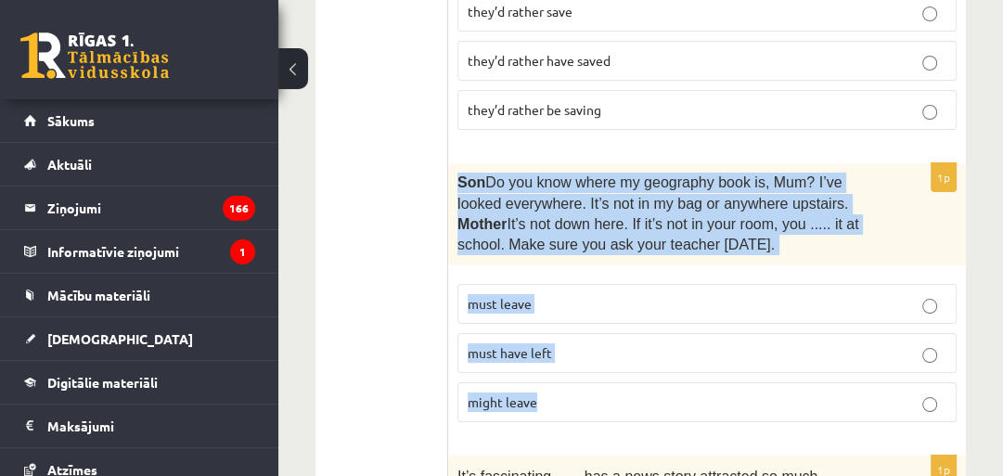
drag, startPoint x: 459, startPoint y: 29, endPoint x: 548, endPoint y: 200, distance: 193.3
click at [580, 246] on div "1p Son  Do you know where my geography book is, Mum? I’ve looked everywhere. It…" at bounding box center [706, 300] width 517 height 274
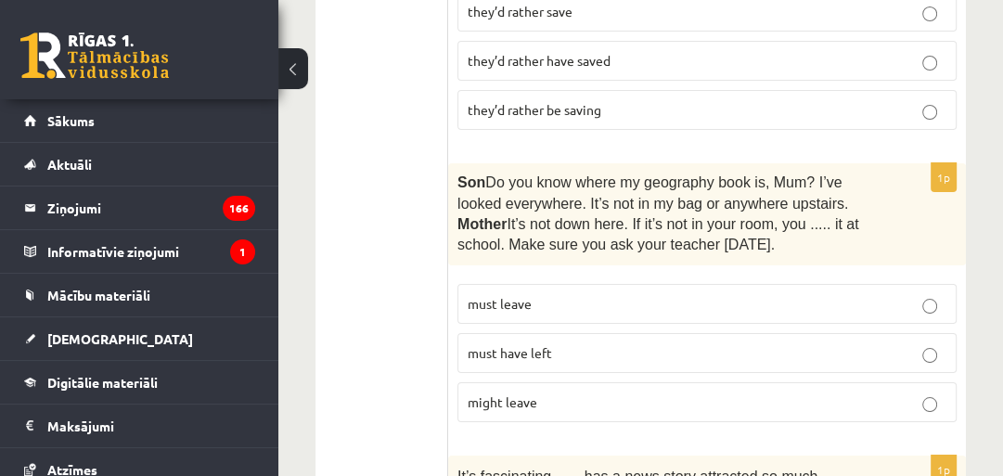
drag, startPoint x: 324, startPoint y: 179, endPoint x: 375, endPoint y: 179, distance: 51.0
click at [511, 333] on label "must have left" at bounding box center [706, 353] width 499 height 40
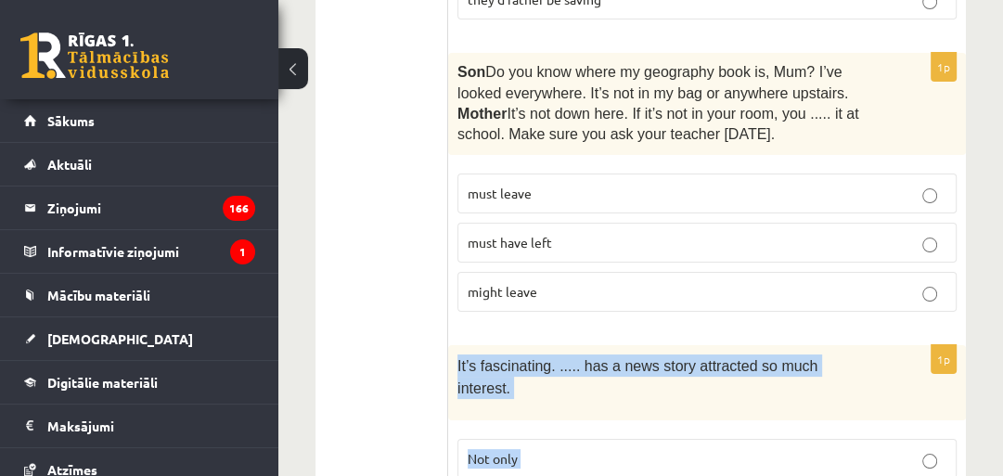
drag, startPoint x: 453, startPoint y: 213, endPoint x: 566, endPoint y: 368, distance: 191.8
click at [568, 371] on div "1p It’s fascinating. ..... has a news story attracted so much interest. Not onl…" at bounding box center [706, 468] width 517 height 247
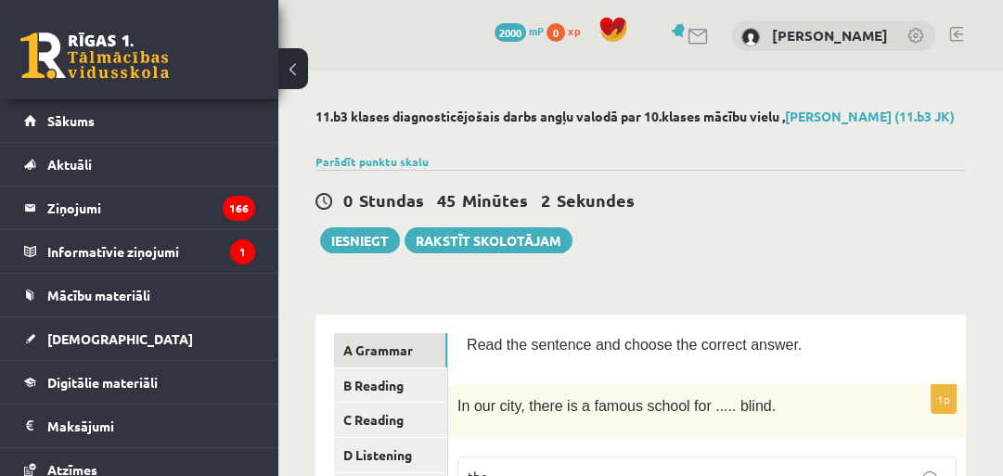
scroll to position [198, 0]
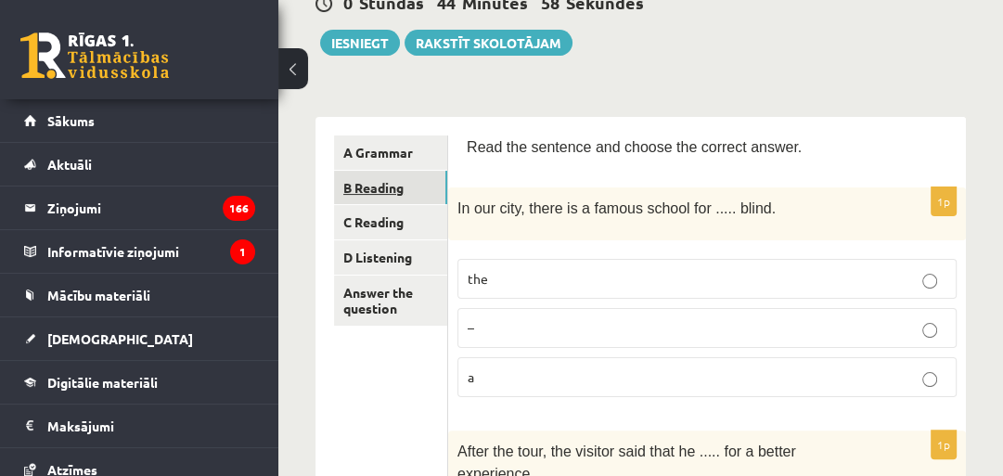
click at [385, 198] on link "B Reading" at bounding box center [390, 188] width 113 height 34
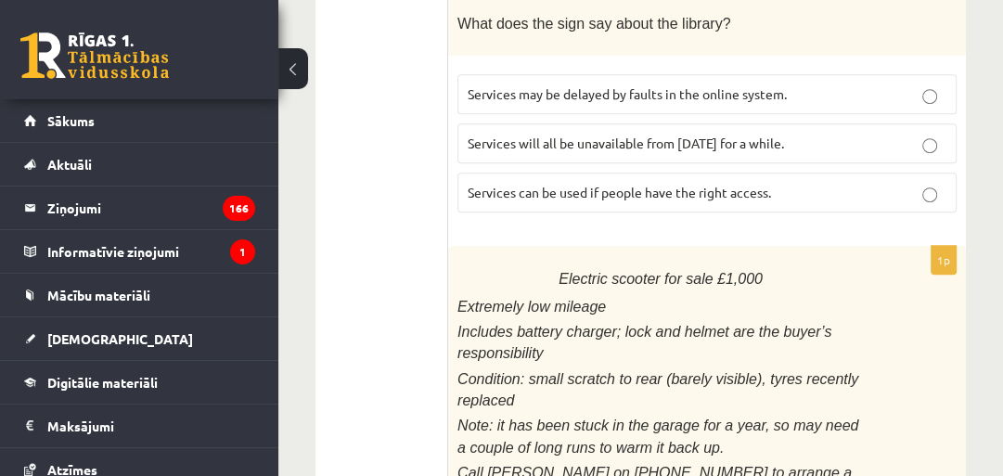
scroll to position [395, 0]
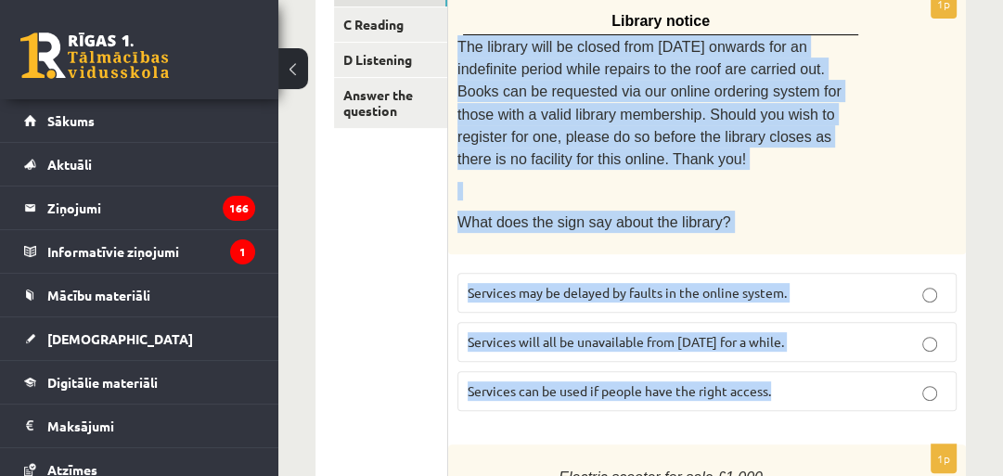
drag, startPoint x: 456, startPoint y: 53, endPoint x: 800, endPoint y: 375, distance: 471.1
click at [801, 376] on div "1p Library notice The library will be closed from Monday onwards for an indefin…" at bounding box center [706, 208] width 517 height 436
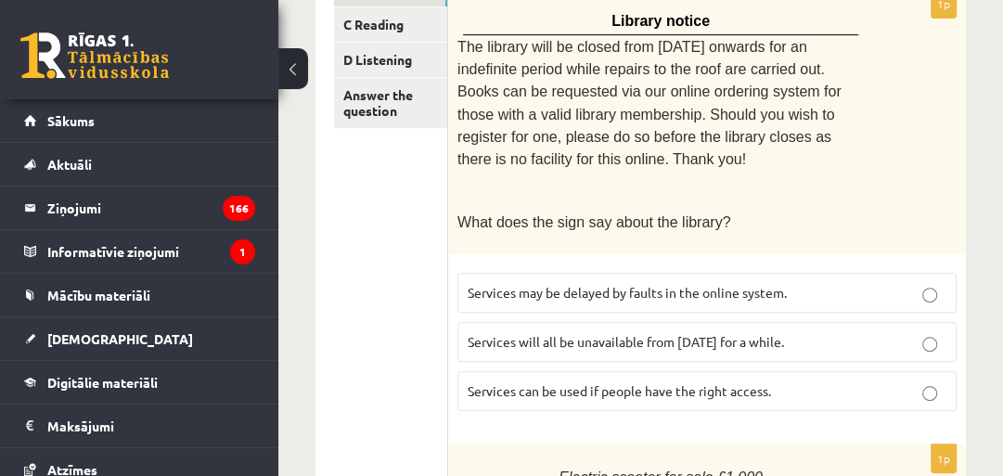
click at [613, 381] on p "Services can be used if people have the right access." at bounding box center [706, 390] width 479 height 19
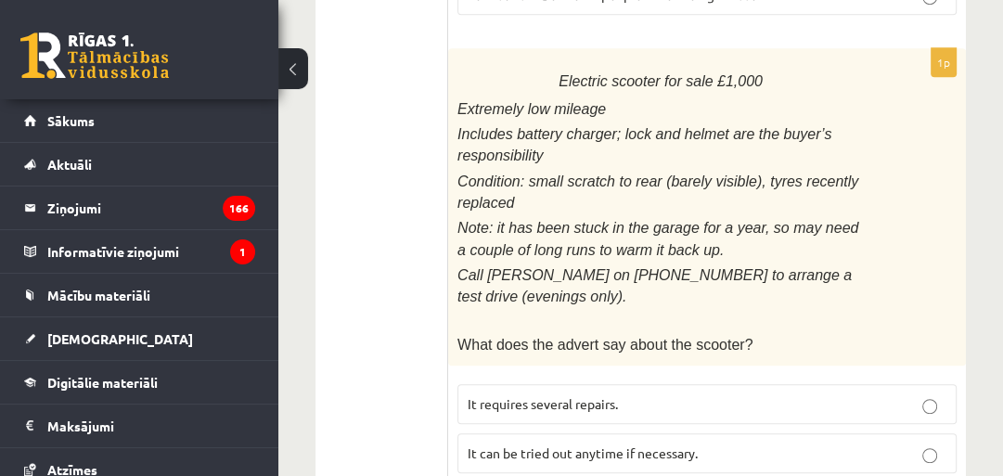
scroll to position [989, 0]
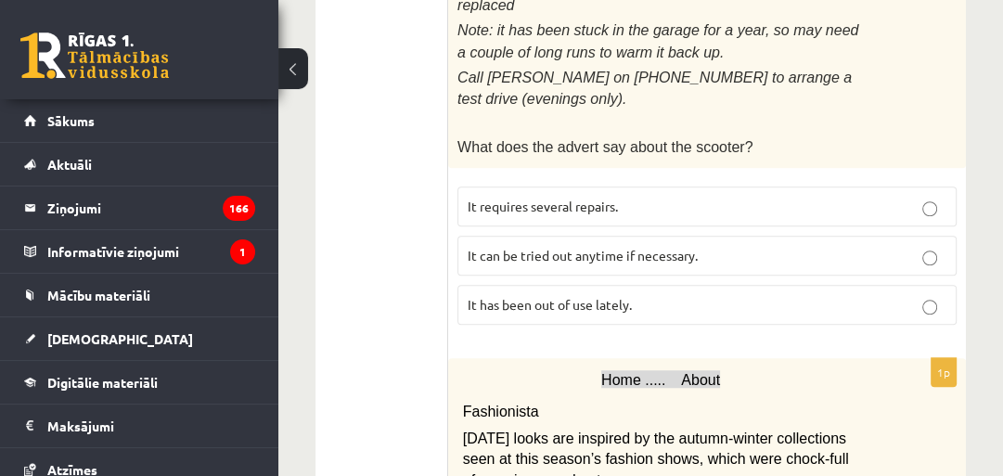
click at [571, 295] on p "It has been out of use lately." at bounding box center [706, 304] width 479 height 19
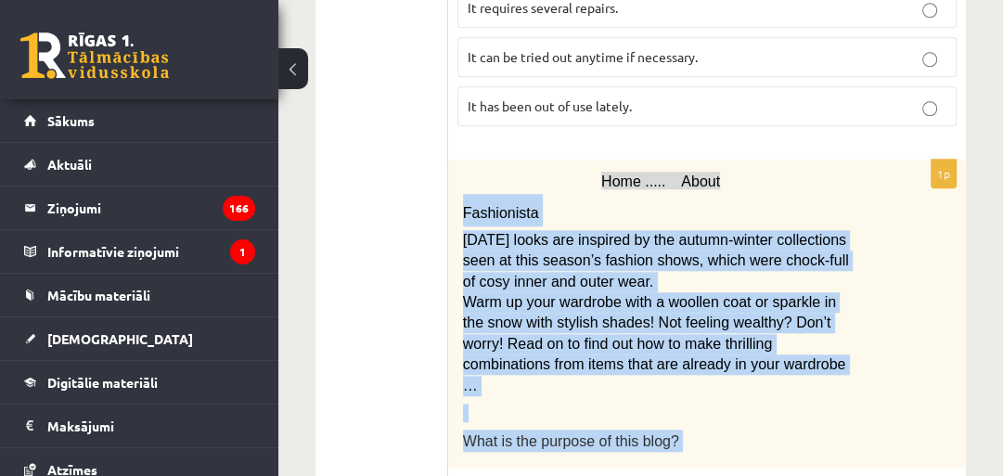
scroll to position [1385, 0]
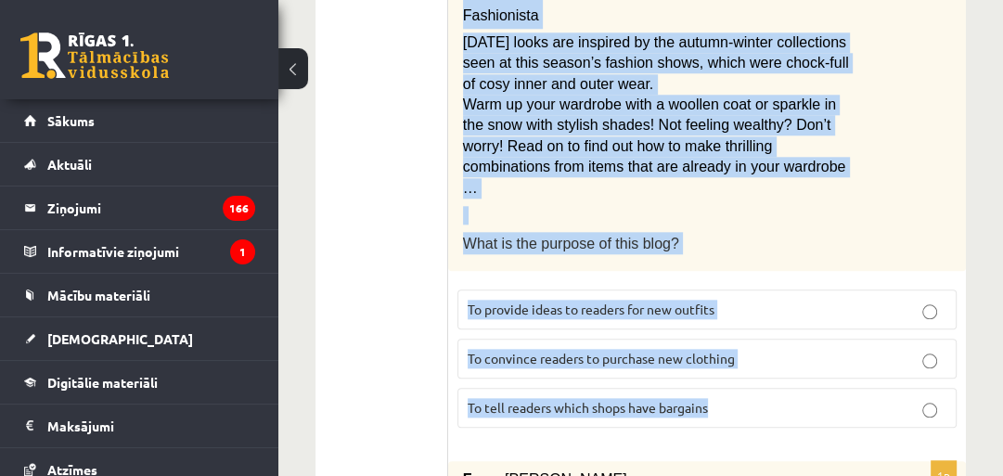
drag, startPoint x: 488, startPoint y: 211, endPoint x: 726, endPoint y: 360, distance: 280.8
click at [726, 360] on div "1p Home ..... About Fashionista Today’s looks are inspired by the autumn-winter…" at bounding box center [706, 202] width 517 height 480
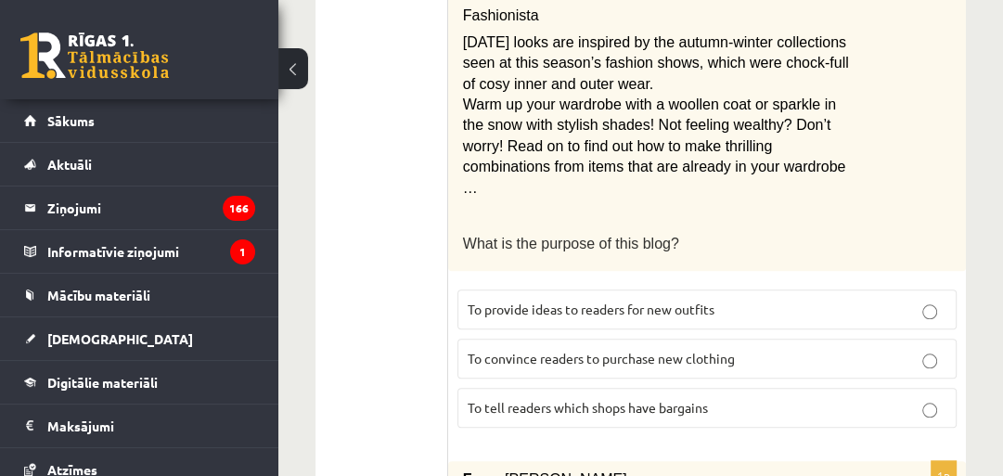
click at [353, 206] on ul "A Grammar B Reading C Reading D Listening Answer the question" at bounding box center [391, 398] width 114 height 2900
click at [580, 300] on span "To provide ideas to readers for new outfits" at bounding box center [590, 308] width 247 height 17
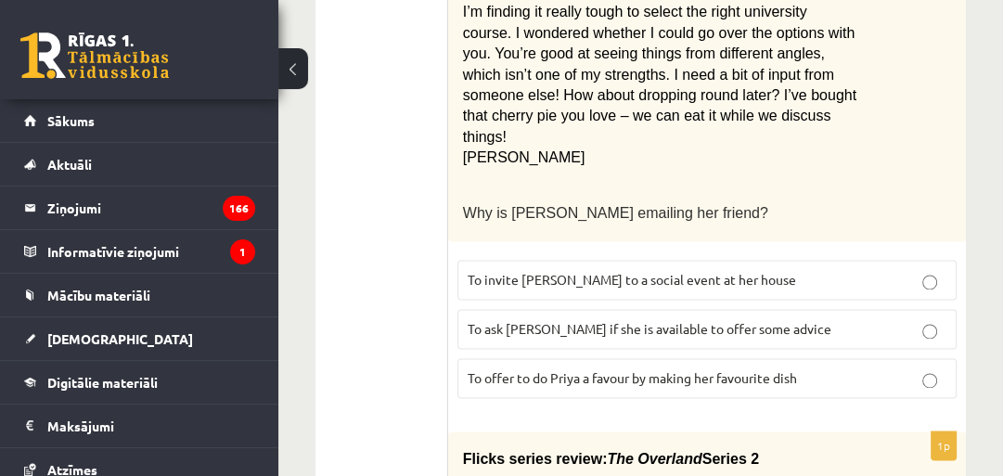
scroll to position [1978, 0]
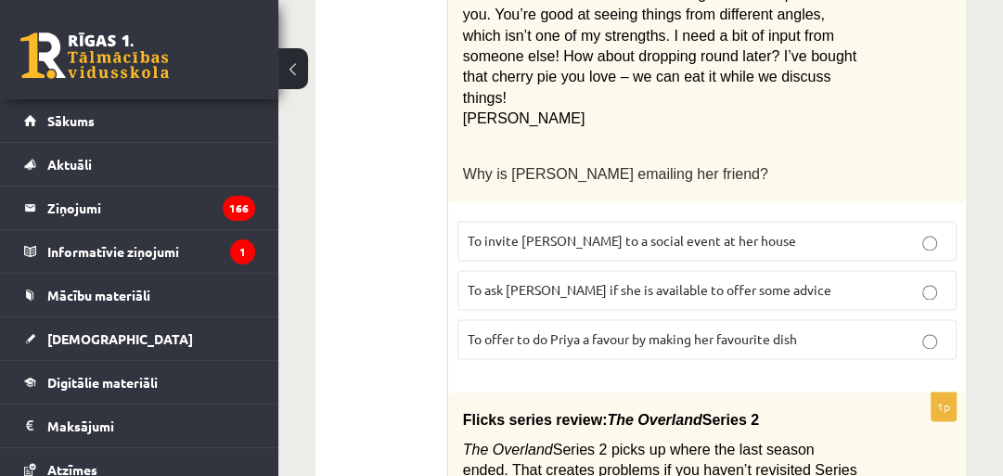
click at [675, 280] on p "To ask Priya if she is available to offer some advice" at bounding box center [706, 289] width 479 height 19
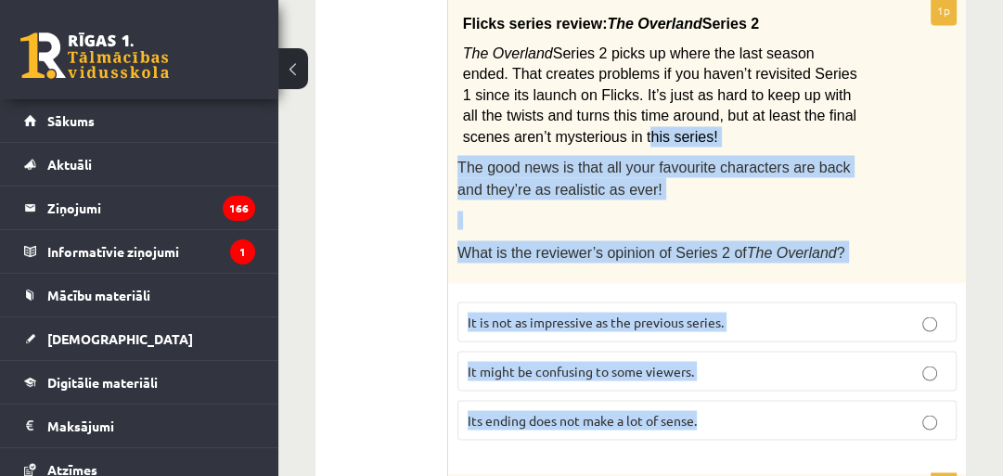
scroll to position [2176, 0]
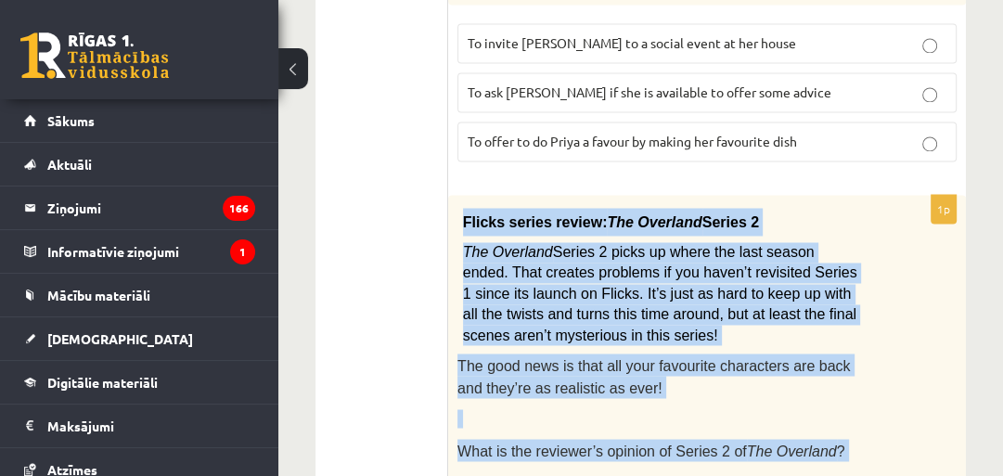
drag, startPoint x: 690, startPoint y: 346, endPoint x: 462, endPoint y: 161, distance: 293.4
click at [462, 195] on div "1p Flicks series review: The Overland Series 2 The Overland Series 2 picks up w…" at bounding box center [706, 424] width 517 height 459
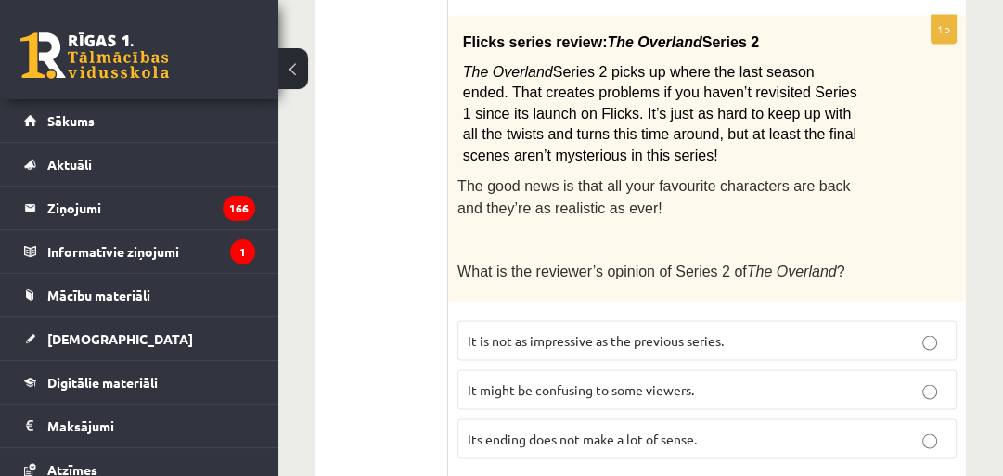
scroll to position [2374, 0]
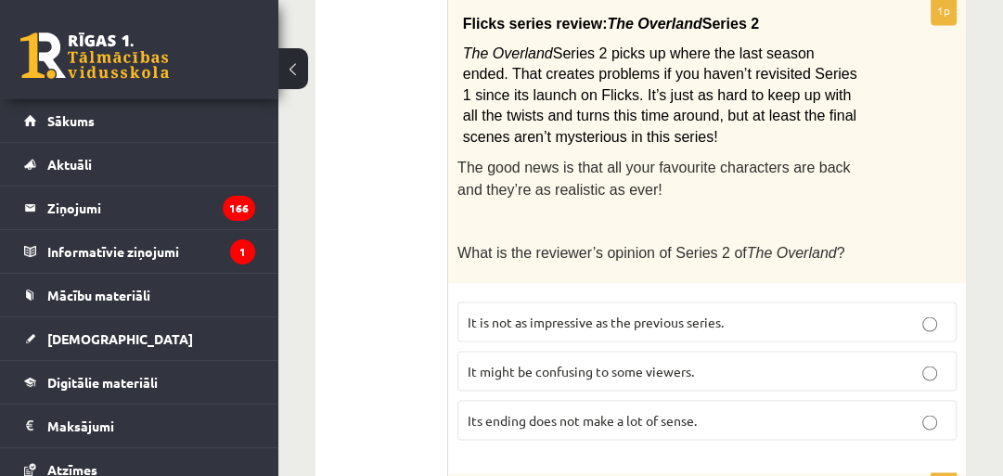
click at [512, 362] on span "It might be confusing to some viewers." at bounding box center [580, 370] width 226 height 17
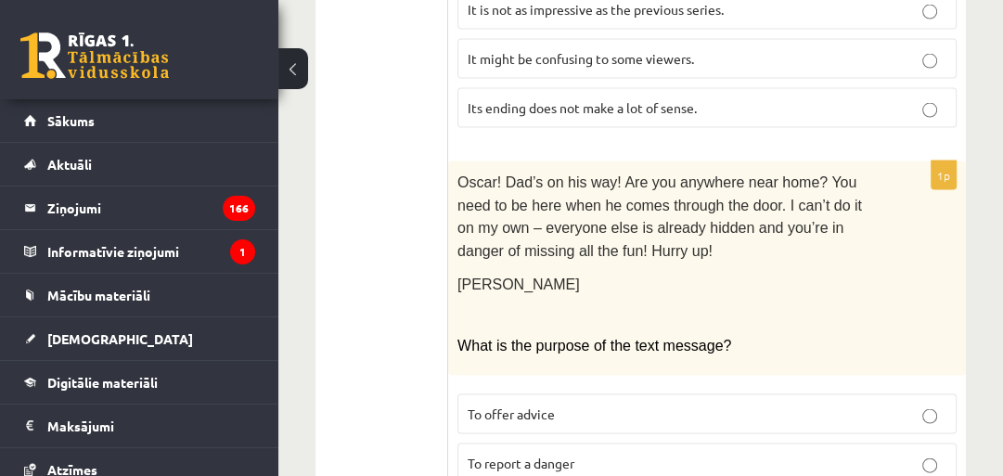
scroll to position [2730, 0]
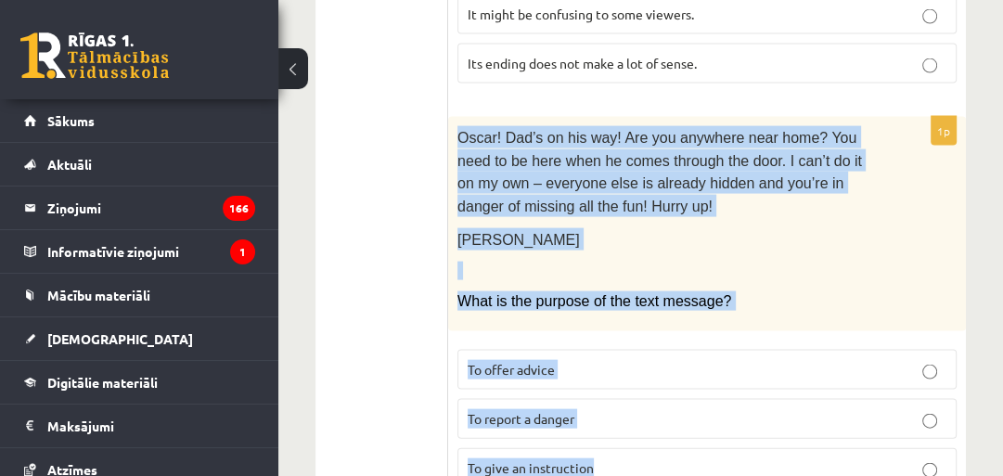
drag, startPoint x: 620, startPoint y: 396, endPoint x: 455, endPoint y: 62, distance: 372.4
click at [455, 117] on div "1p Oscar! Dad’s on his way! Are you anywhere near home? You need to be here whe…" at bounding box center [706, 310] width 517 height 386
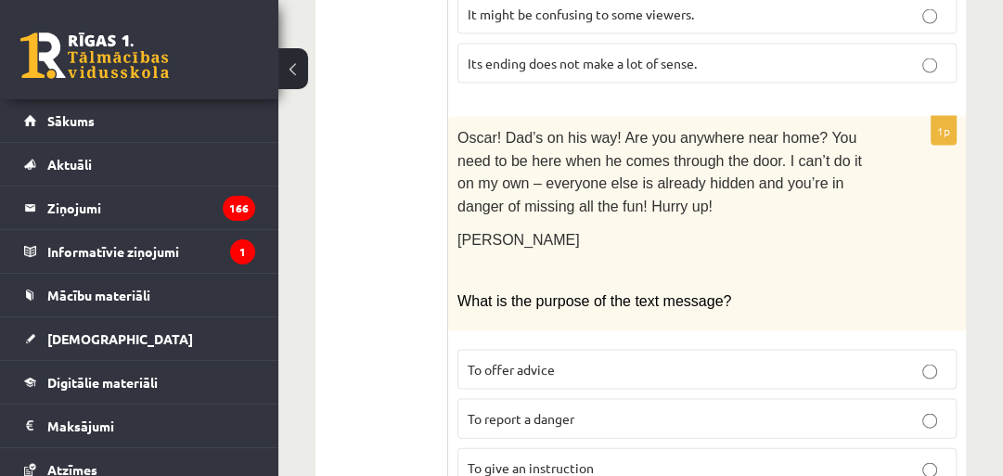
click at [574, 459] on span "To give an instruction" at bounding box center [530, 467] width 126 height 17
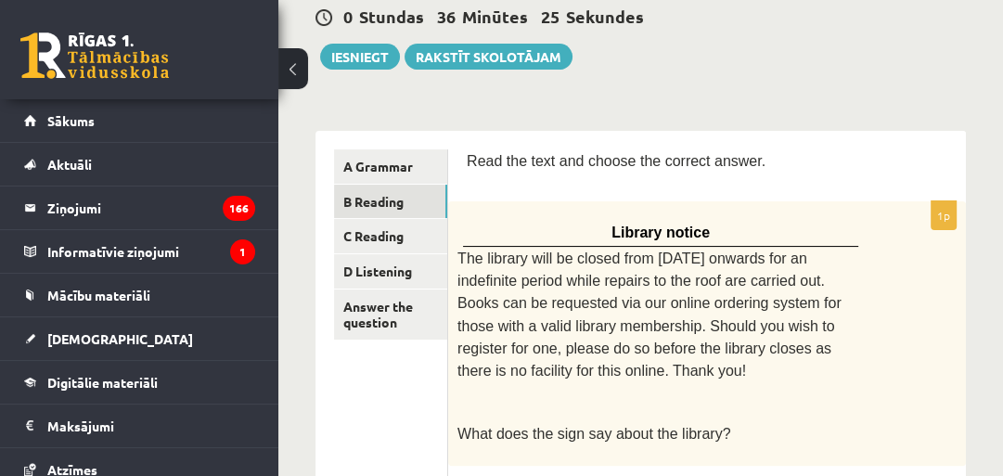
scroll to position [158, 0]
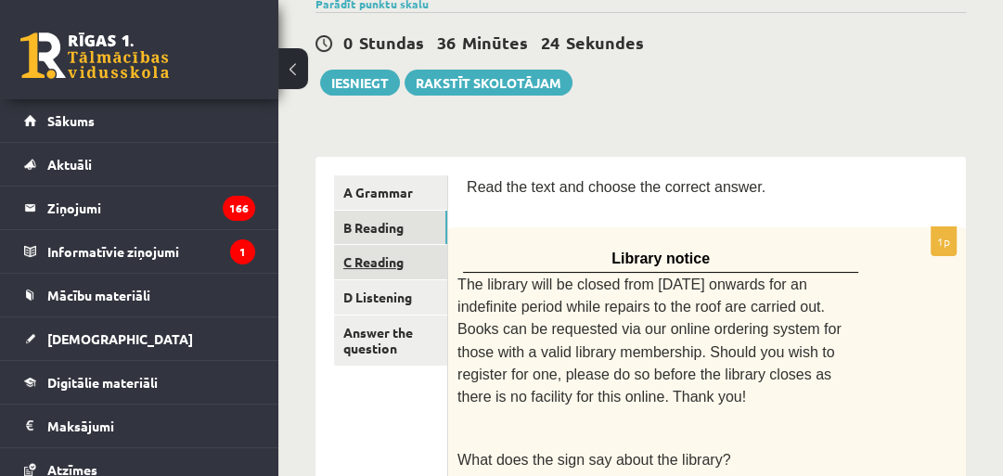
click at [419, 275] on link "C Reading" at bounding box center [390, 262] width 113 height 34
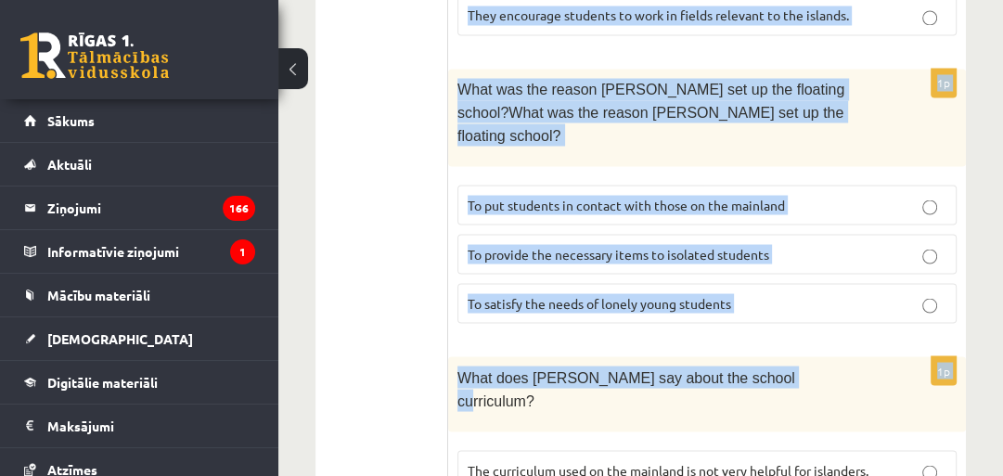
scroll to position [2420, 0]
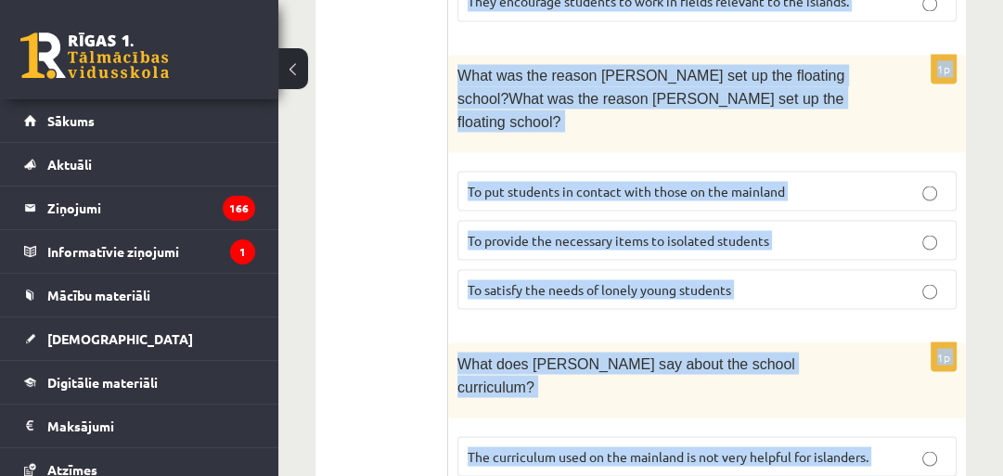
drag, startPoint x: 467, startPoint y: 159, endPoint x: 916, endPoint y: 390, distance: 504.8
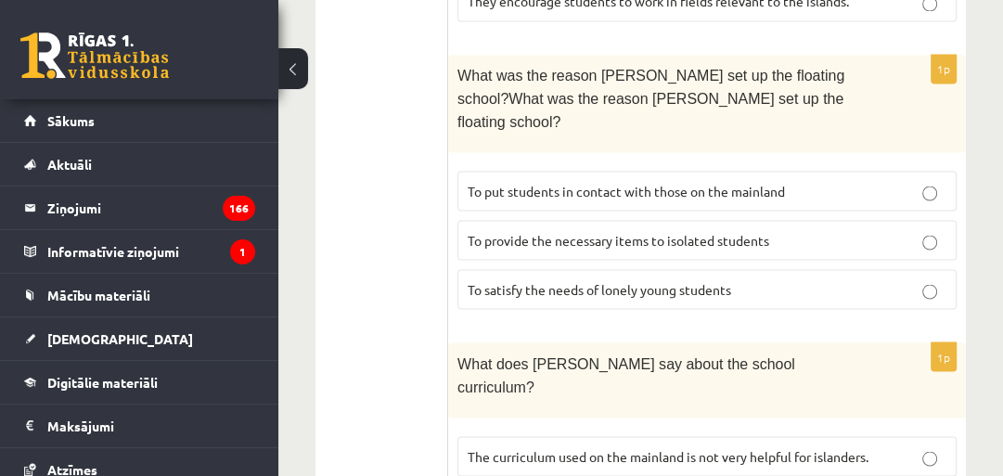
drag, startPoint x: 415, startPoint y: 178, endPoint x: 410, endPoint y: 167, distance: 12.1
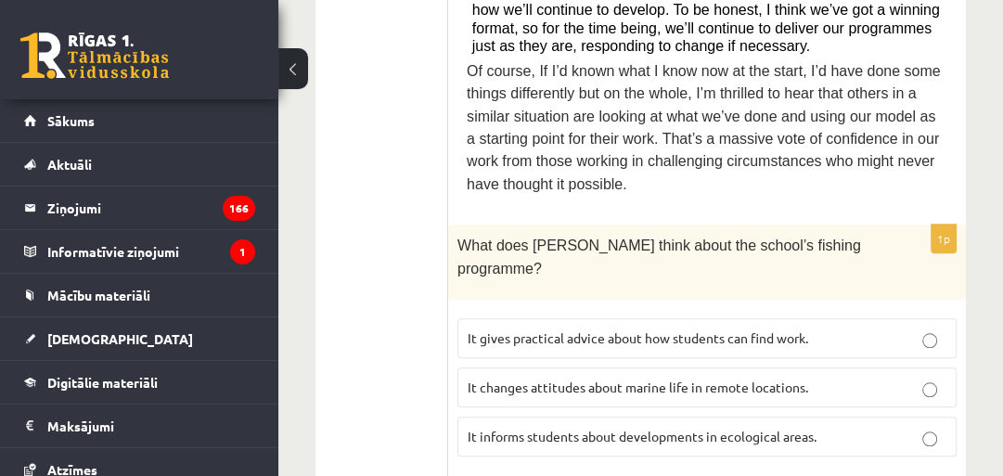
scroll to position [1233, 0]
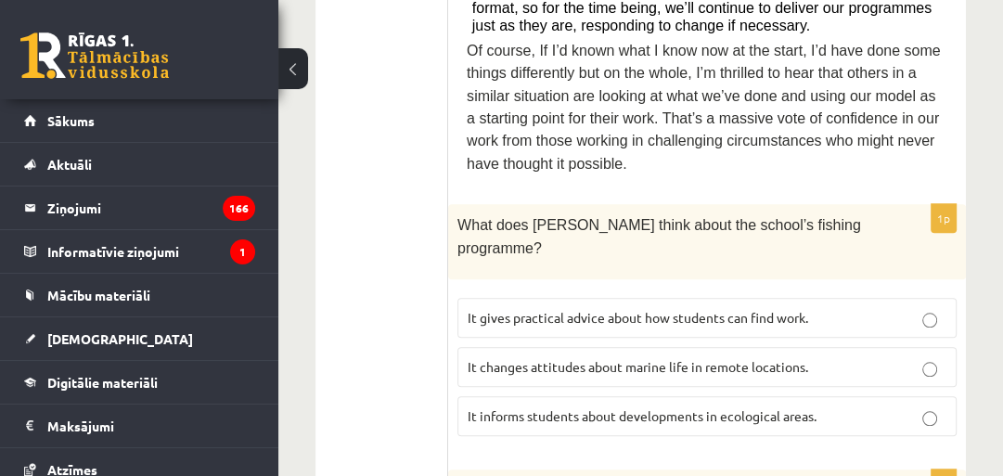
click at [522, 396] on label "It informs students about developments in ecological areas." at bounding box center [706, 416] width 499 height 40
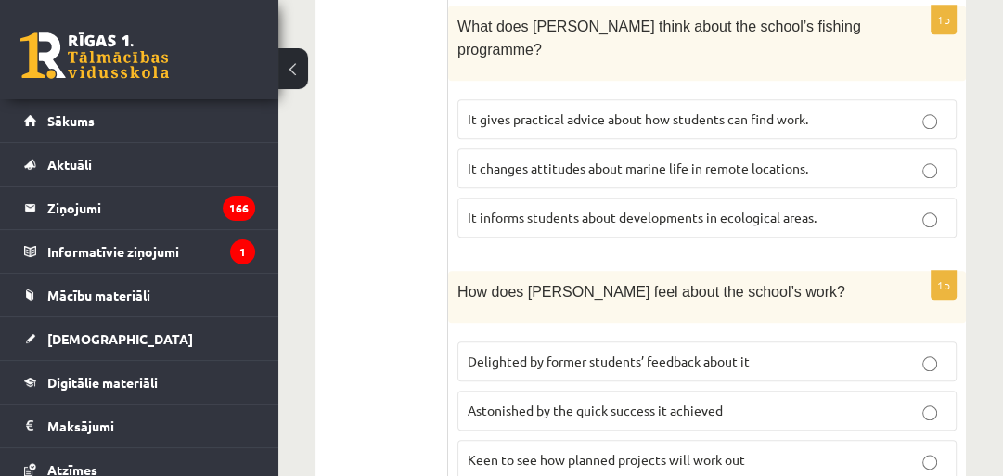
click at [501, 351] on p "Delighted by former students’ feedback about it" at bounding box center [706, 360] width 479 height 19
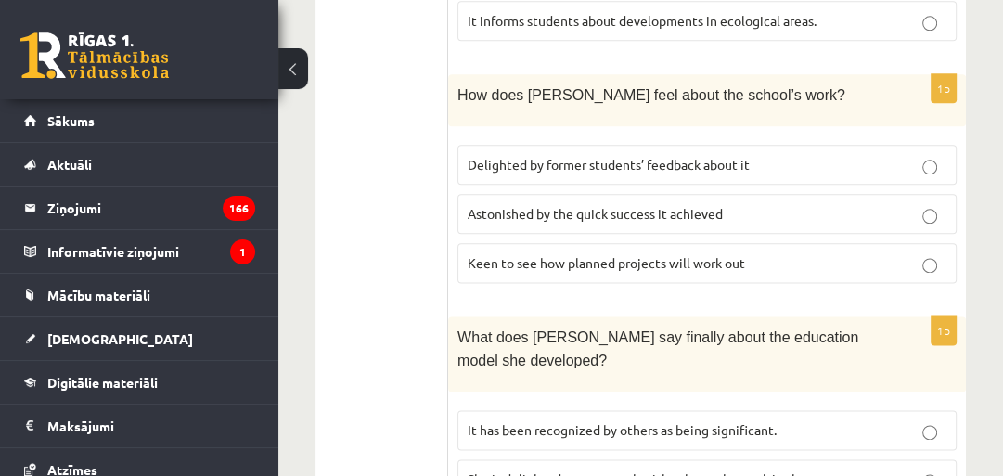
click at [510, 421] on span "It has been recognized by others as being significant." at bounding box center [621, 429] width 309 height 17
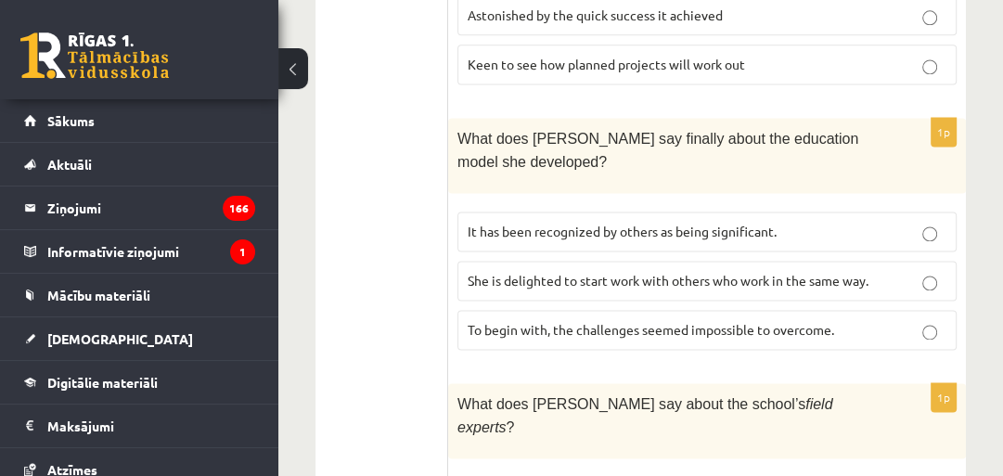
scroll to position [2025, 0]
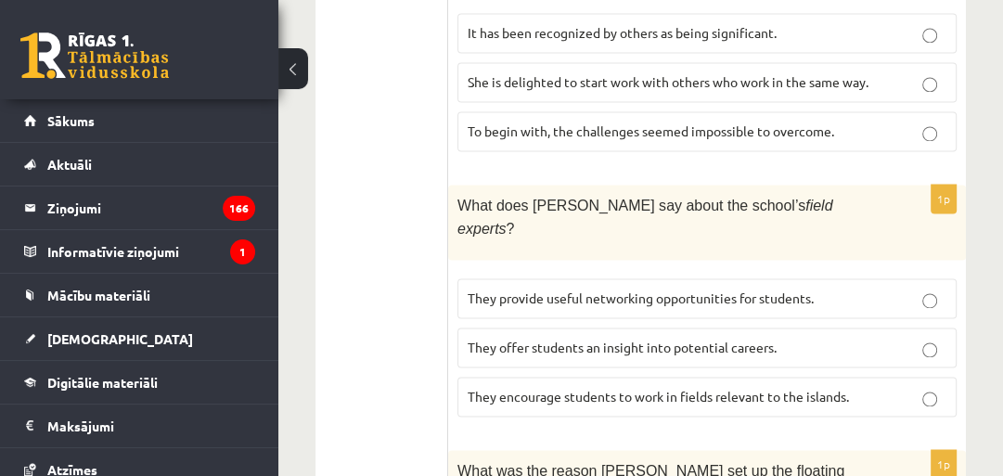
click at [515, 338] on span "They offer students an insight into potential careers." at bounding box center [621, 346] width 309 height 17
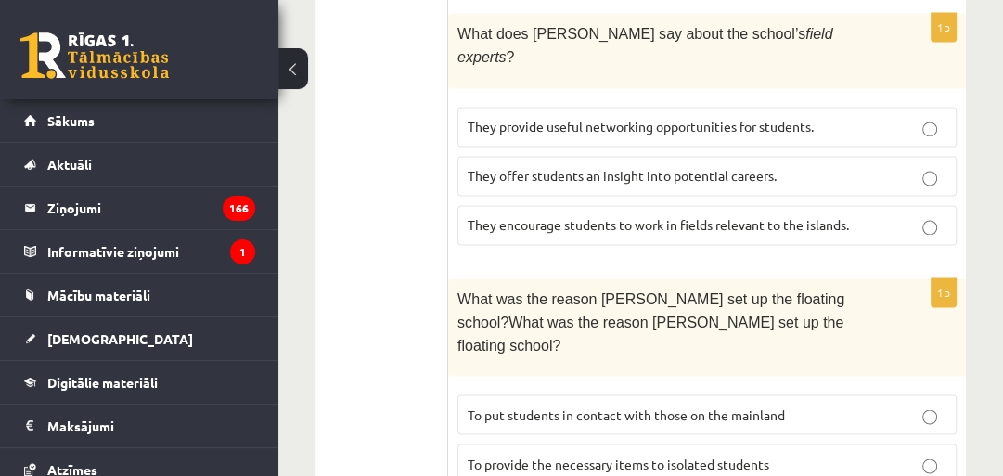
scroll to position [2222, 0]
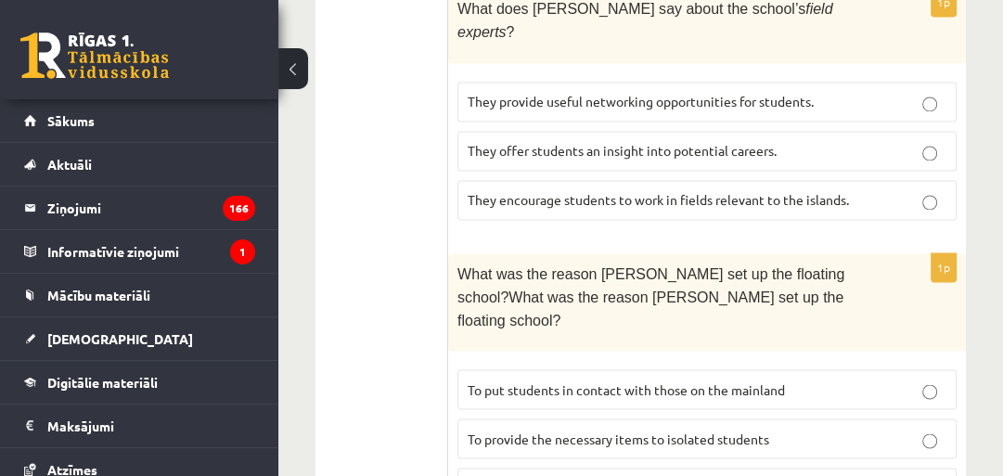
click at [500, 429] on span "To provide the necessary items to isolated students" at bounding box center [617, 437] width 301 height 17
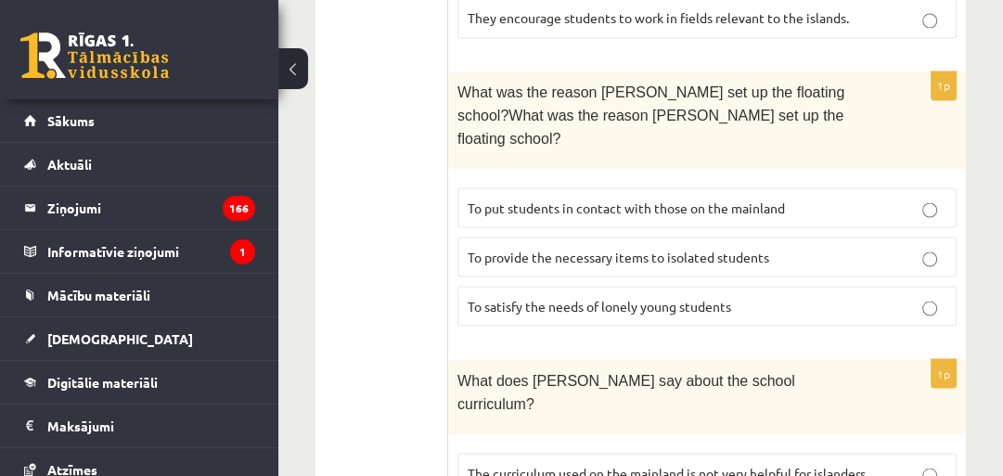
scroll to position [2420, 0]
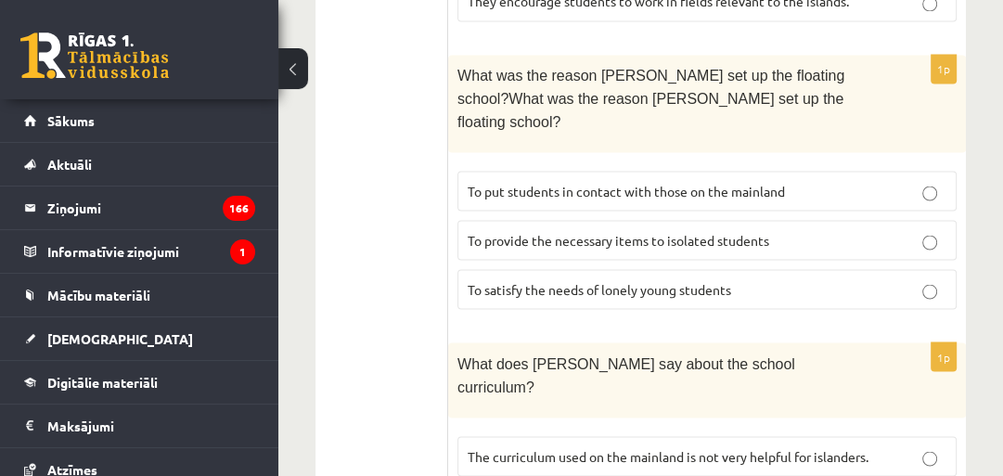
click at [508, 447] on span "The curriculum used on the mainland is not very helpful for islanders." at bounding box center [667, 455] width 401 height 17
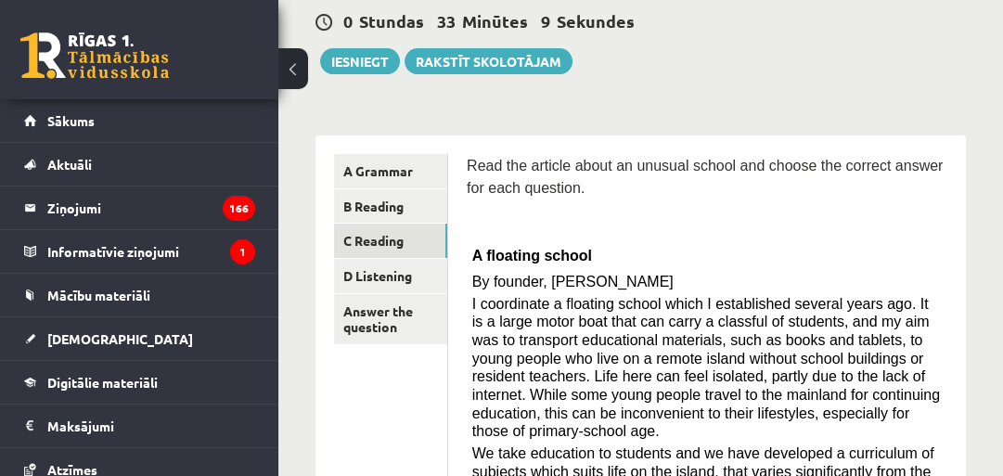
scroll to position [198, 0]
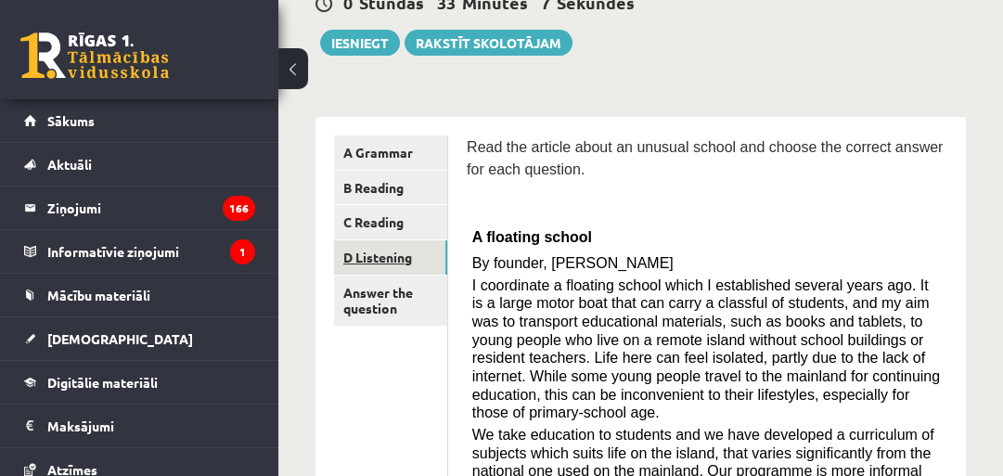
click at [397, 271] on link "D Listening" at bounding box center [390, 257] width 113 height 34
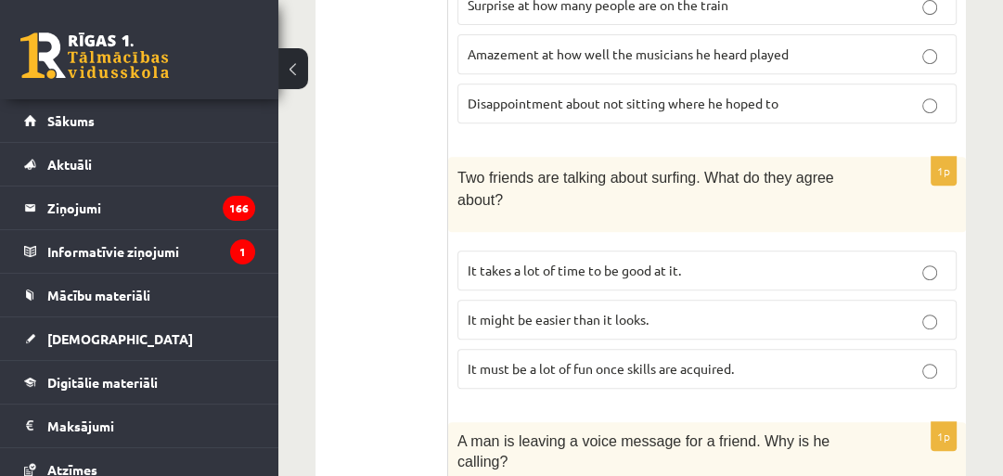
scroll to position [543, 0]
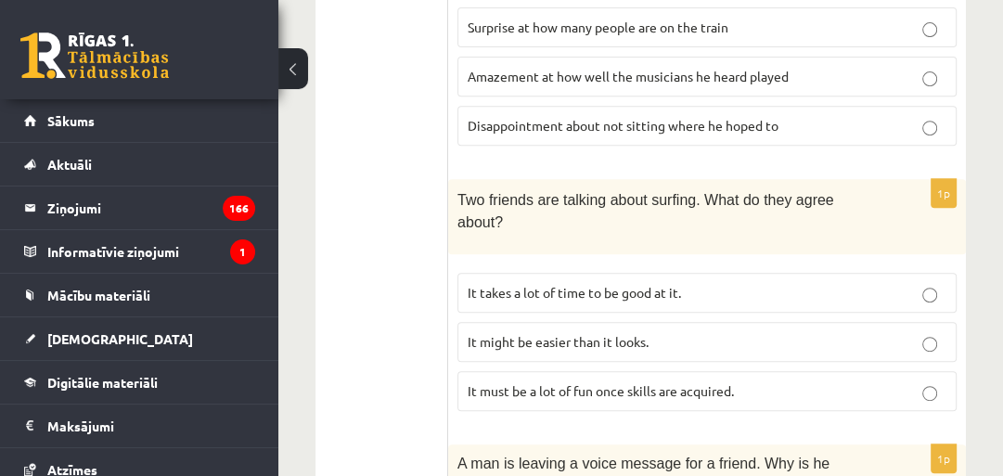
click at [766, 283] on p "It takes a lot of time to be good at it." at bounding box center [706, 292] width 479 height 19
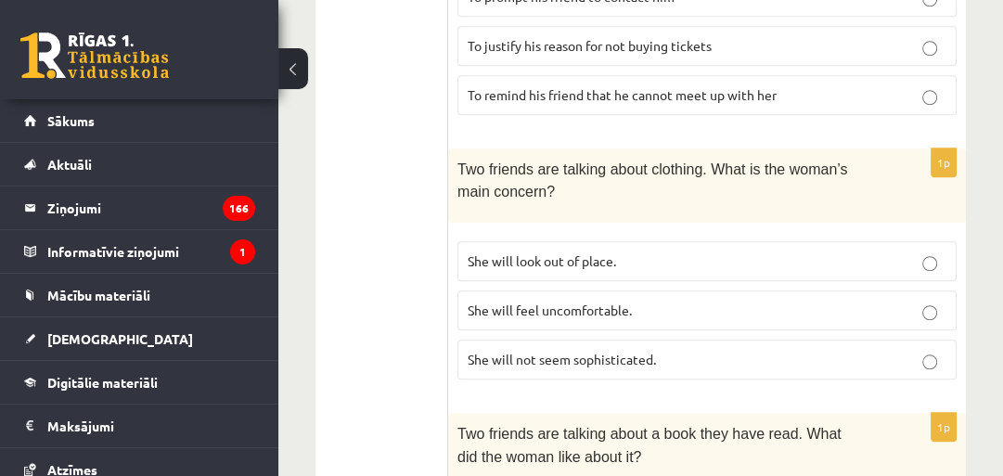
scroll to position [939, 0]
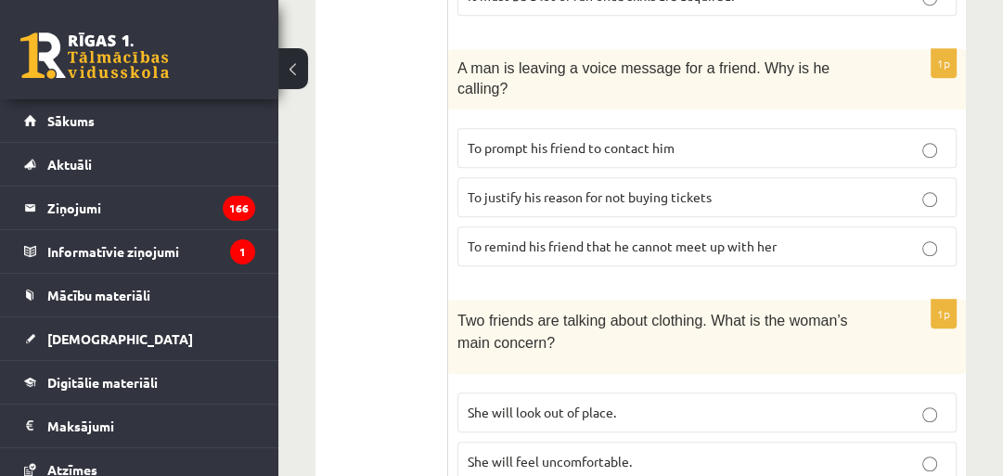
click at [777, 187] on p "To justify his reason for not buying tickets" at bounding box center [706, 196] width 479 height 19
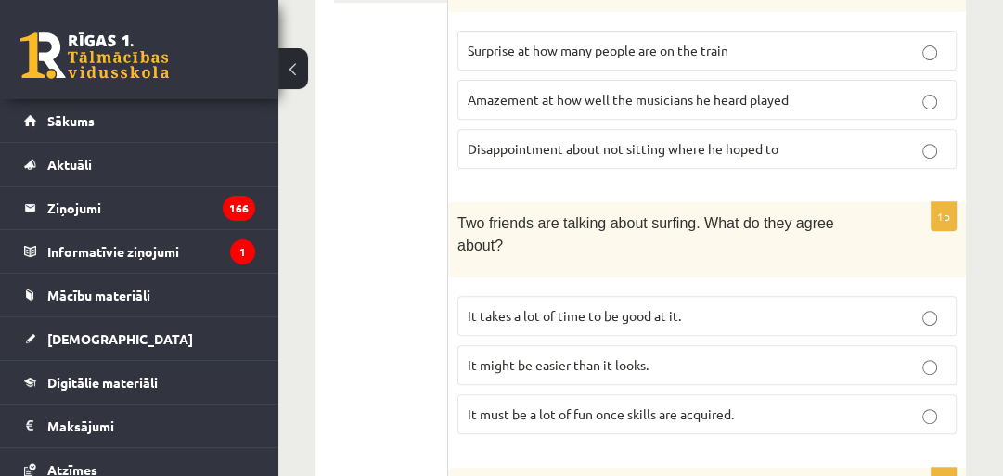
scroll to position [741, 0]
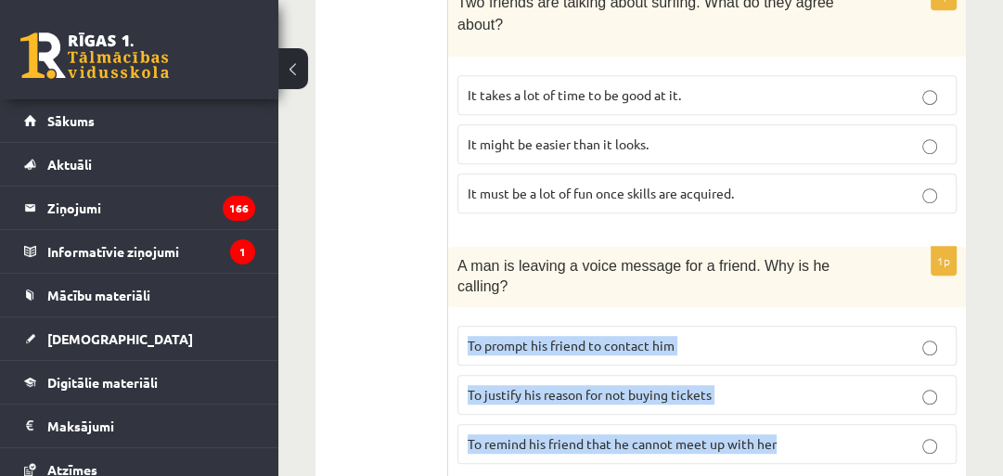
drag, startPoint x: 458, startPoint y: 301, endPoint x: 798, endPoint y: 390, distance: 350.9
click at [798, 390] on fieldset "To prompt his friend to contact him To justify his reason for not buying ticket…" at bounding box center [706, 392] width 499 height 153
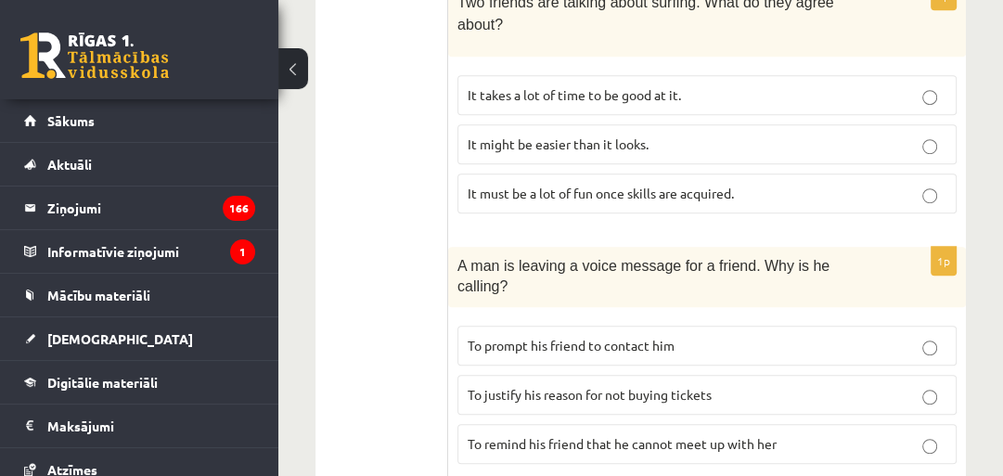
click at [393, 219] on ul "A Grammar B Reading C Reading D Listening Answer the question" at bounding box center [391, 425] width 114 height 1667
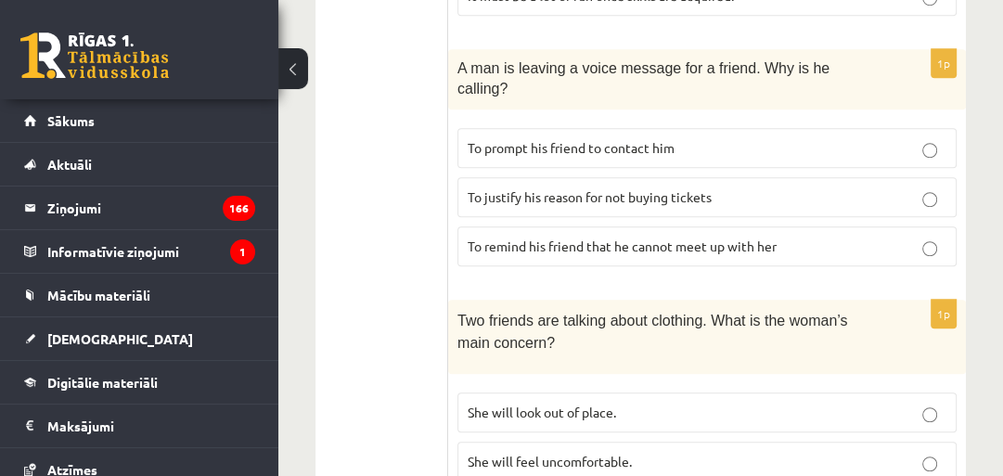
click at [709, 128] on label "To prompt his friend to contact him" at bounding box center [706, 148] width 499 height 40
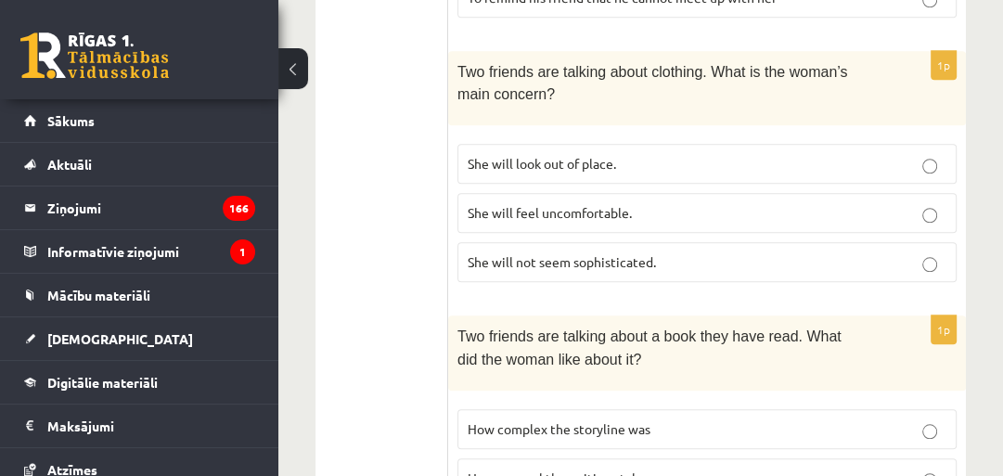
scroll to position [1385, 0]
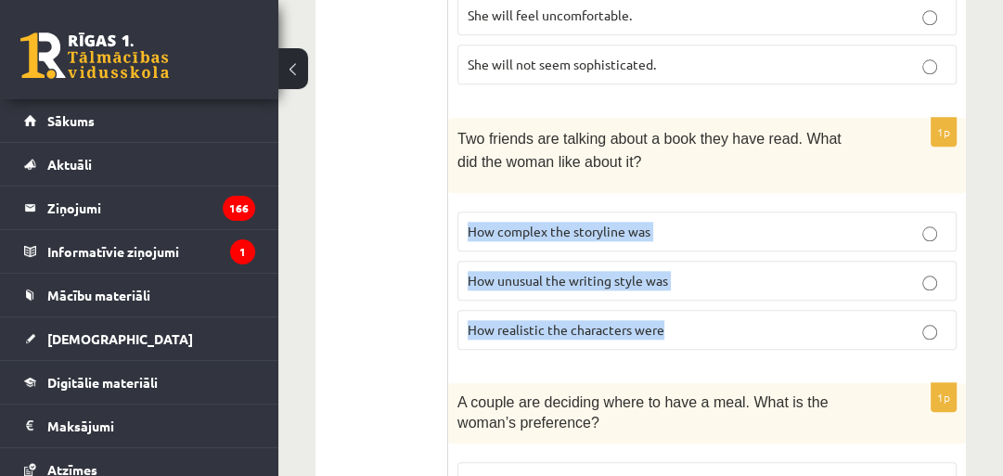
drag, startPoint x: 464, startPoint y: 181, endPoint x: 652, endPoint y: 274, distance: 209.9
click at [673, 275] on fieldset "How complex the storyline was How unusual the writing style was How realistic t…" at bounding box center [706, 278] width 499 height 153
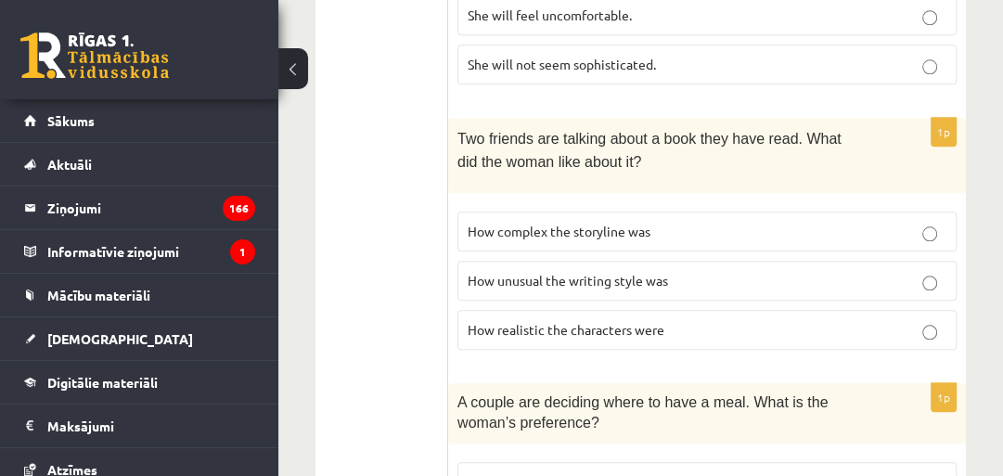
click at [537, 321] on span "How realistic the characters were" at bounding box center [565, 329] width 197 height 17
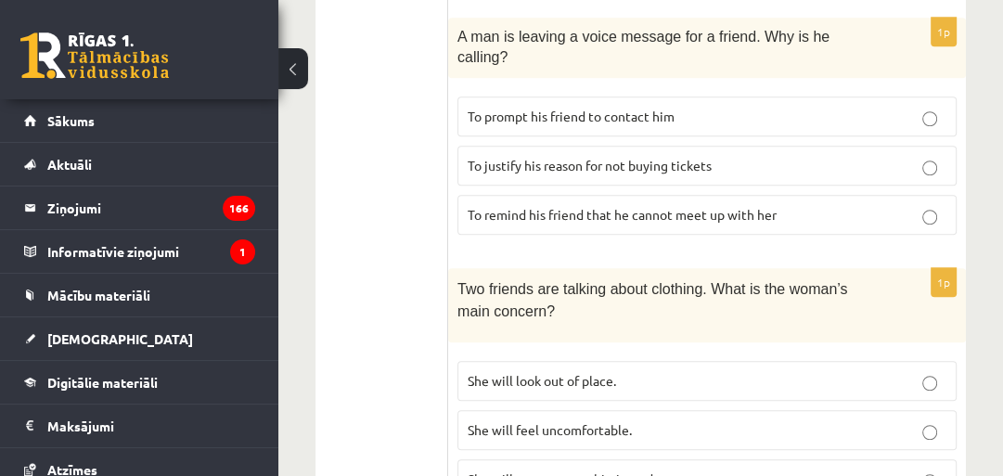
scroll to position [989, 0]
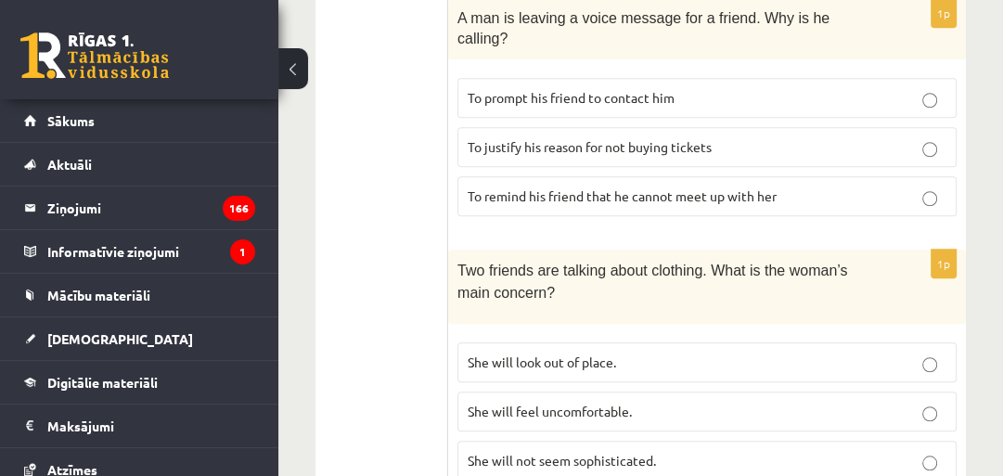
click at [523, 402] on span "She will feel uncomfortable." at bounding box center [549, 410] width 164 height 17
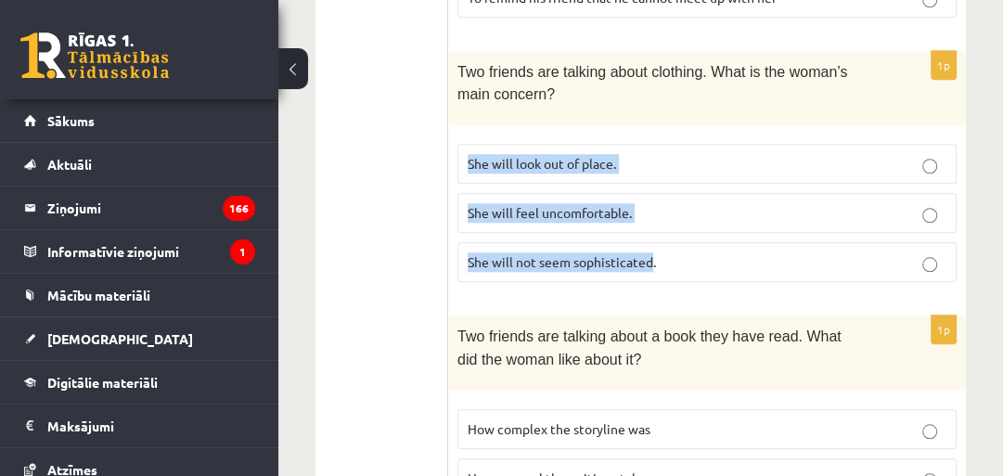
drag, startPoint x: 458, startPoint y: 116, endPoint x: 650, endPoint y: 208, distance: 212.8
click at [650, 208] on fieldset "She will look out of place. She will feel uncomfortable. She will not seem soph…" at bounding box center [706, 210] width 499 height 153
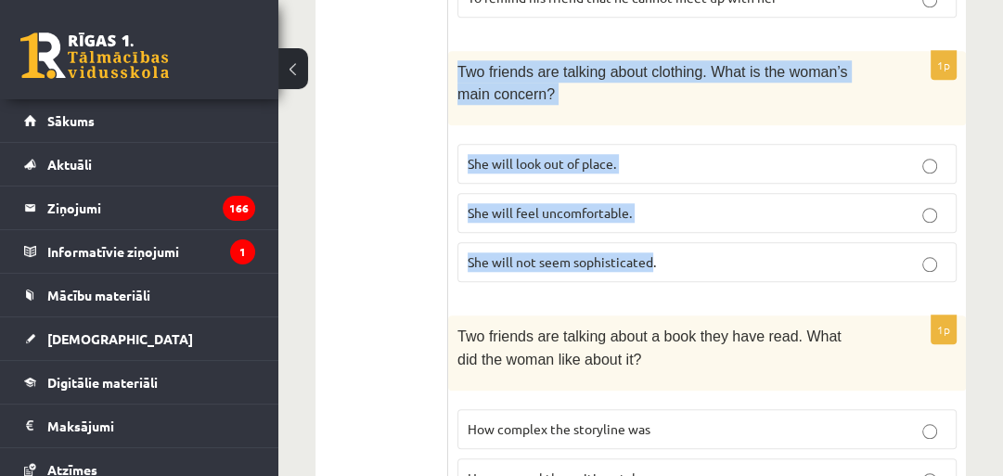
drag, startPoint x: 453, startPoint y: 30, endPoint x: 653, endPoint y: 206, distance: 266.1
click at [653, 206] on div "1p Two friends are talking about clothing. What is the woman’s main concern? Sh…" at bounding box center [706, 174] width 517 height 247
click at [712, 154] on p "She will look out of place." at bounding box center [706, 163] width 479 height 19
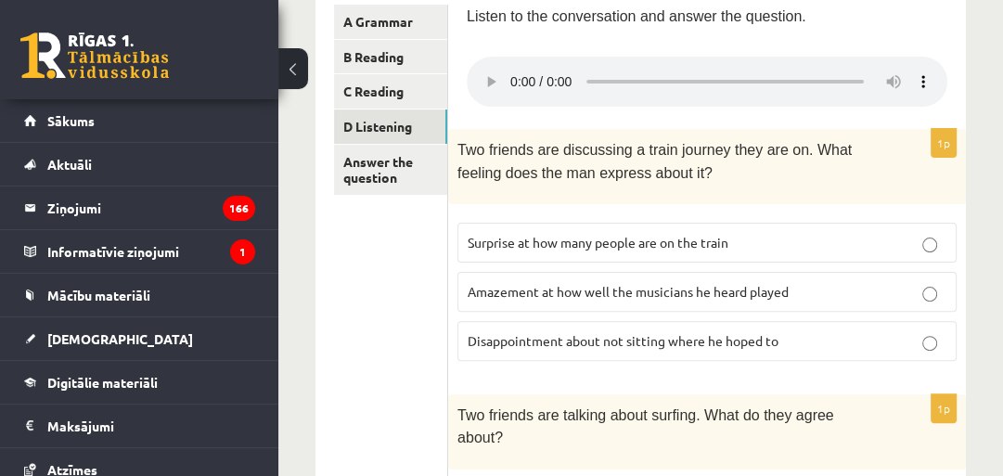
scroll to position [345, 0]
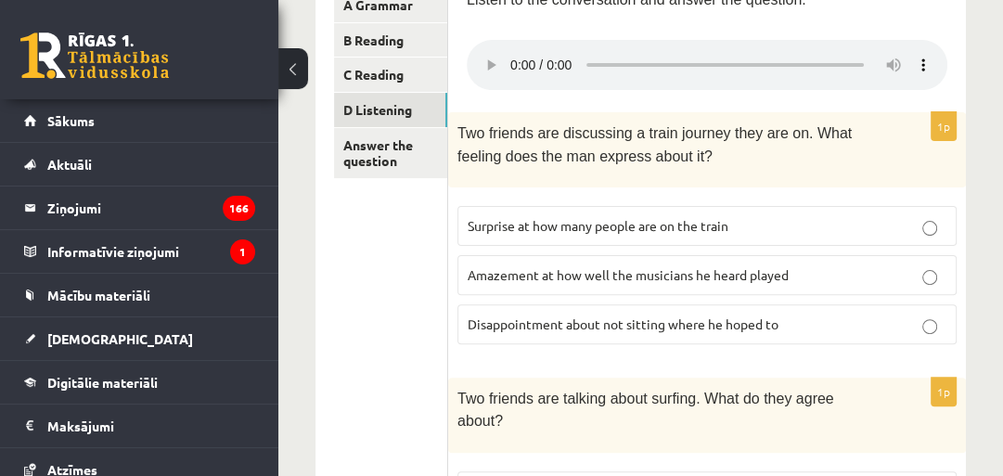
click at [728, 327] on span "Disappointment about not sitting where he hoped to" at bounding box center [622, 323] width 311 height 17
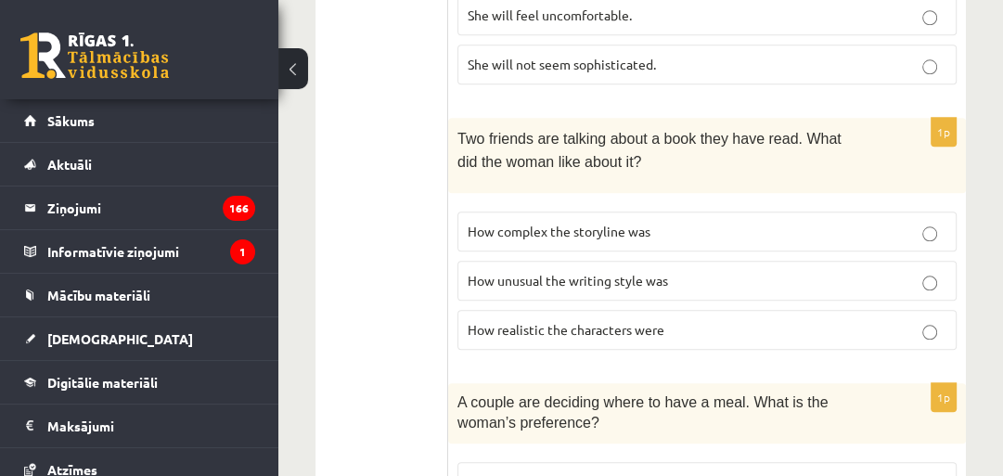
scroll to position [1532, 0]
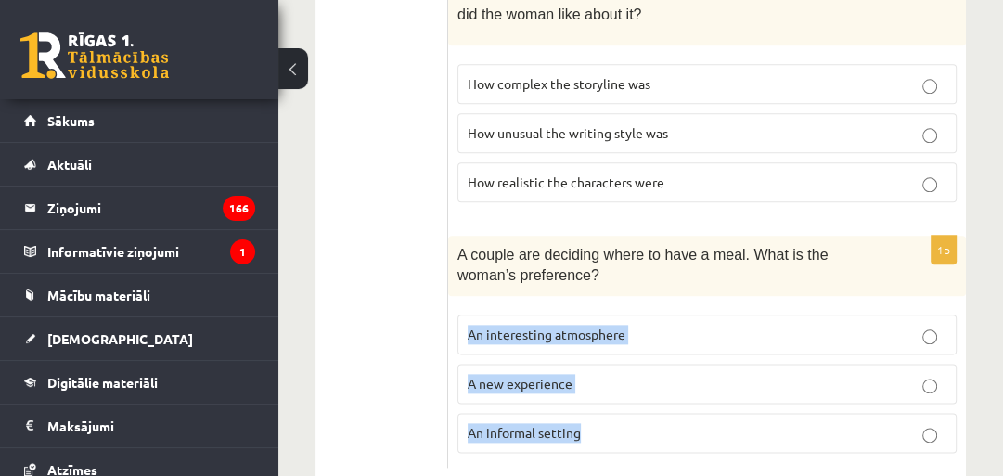
drag, startPoint x: 460, startPoint y: 271, endPoint x: 589, endPoint y: 377, distance: 167.3
click at [596, 390] on fieldset "An interesting atmosphere A new experience An informal setting" at bounding box center [706, 381] width 499 height 153
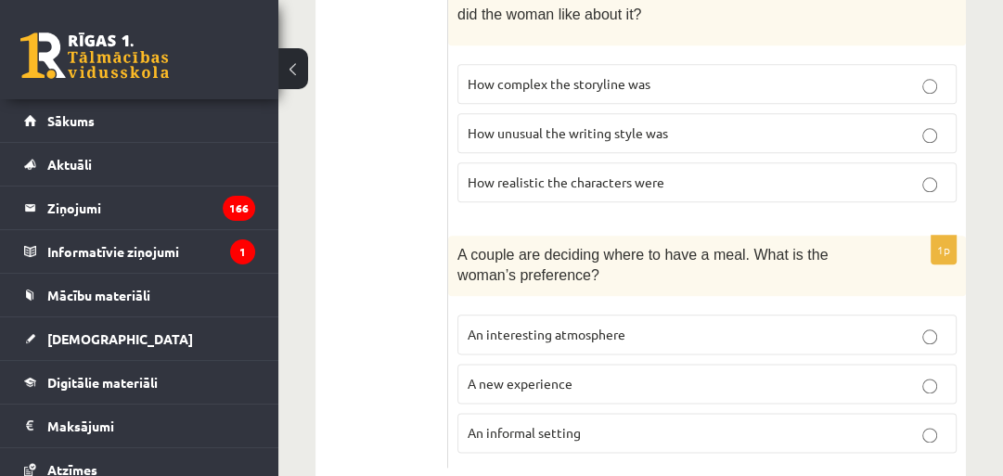
drag, startPoint x: 322, startPoint y: 380, endPoint x: 503, endPoint y: 378, distance: 180.8
click at [568, 424] on span "An informal setting" at bounding box center [523, 432] width 113 height 17
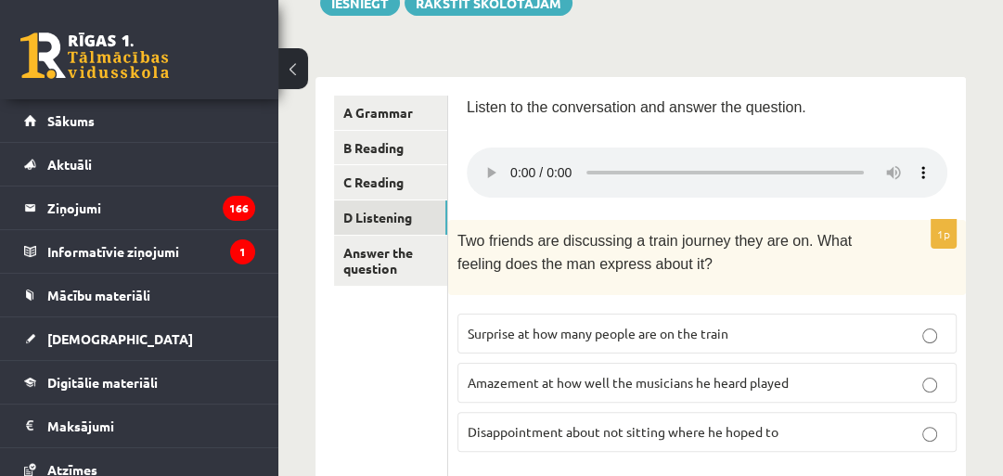
scroll to position [234, 0]
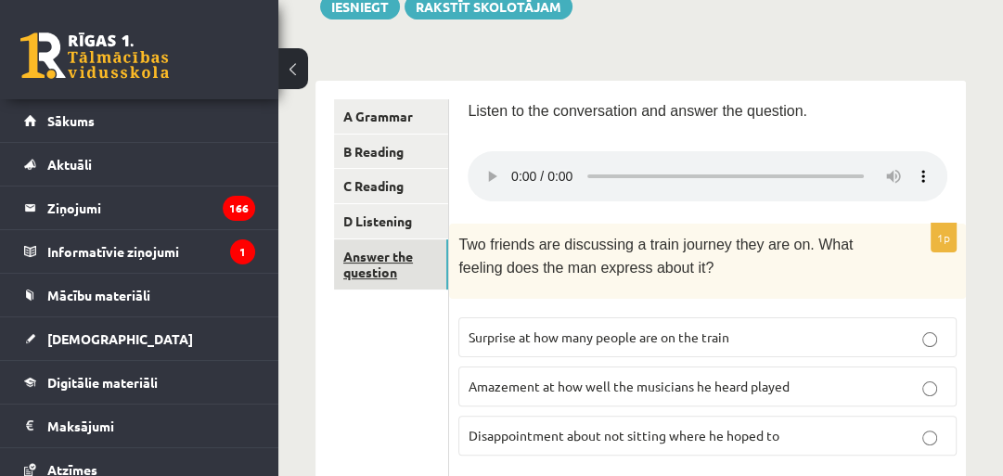
click at [361, 282] on link "Answer the question" at bounding box center [391, 264] width 114 height 50
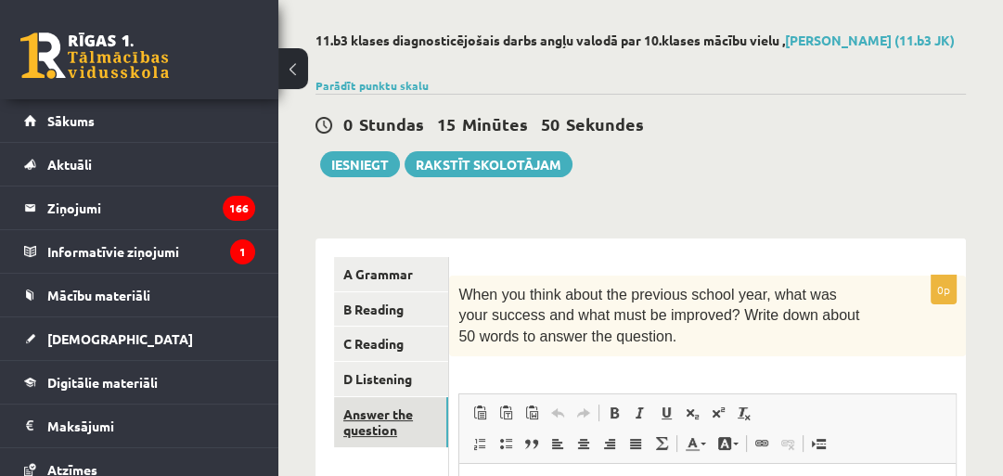
scroll to position [35, 0]
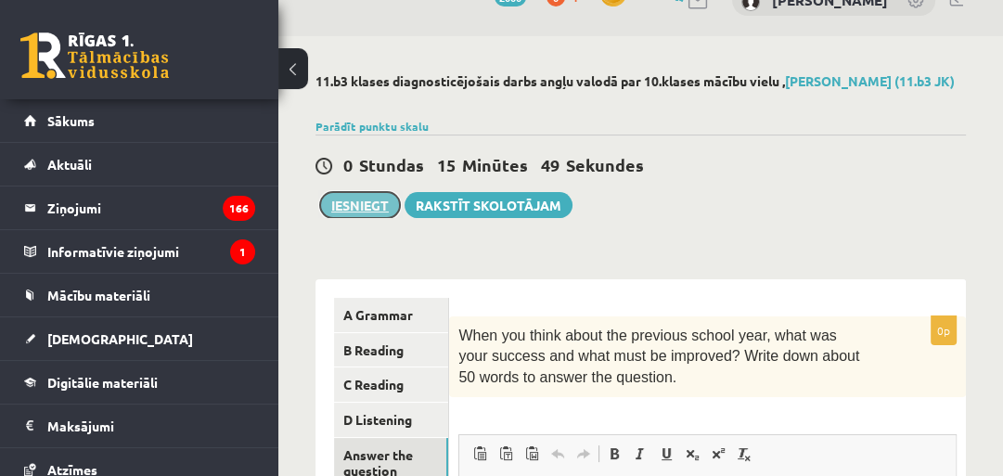
click at [341, 218] on button "Iesniegt" at bounding box center [360, 205] width 80 height 26
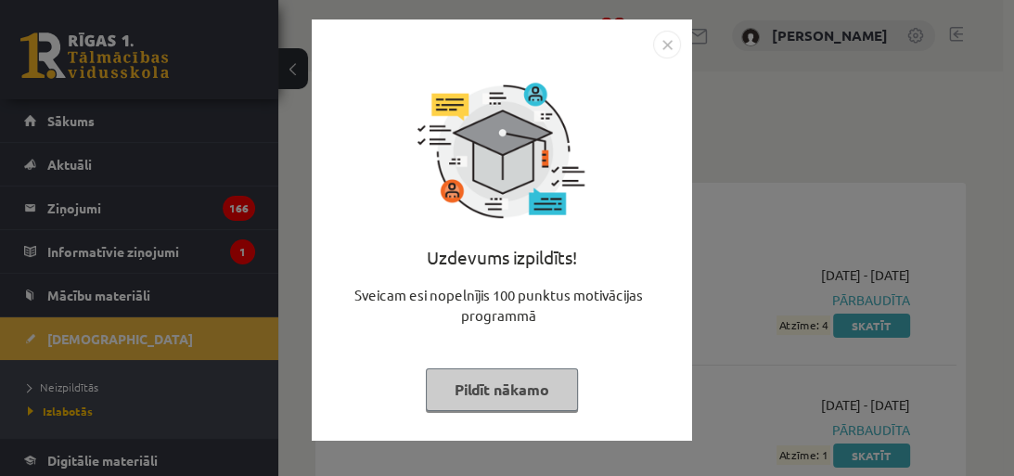
click at [511, 382] on button "Pildīt nākamo" at bounding box center [502, 389] width 152 height 43
